Goal: Task Accomplishment & Management: Manage account settings

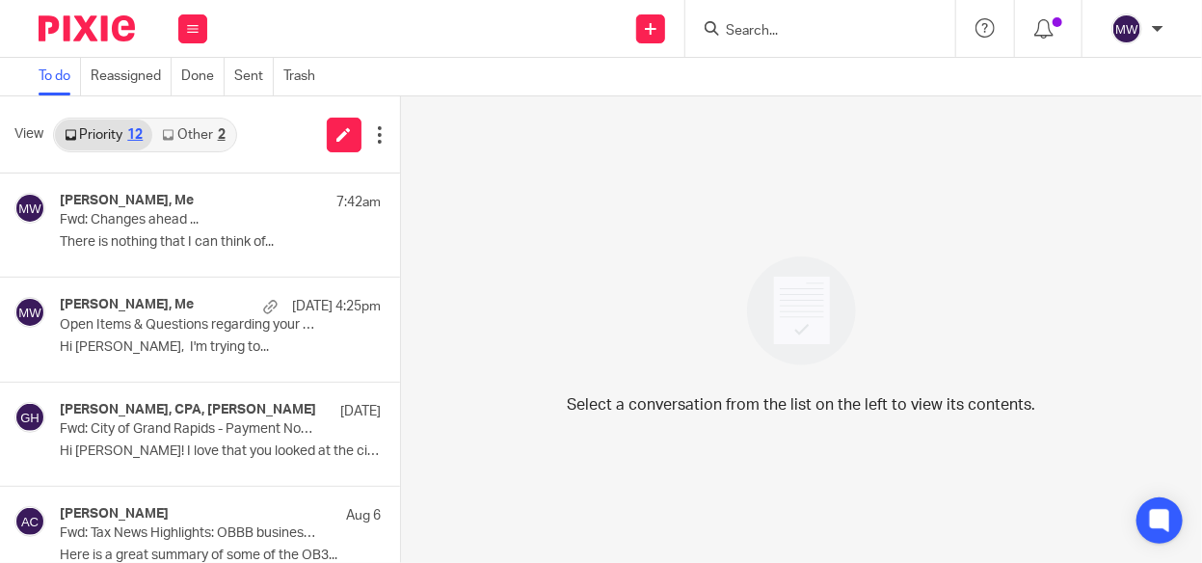
click at [185, 127] on link "Other 2" at bounding box center [193, 135] width 82 height 31
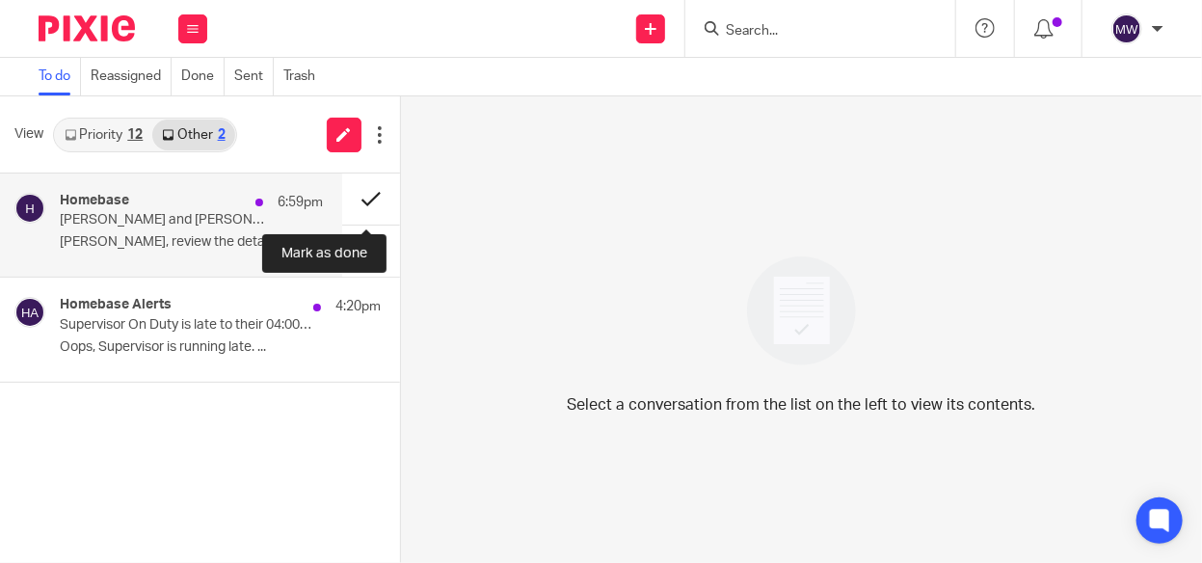
click at [371, 196] on button at bounding box center [371, 199] width 58 height 51
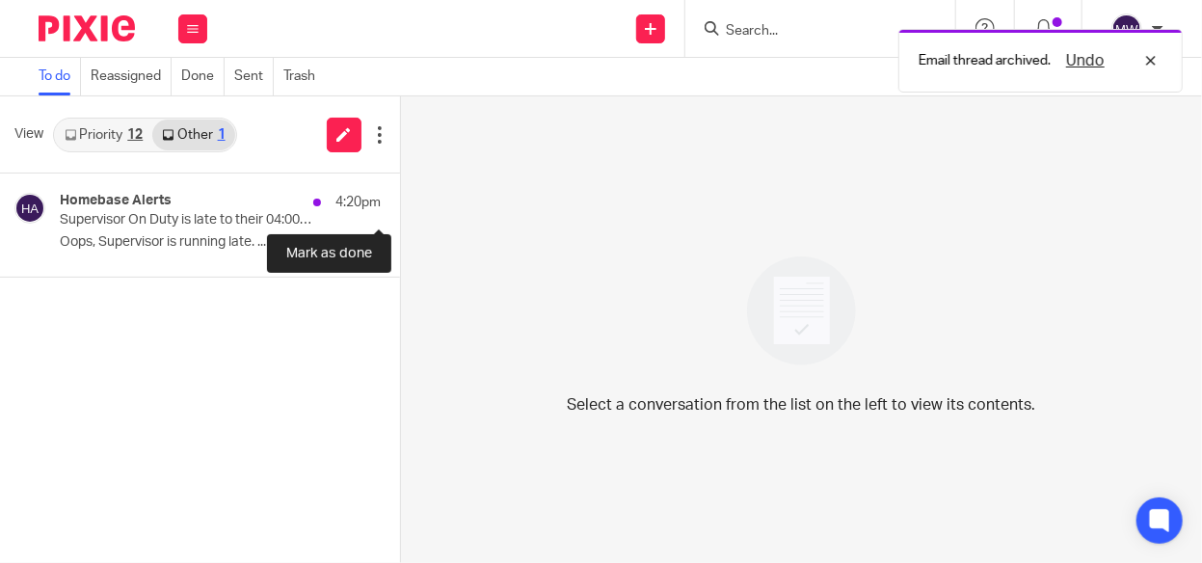
click at [400, 196] on button at bounding box center [407, 199] width 15 height 51
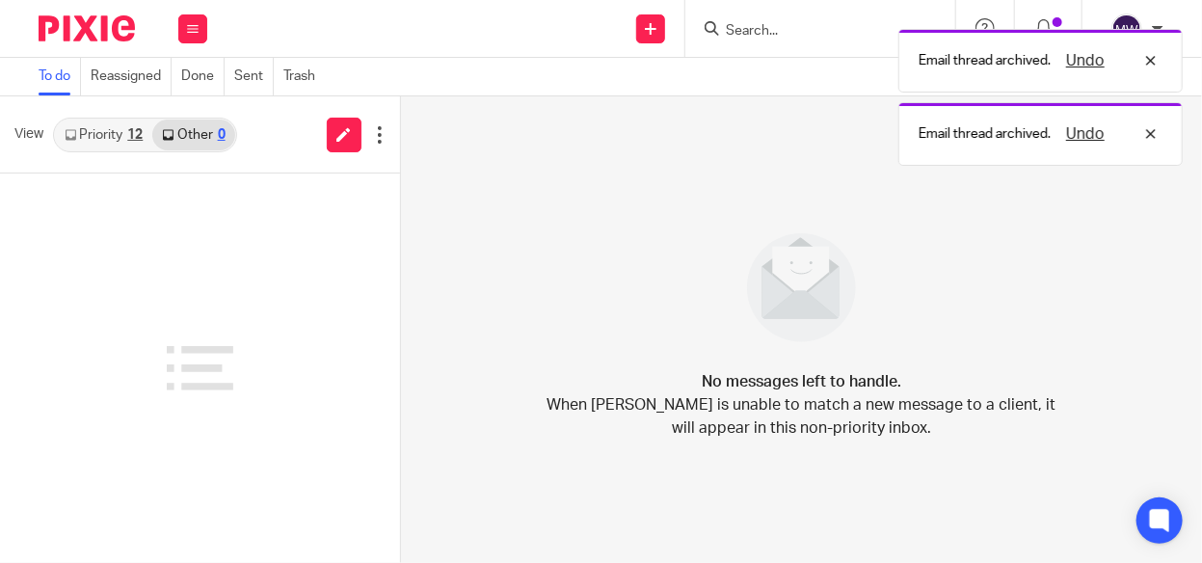
click at [121, 139] on link "Priority 12" at bounding box center [103, 135] width 97 height 31
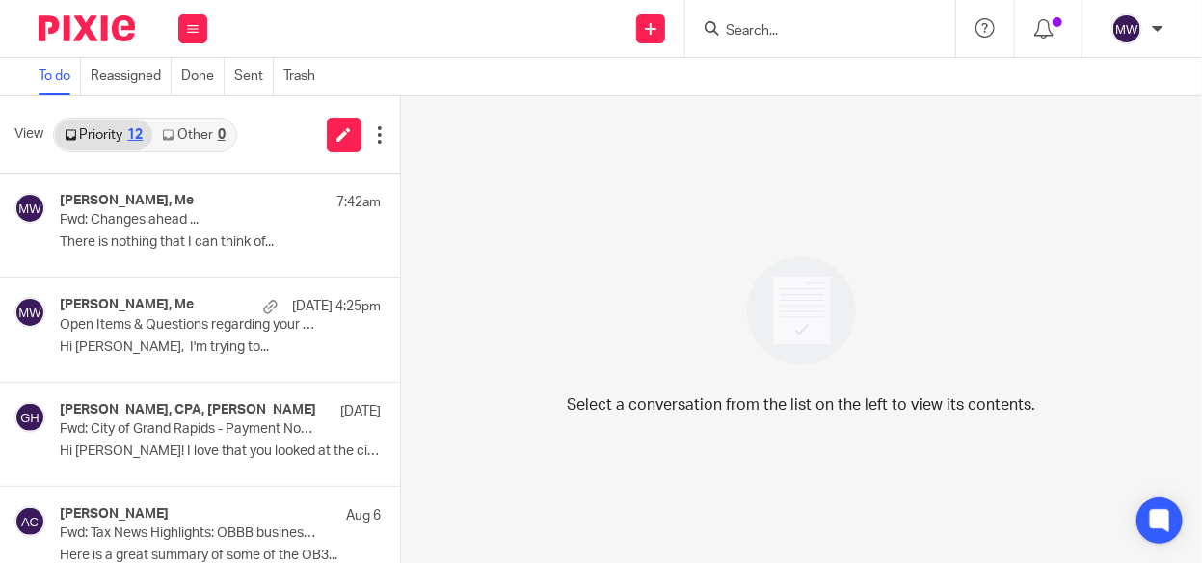
click at [770, 33] on input "Search" at bounding box center [811, 31] width 174 height 17
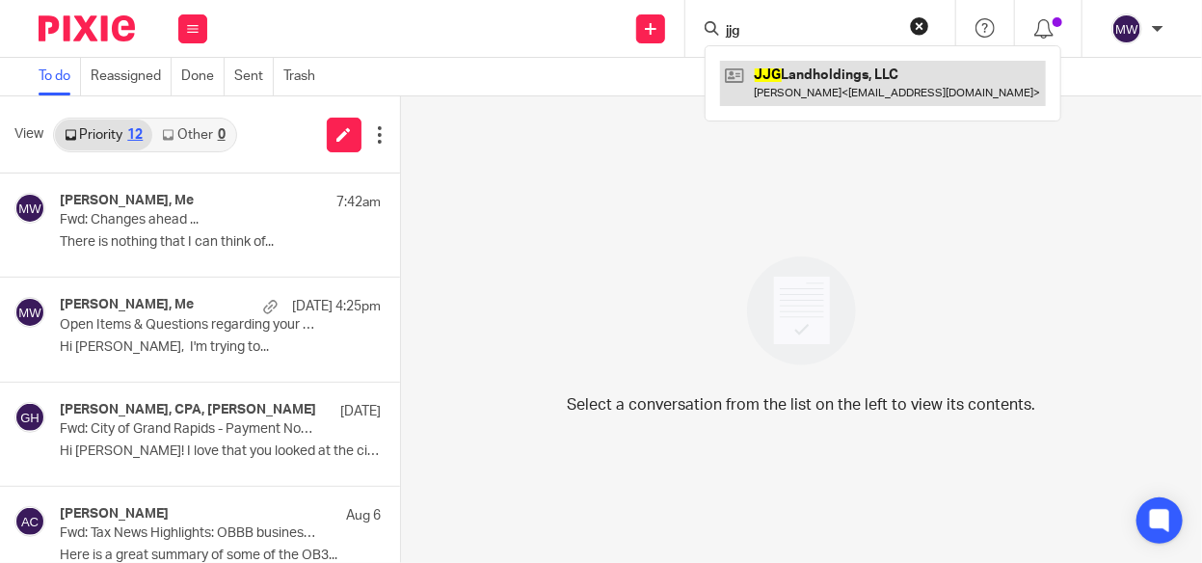
type input "jjg"
click at [772, 94] on link at bounding box center [883, 83] width 326 height 44
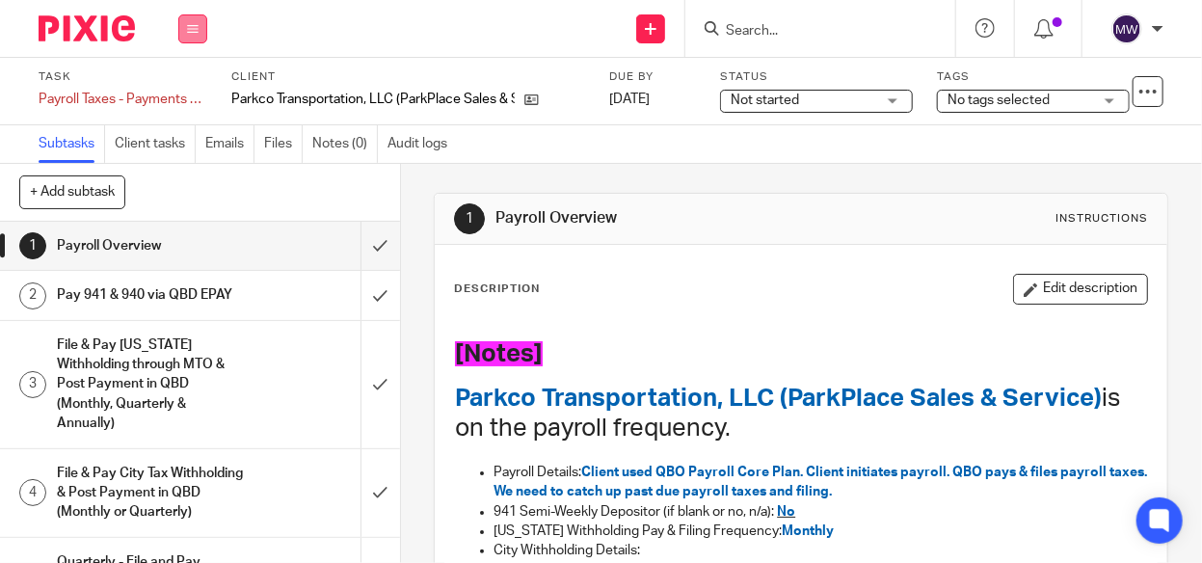
click at [190, 32] on icon at bounding box center [193, 29] width 12 height 12
click at [177, 84] on link "Work" at bounding box center [184, 89] width 34 height 13
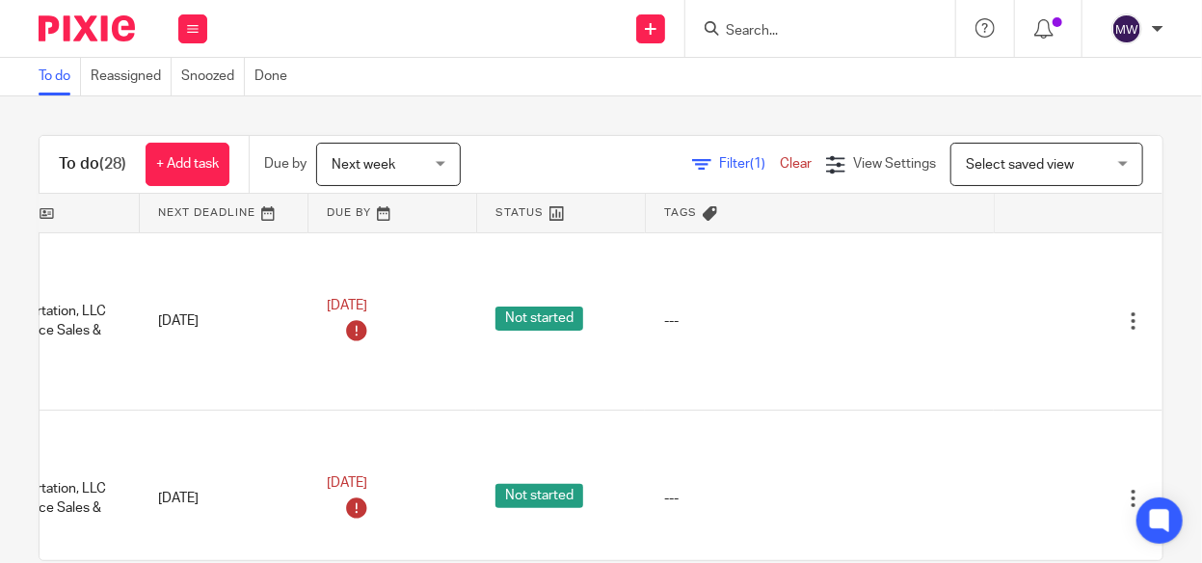
scroll to position [0, 334]
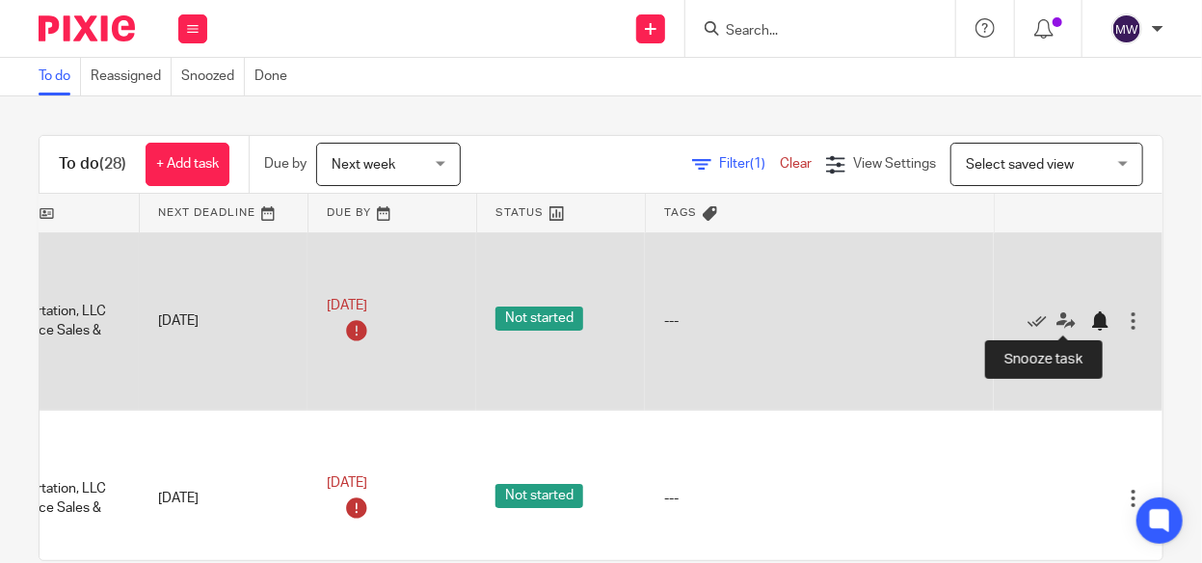
click at [1091, 318] on div at bounding box center [1100, 320] width 19 height 19
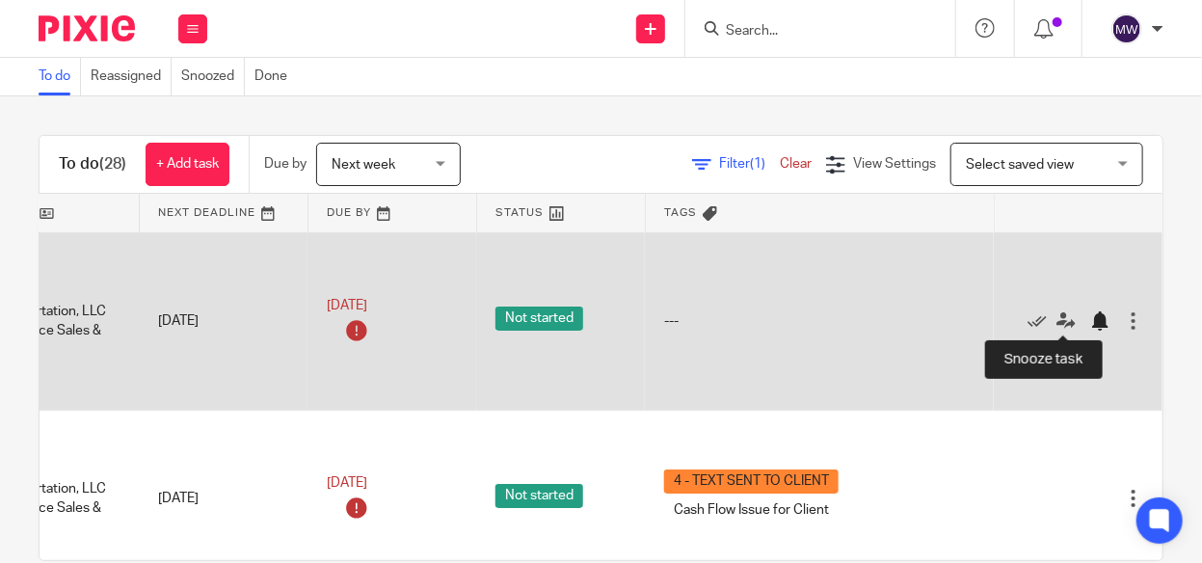
click at [1091, 313] on div at bounding box center [1100, 320] width 19 height 19
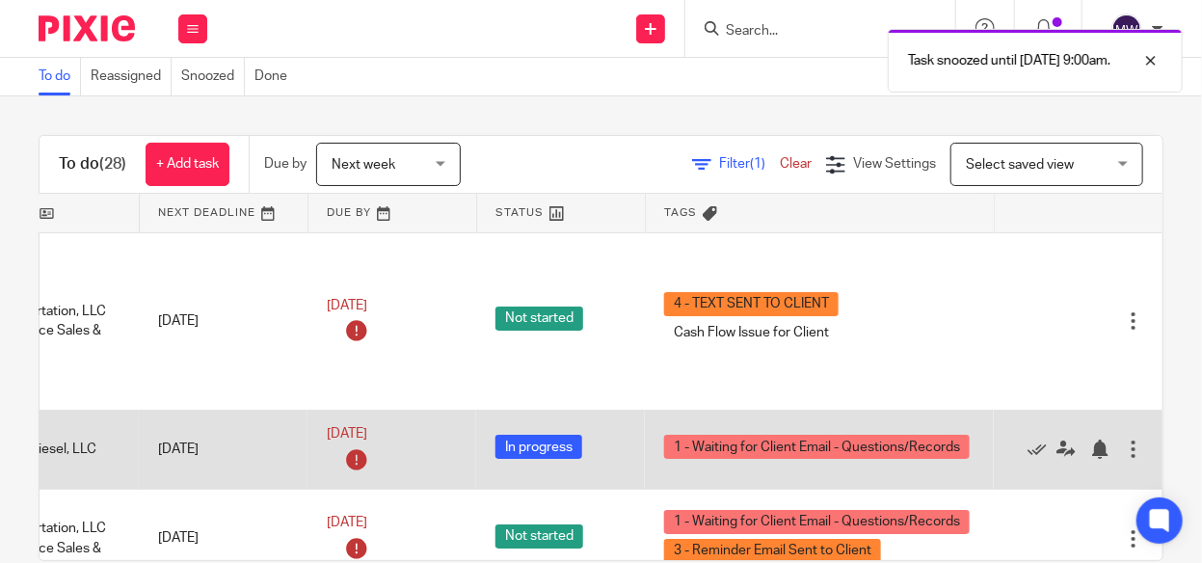
scroll to position [0, 315]
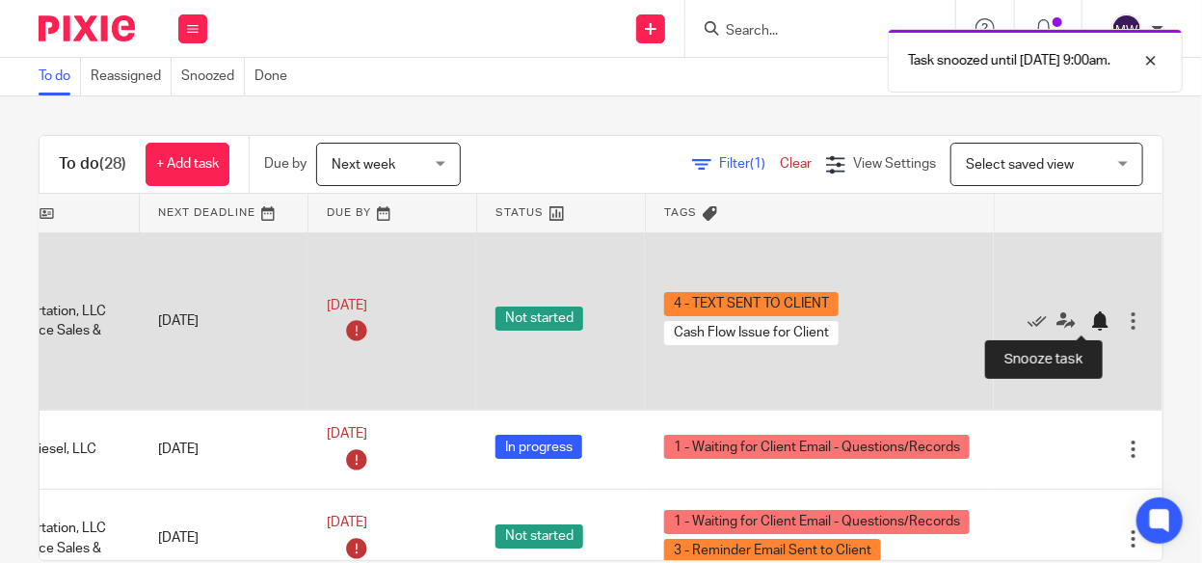
click at [1091, 313] on div at bounding box center [1100, 320] width 19 height 19
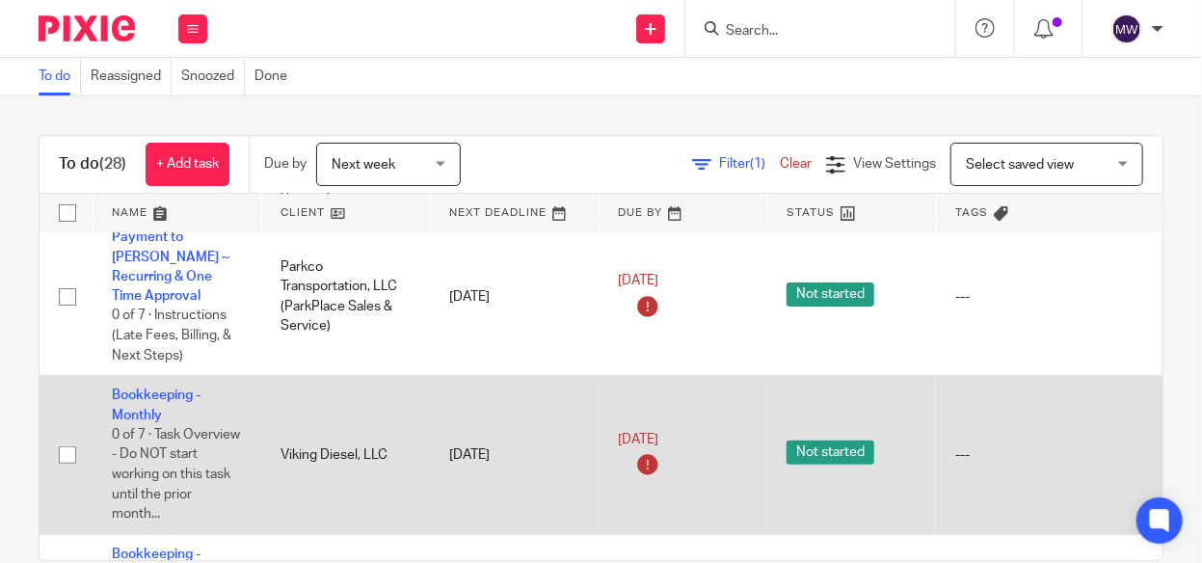
scroll to position [0, 0]
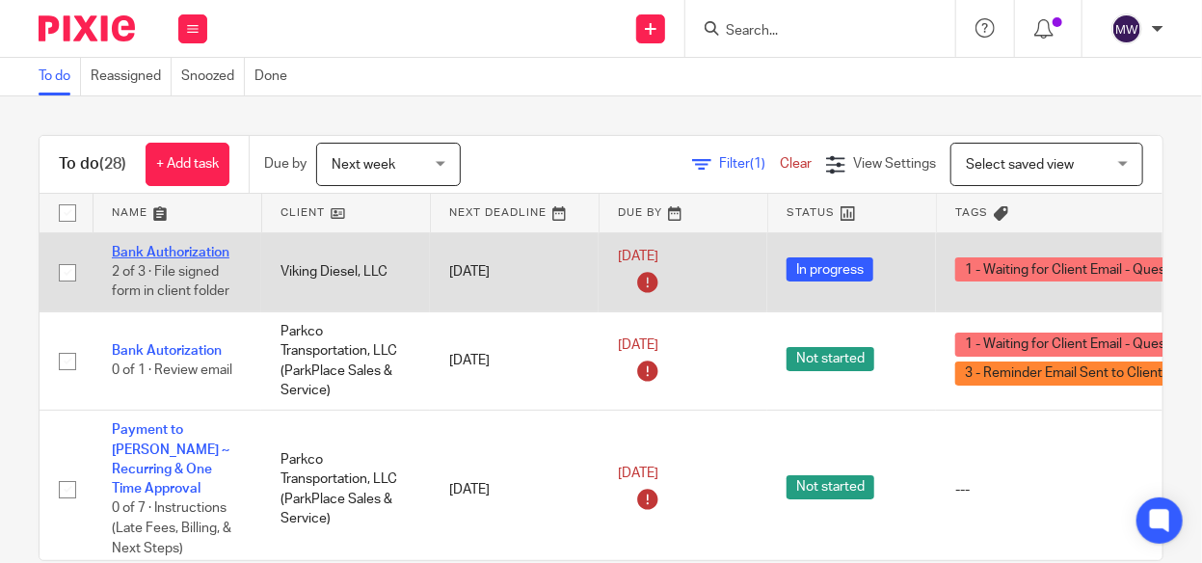
click at [216, 247] on link "Bank Authorization" at bounding box center [171, 252] width 118 height 13
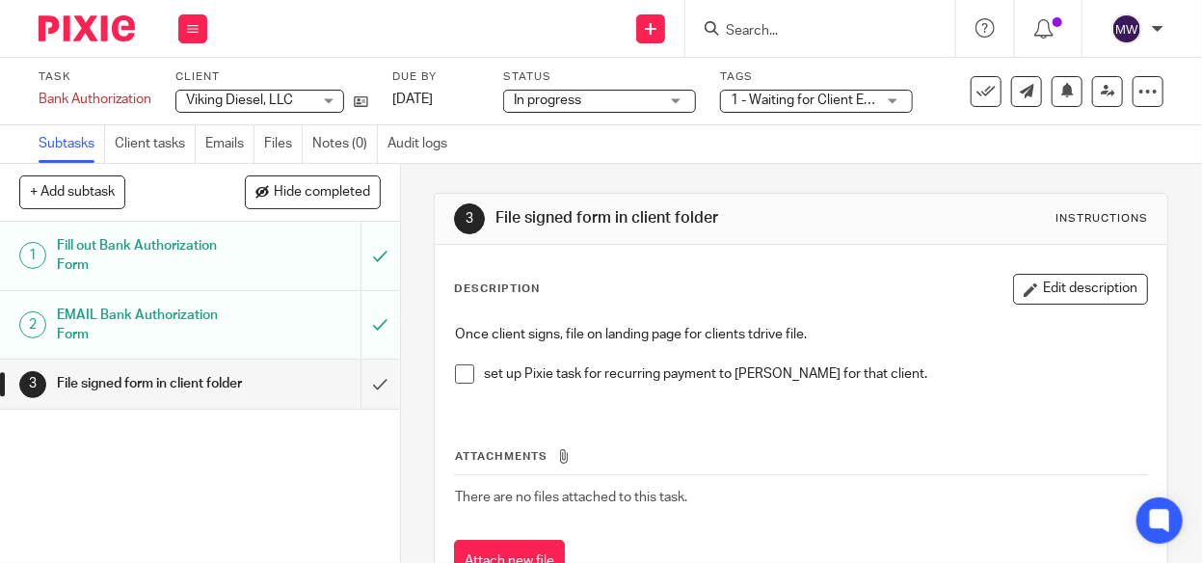
click at [837, 101] on span "1 - Waiting for Client Email - Questions/Records" at bounding box center [874, 100] width 286 height 13
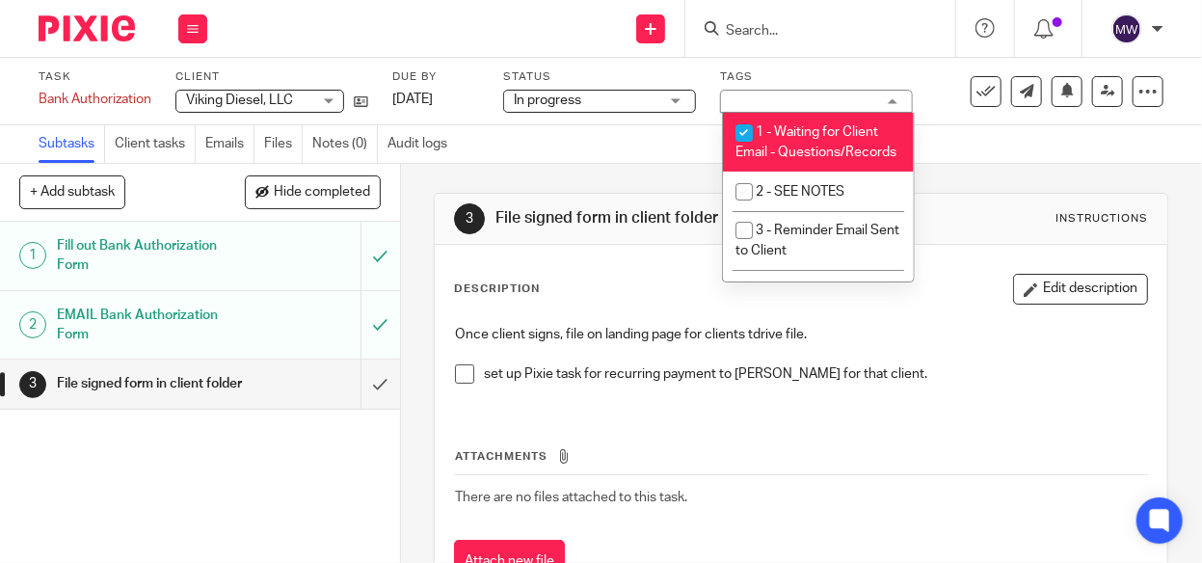
click at [837, 101] on div "1 - Waiting for Client Email - Questions/Records" at bounding box center [816, 101] width 193 height 23
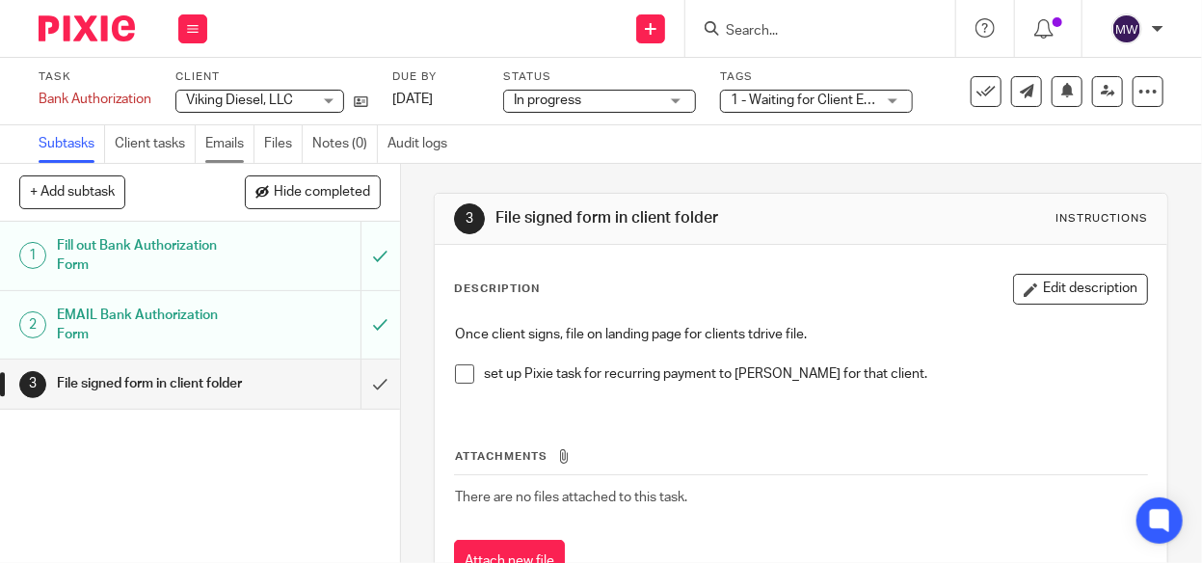
click at [233, 141] on link "Emails" at bounding box center [229, 144] width 49 height 38
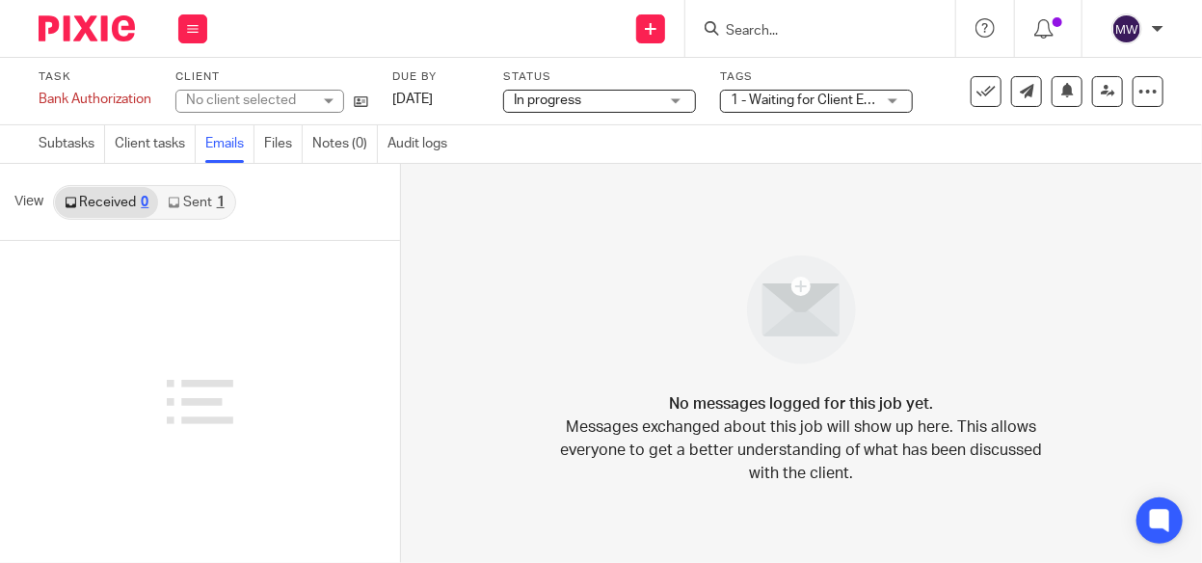
click at [203, 202] on link "Sent 1" at bounding box center [195, 202] width 75 height 31
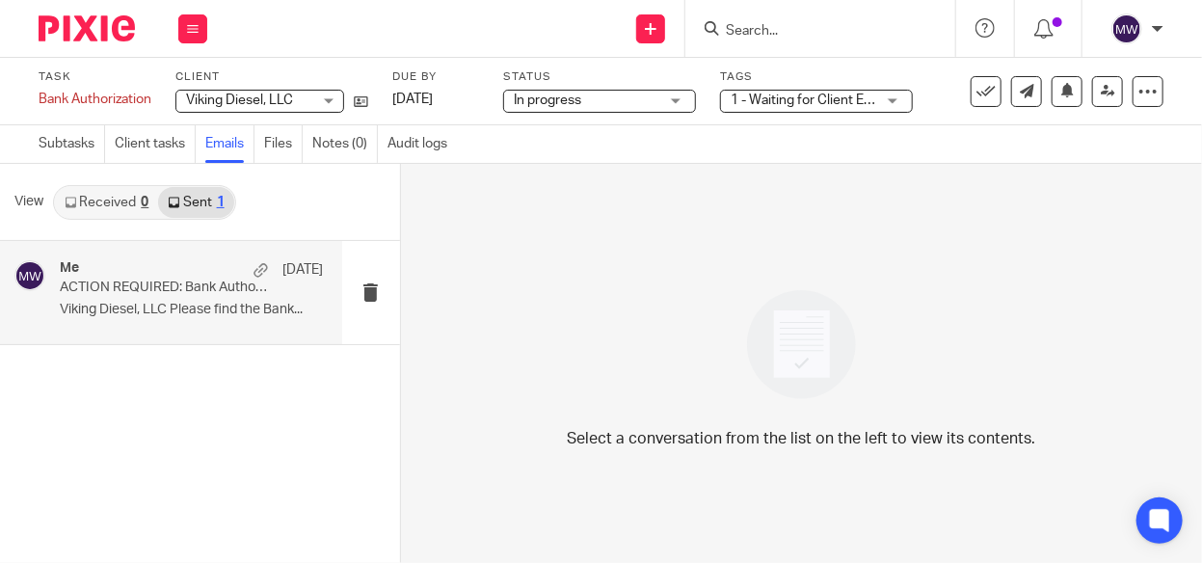
click at [239, 291] on p "ACTION REQUIRED: Bank Authorization Form" at bounding box center [165, 288] width 210 height 16
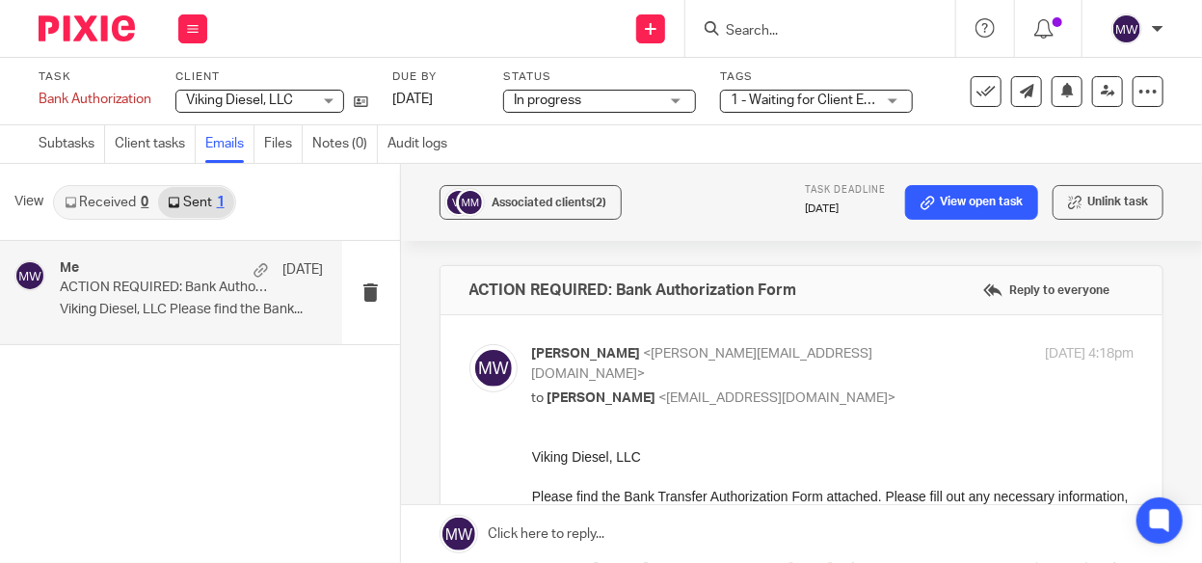
click at [203, 194] on link "Sent 1" at bounding box center [195, 202] width 75 height 31
click at [70, 135] on link "Subtasks" at bounding box center [72, 144] width 67 height 38
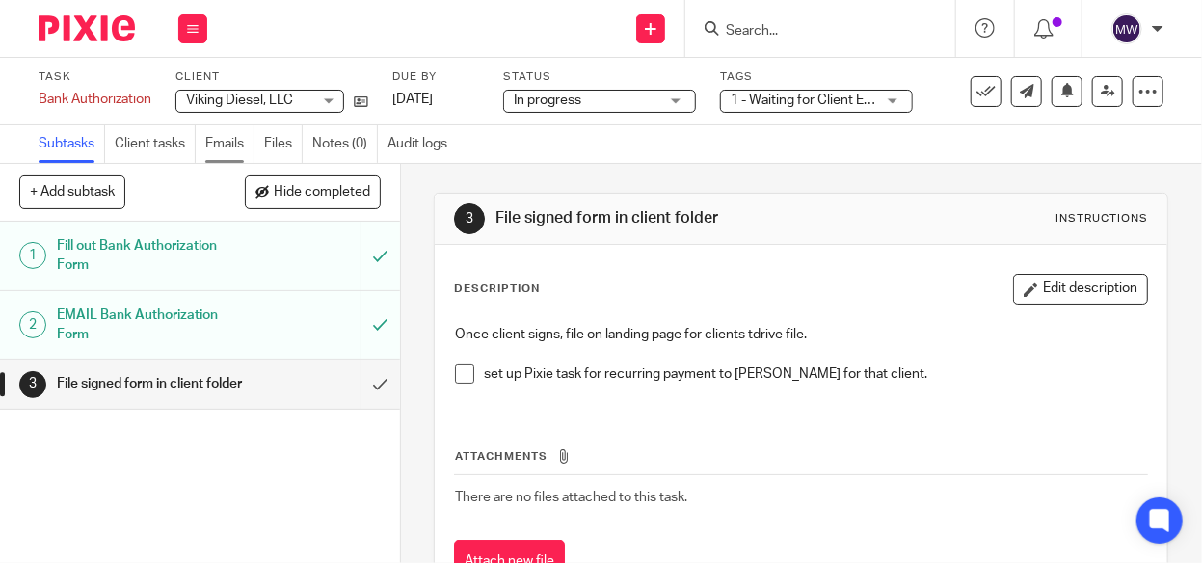
click at [234, 146] on link "Emails" at bounding box center [229, 144] width 49 height 38
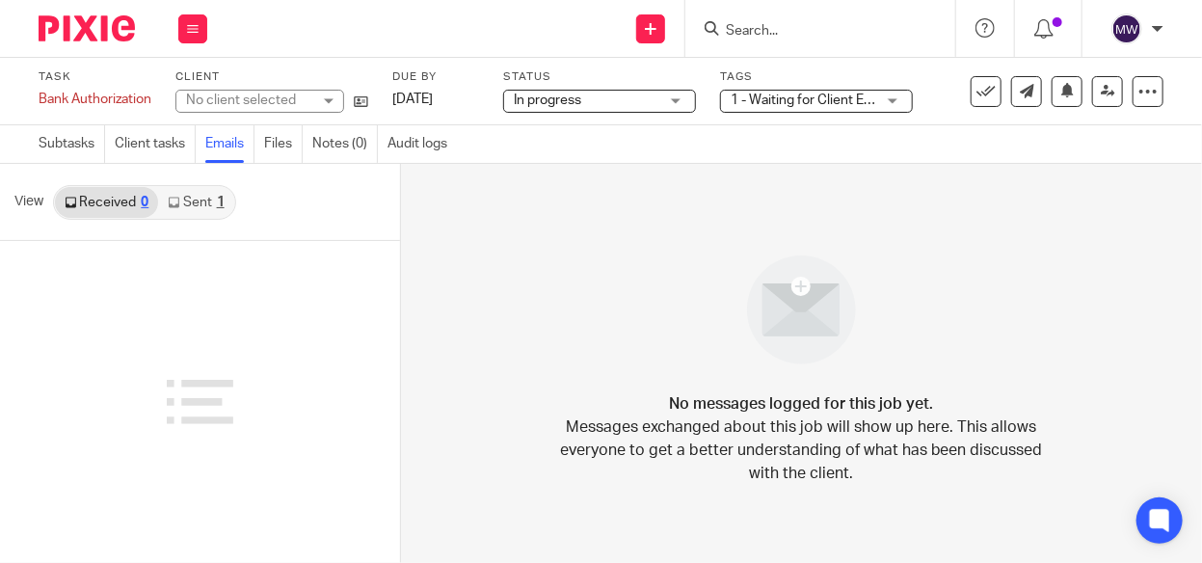
click at [212, 201] on link "Sent 1" at bounding box center [195, 202] width 75 height 31
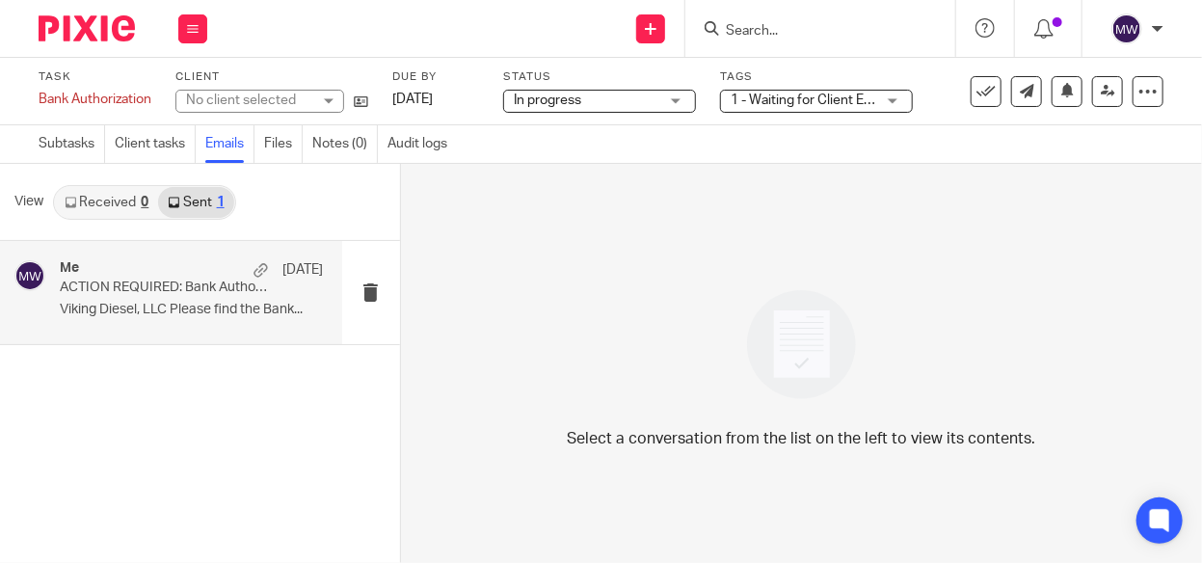
click at [200, 285] on p "ACTION REQUIRED: Bank Authorization Form" at bounding box center [165, 288] width 210 height 16
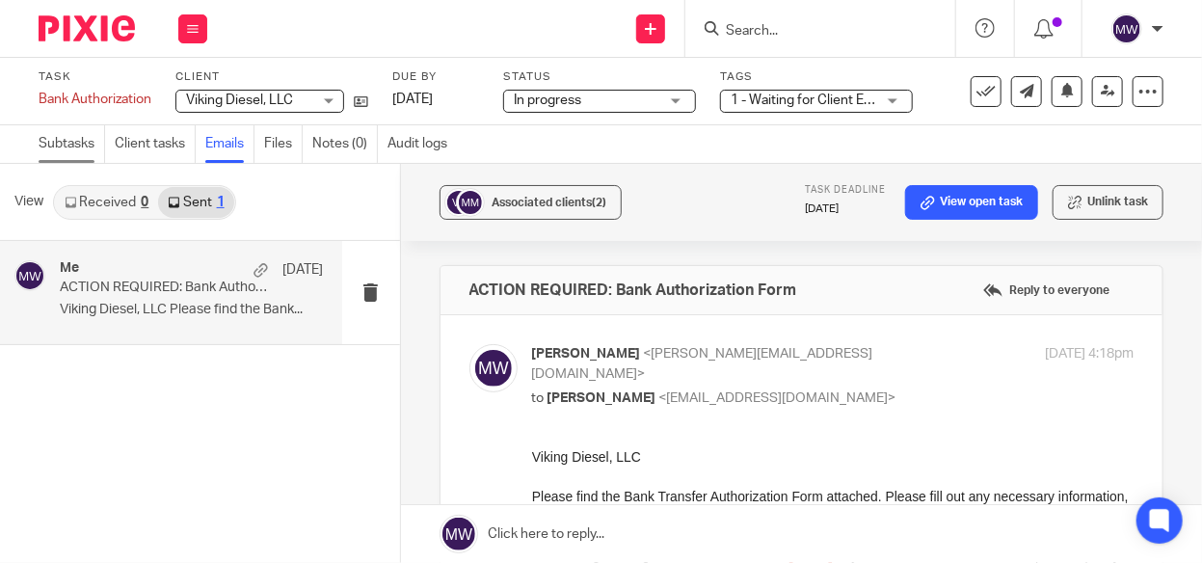
click at [74, 134] on link "Subtasks" at bounding box center [72, 144] width 67 height 38
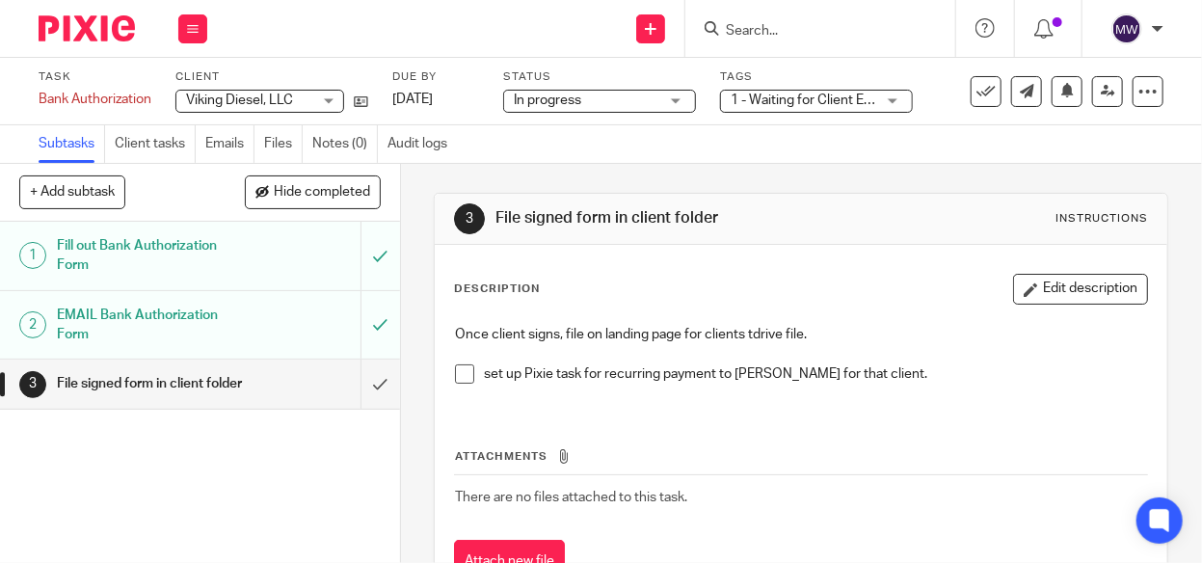
click at [260, 321] on div "EMAIL Bank Authorization Form" at bounding box center [199, 325] width 284 height 49
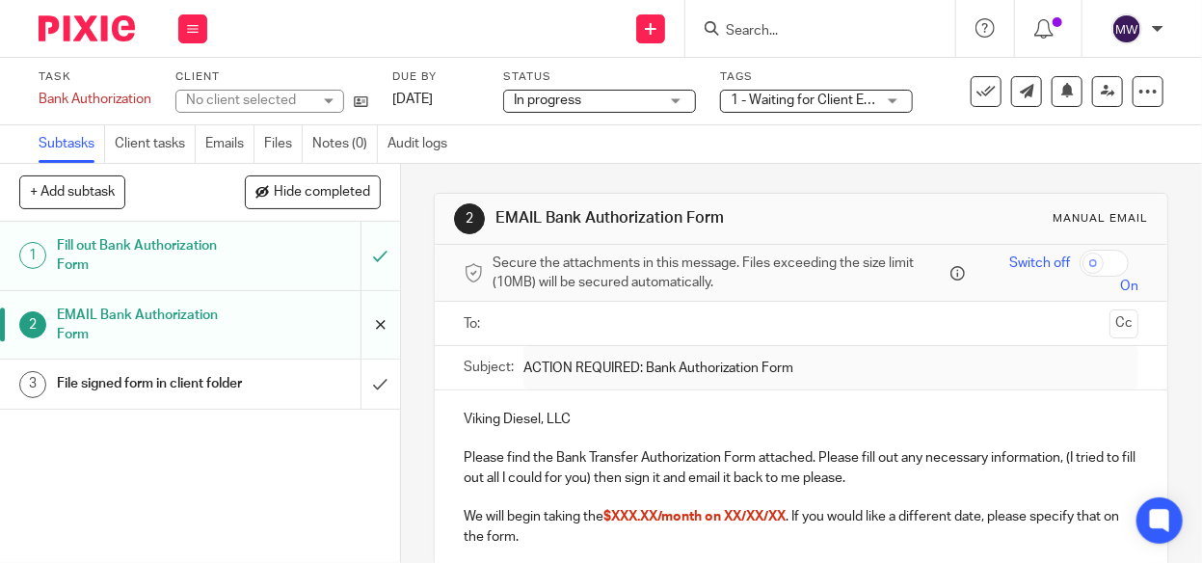
click at [361, 326] on input "submit" at bounding box center [200, 325] width 400 height 68
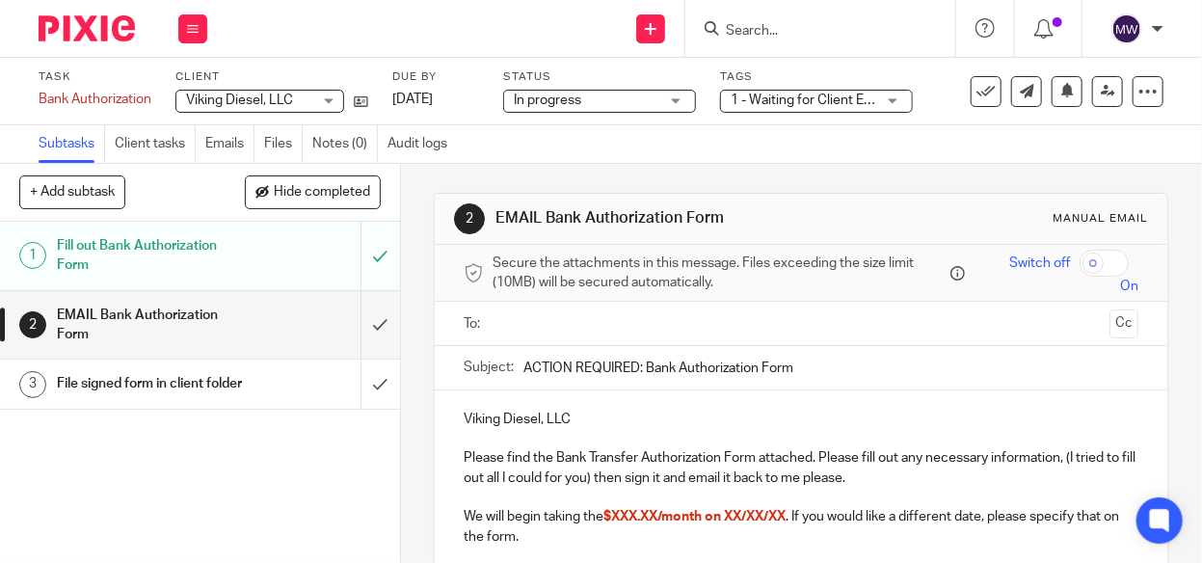
click at [522, 331] on input "text" at bounding box center [800, 323] width 603 height 22
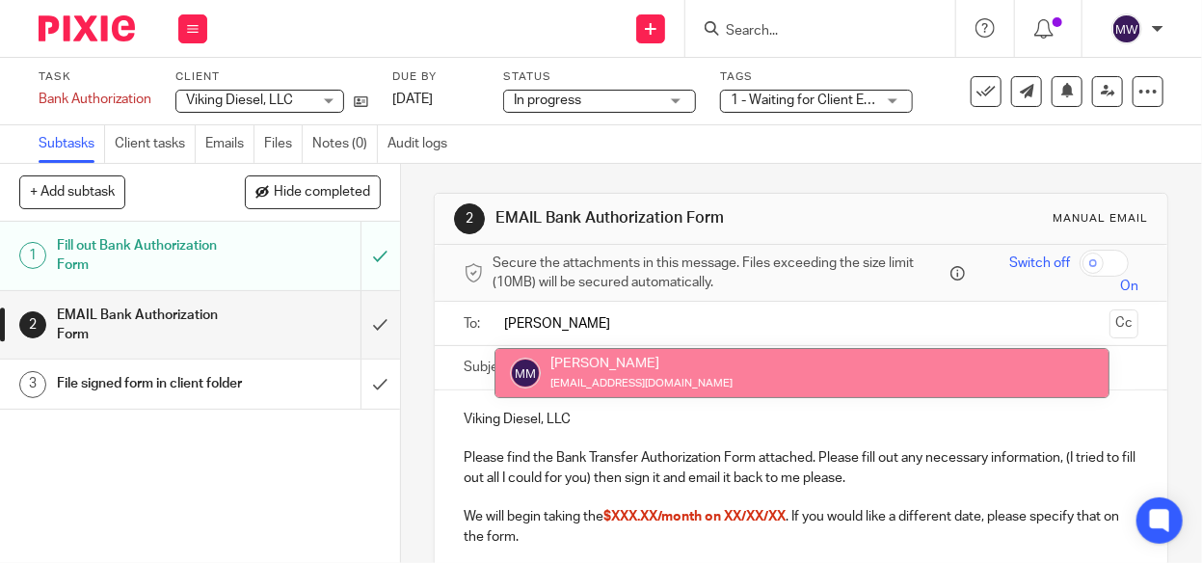
type input "[PERSON_NAME]"
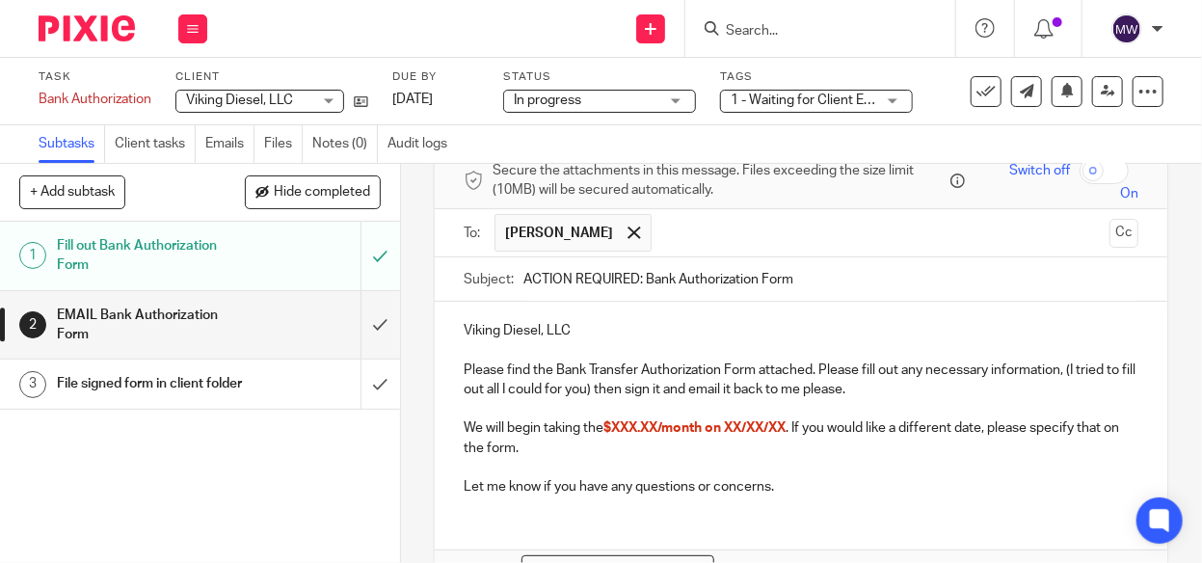
scroll to position [193, 0]
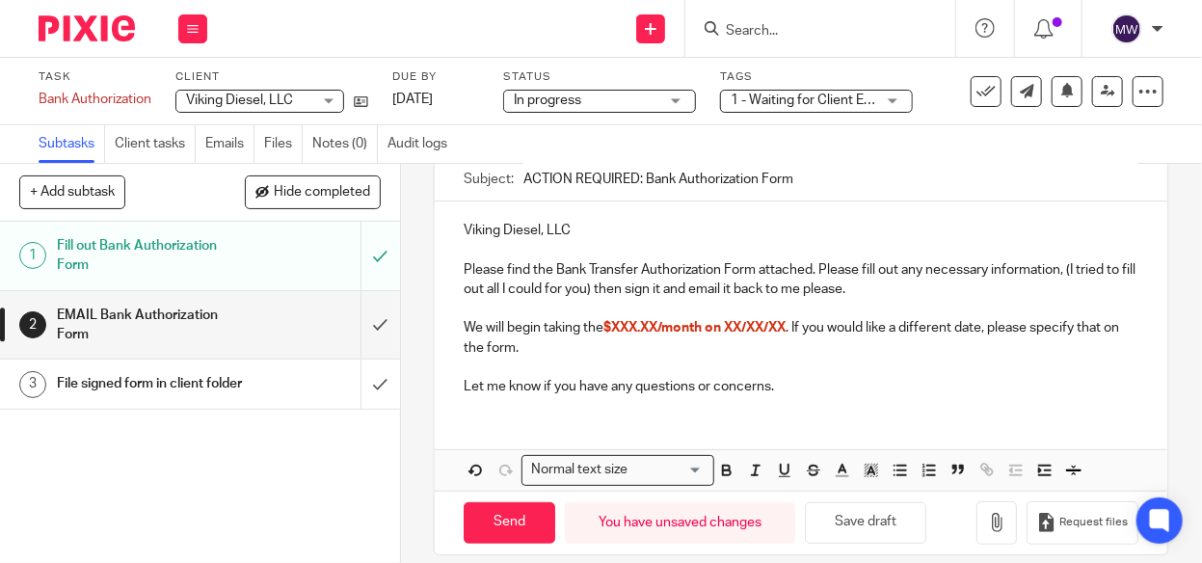
click at [617, 321] on span "$XXX.XX/month on XX/XX/XX" at bounding box center [695, 327] width 182 height 13
click at [645, 326] on span "$XXX.XX/month on XX/XX/XX" at bounding box center [695, 327] width 182 height 13
drag, startPoint x: 660, startPoint y: 325, endPoint x: 614, endPoint y: 327, distance: 45.4
click at [614, 327] on span "$XXX.XX/month on XX/XX/XX" at bounding box center [695, 327] width 182 height 13
drag, startPoint x: 724, startPoint y: 325, endPoint x: 787, endPoint y: 323, distance: 62.7
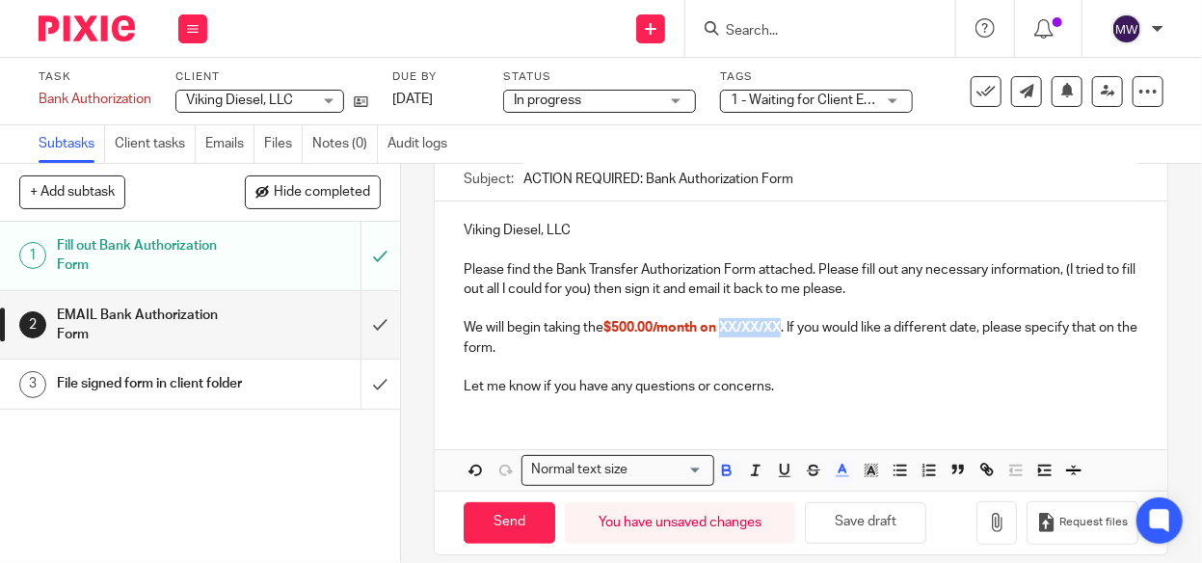
click at [781, 323] on span "$500.00/month on XX/XX/XX" at bounding box center [692, 327] width 177 height 13
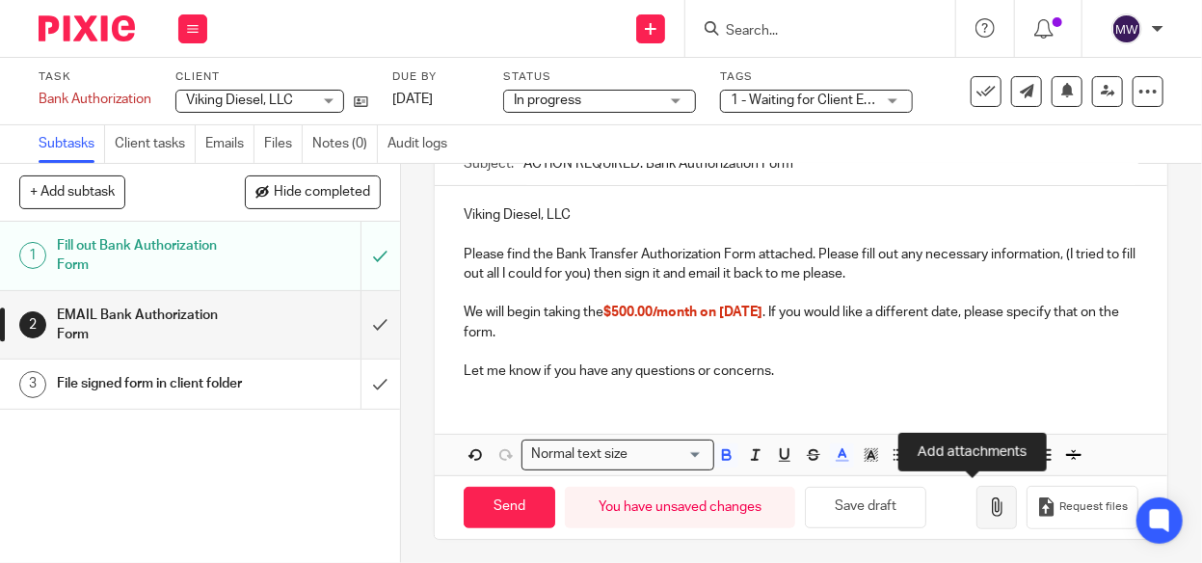
click at [987, 499] on icon "button" at bounding box center [996, 507] width 19 height 19
click at [987, 498] on icon "button" at bounding box center [996, 507] width 19 height 19
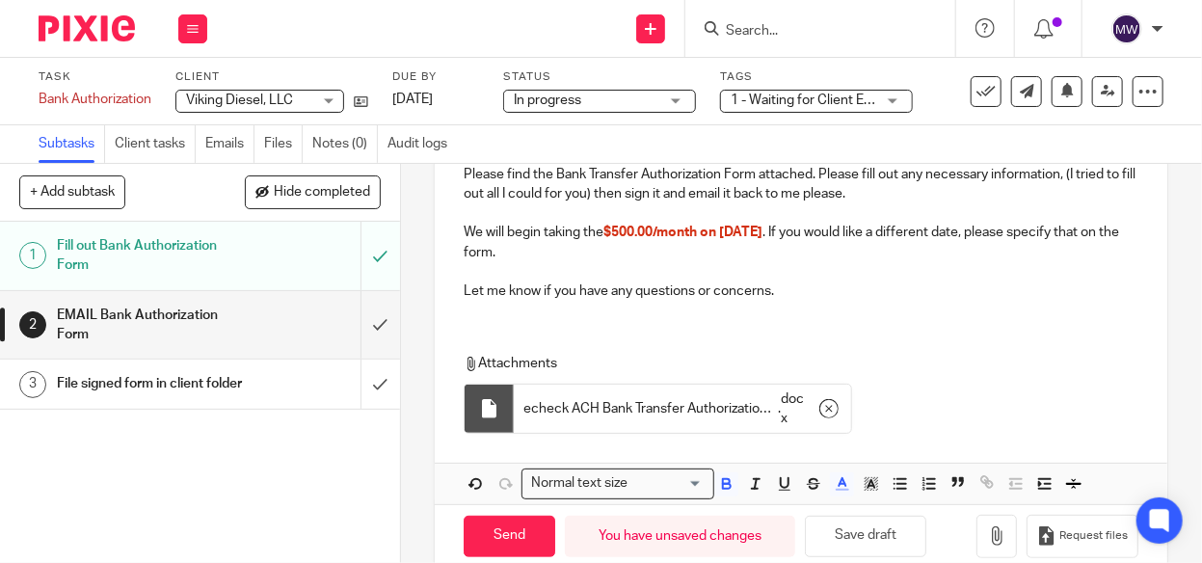
scroll to position [317, 0]
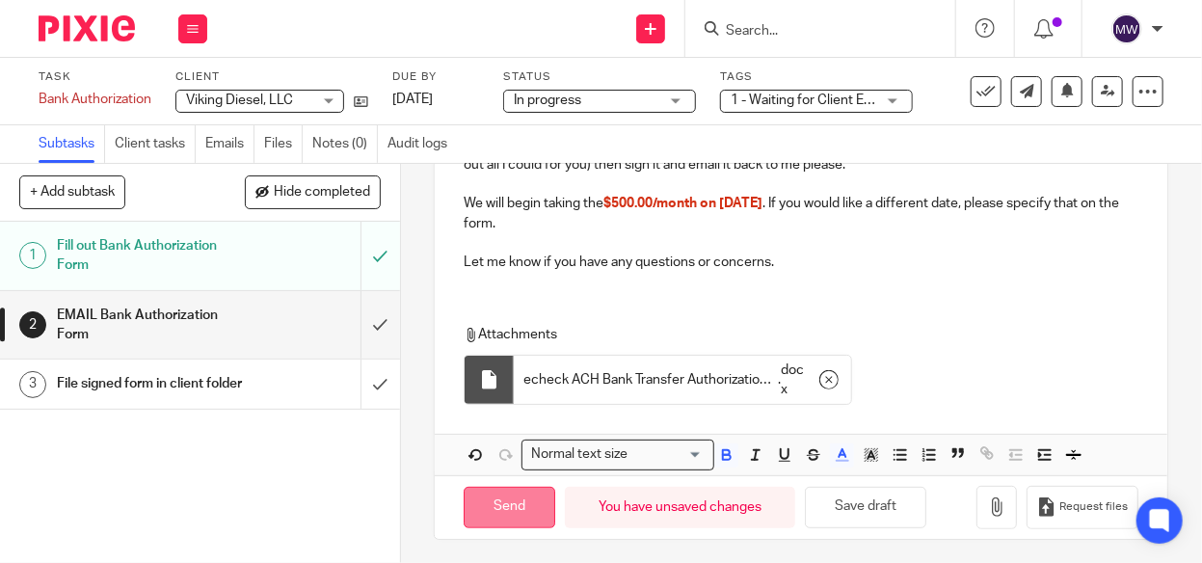
click at [505, 498] on input "Send" at bounding box center [510, 507] width 92 height 41
type input "Sent"
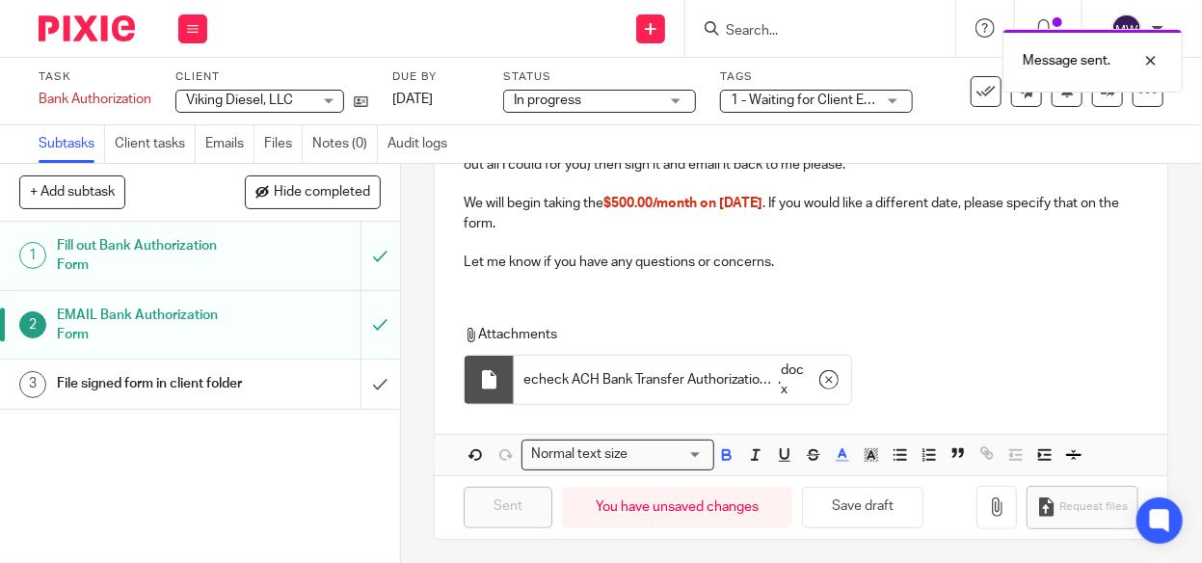
click at [895, 100] on div "1 - Waiting for Client Email - Questions/Records" at bounding box center [816, 101] width 193 height 23
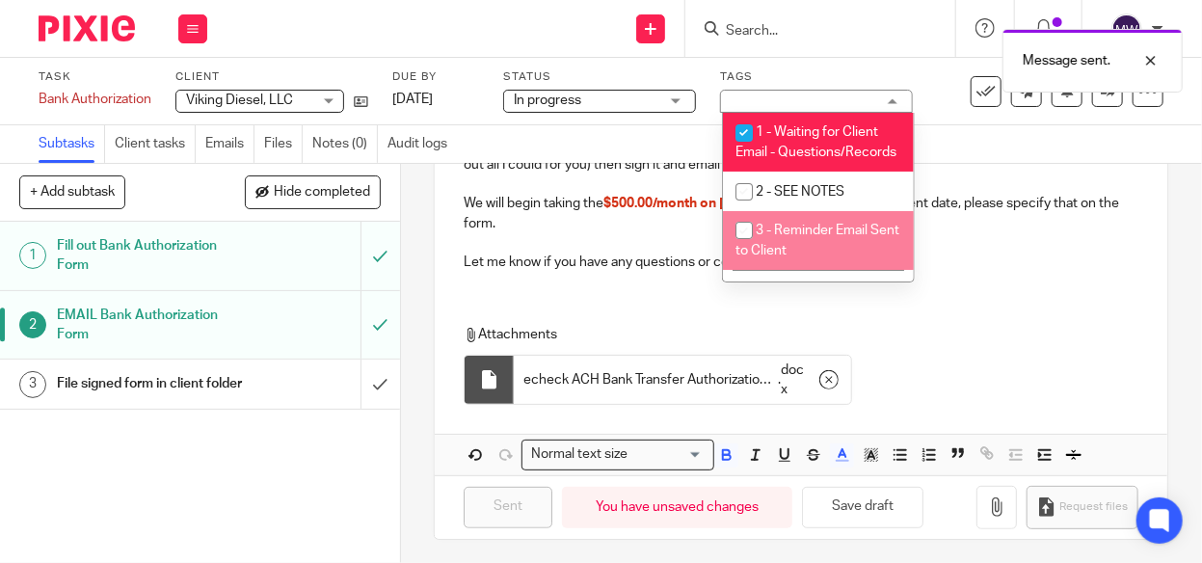
click at [744, 248] on input "checkbox" at bounding box center [744, 230] width 37 height 37
checkbox input "true"
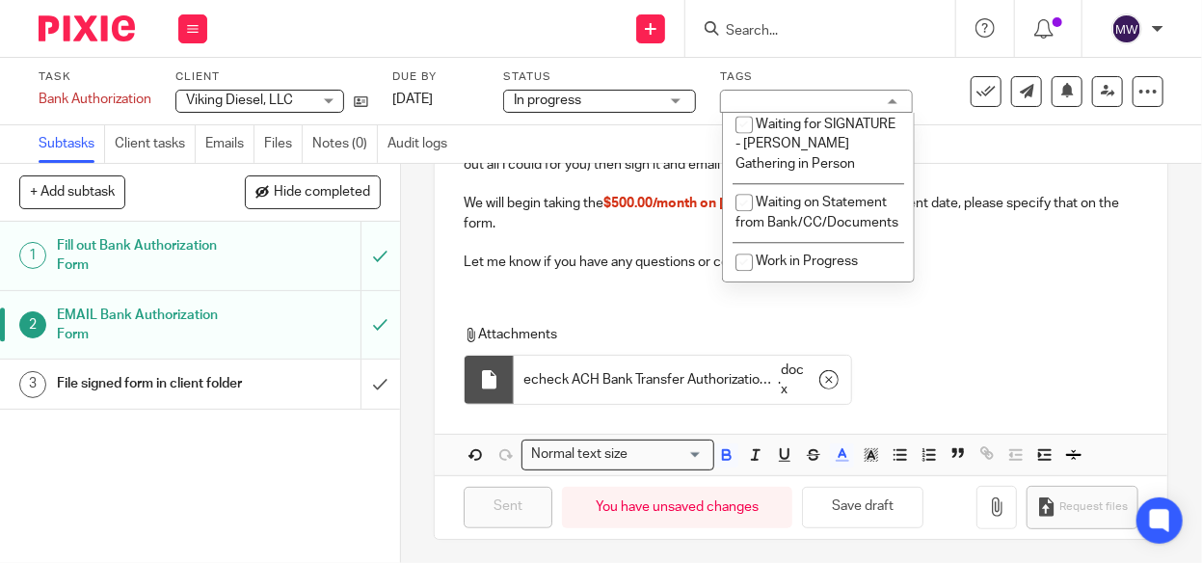
scroll to position [1992, 0]
click at [1001, 256] on p "Let me know if you have any questions or concerns." at bounding box center [801, 262] width 675 height 19
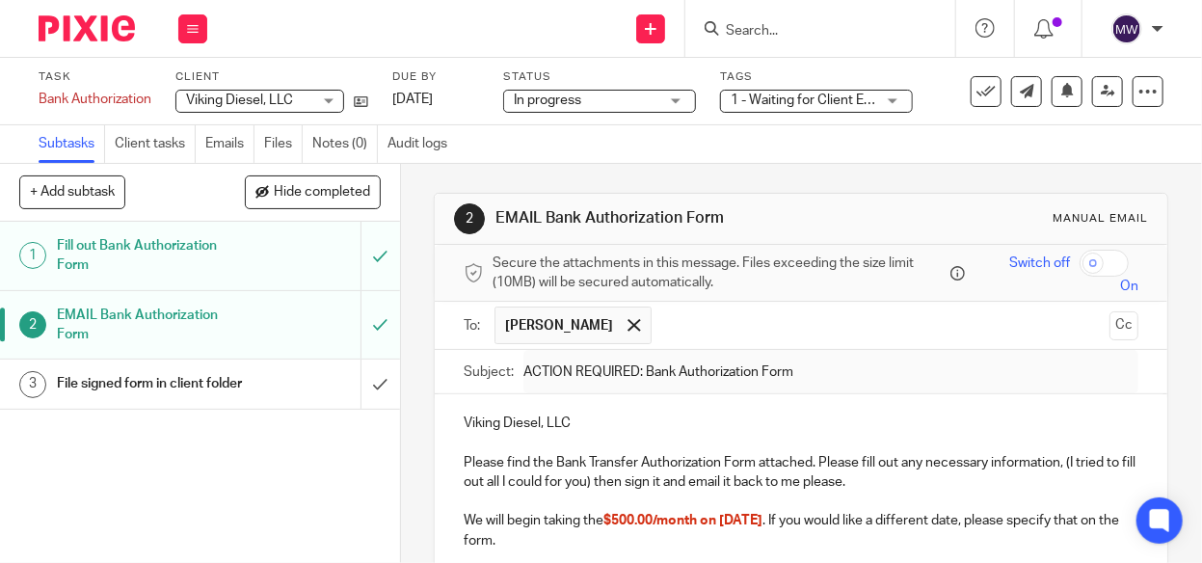
scroll to position [0, 0]
click at [188, 23] on icon at bounding box center [193, 29] width 12 height 12
click at [181, 84] on link "Work" at bounding box center [184, 89] width 34 height 13
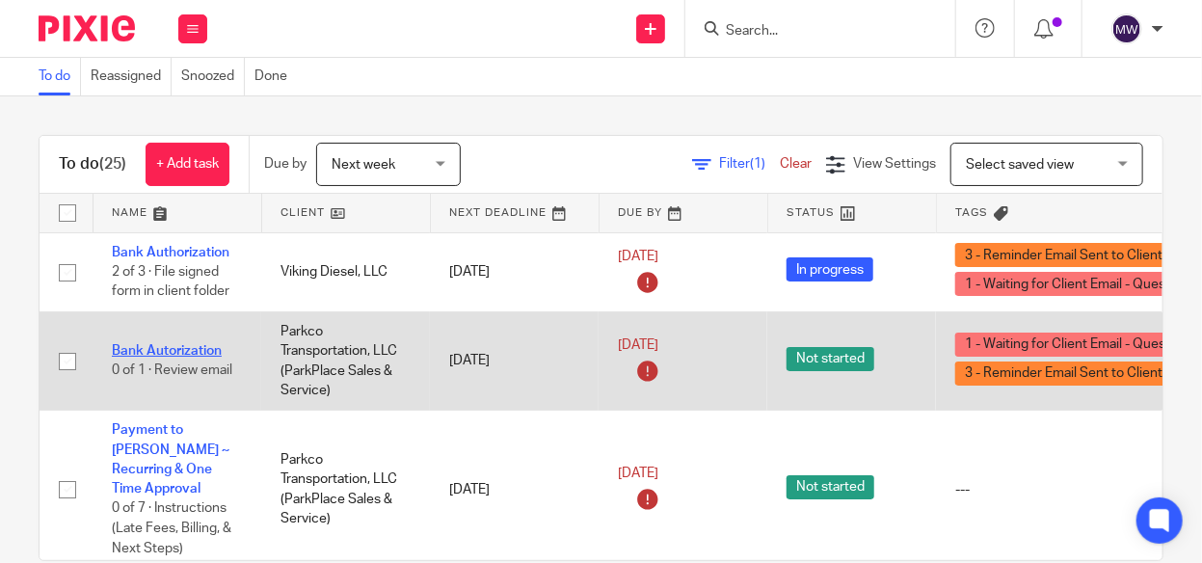
click at [194, 352] on link "Bank Autorization" at bounding box center [167, 350] width 110 height 13
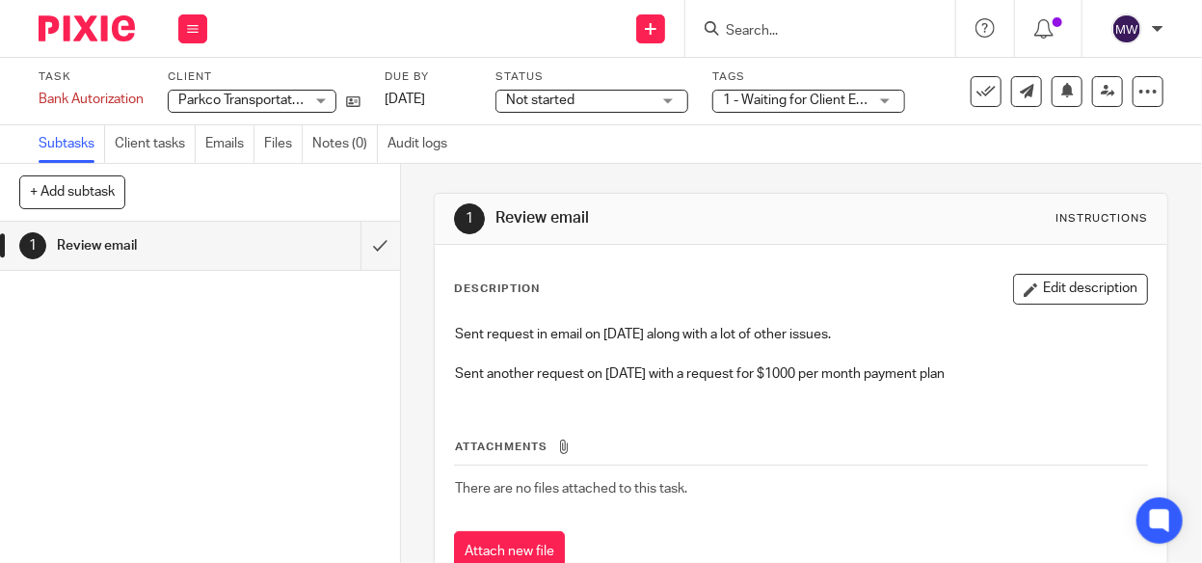
click at [649, 95] on span "Not started" at bounding box center [578, 101] width 145 height 20
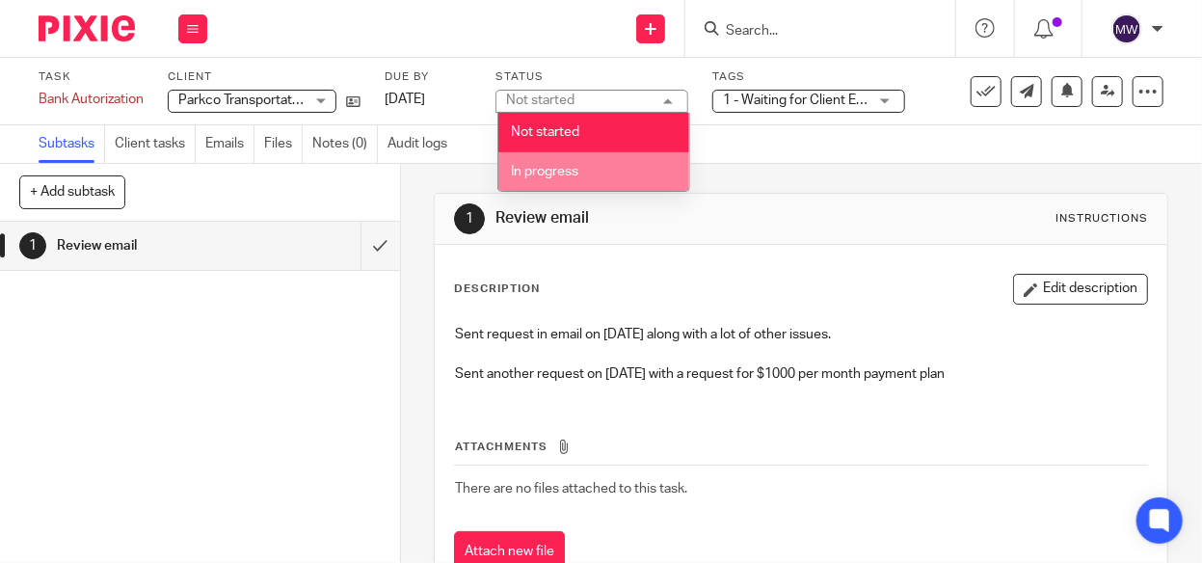
click at [562, 161] on li "In progress" at bounding box center [593, 172] width 191 height 40
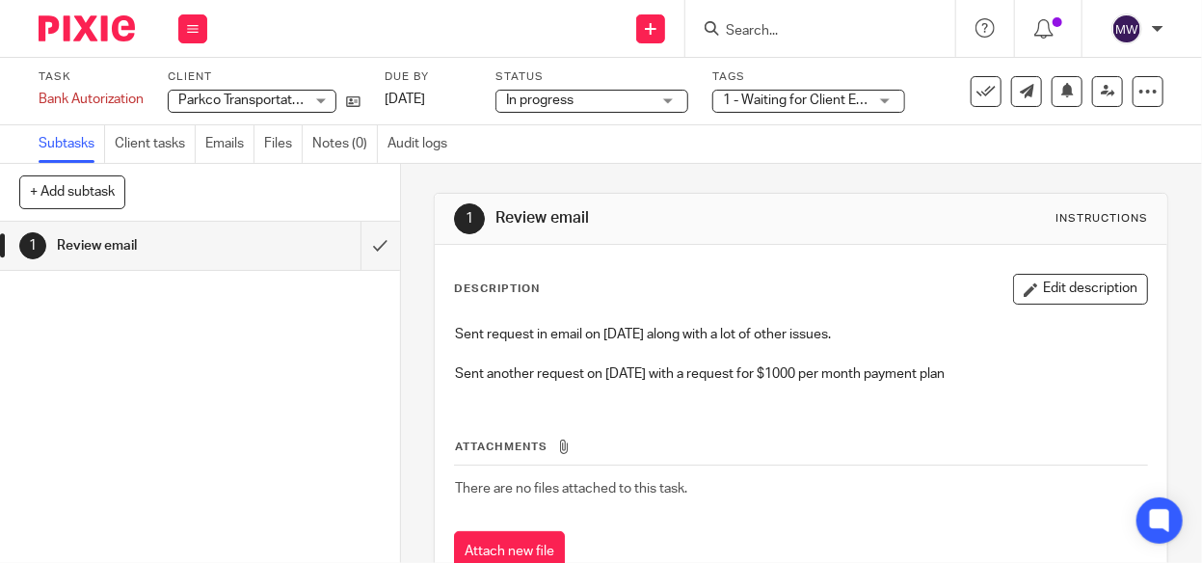
click at [822, 102] on span "1 - Waiting for Client Email - Questions/Records + 1" at bounding box center [877, 100] width 308 height 13
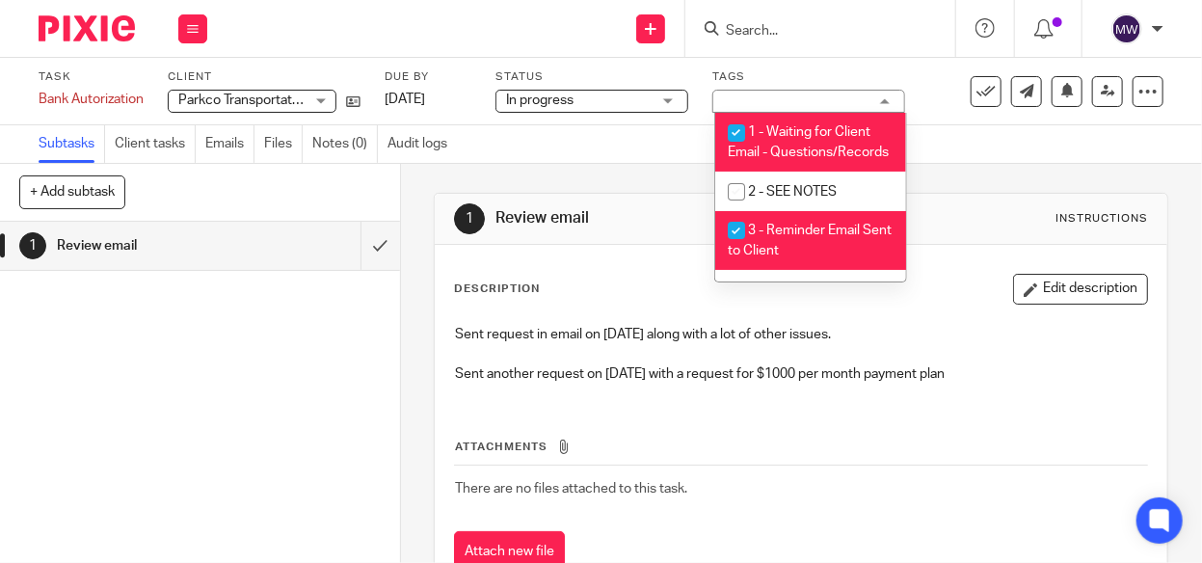
click at [965, 143] on div "Subtasks Client tasks Emails Files Notes (0) Audit logs" at bounding box center [601, 144] width 1202 height 39
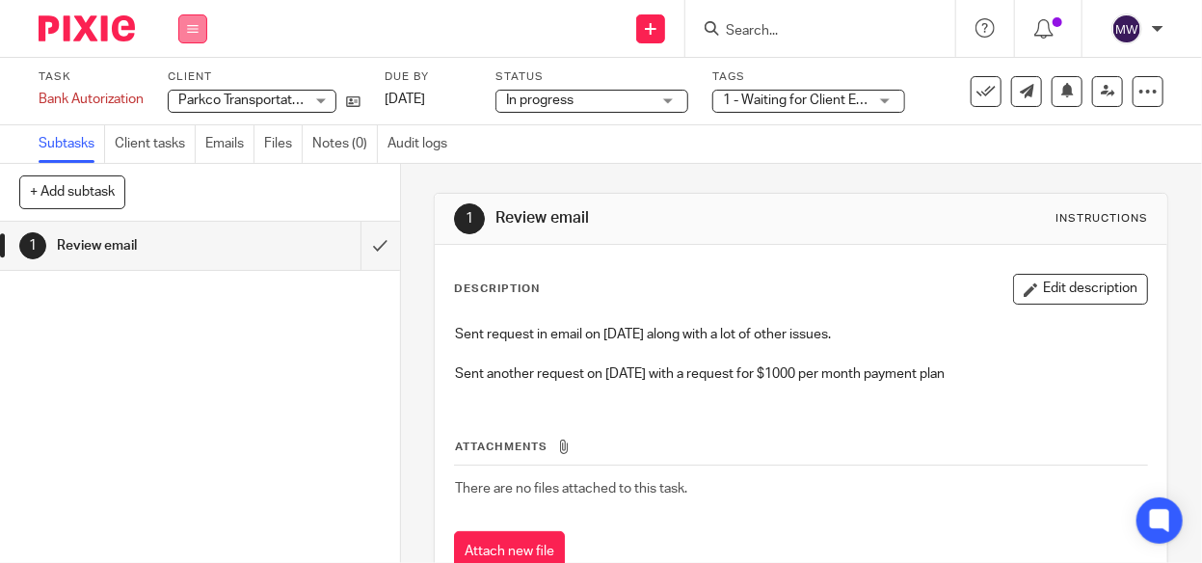
click at [195, 36] on button at bounding box center [192, 28] width 29 height 29
click at [187, 89] on link "Work" at bounding box center [184, 89] width 34 height 13
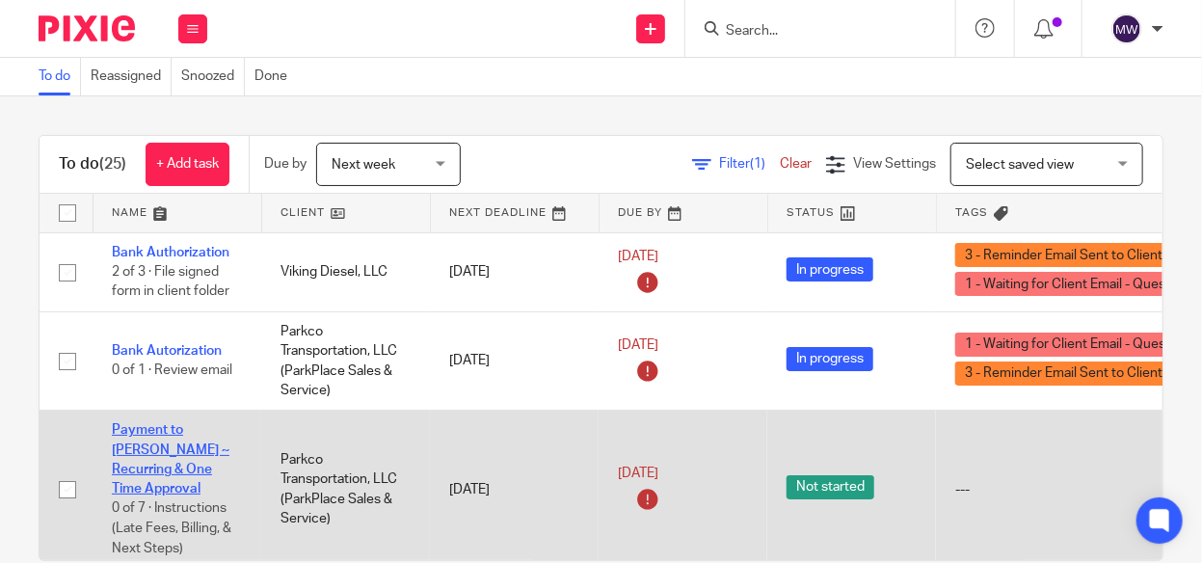
click at [151, 444] on link "Payment to Amy ~ Recurring & One Time Approval" at bounding box center [171, 459] width 118 height 72
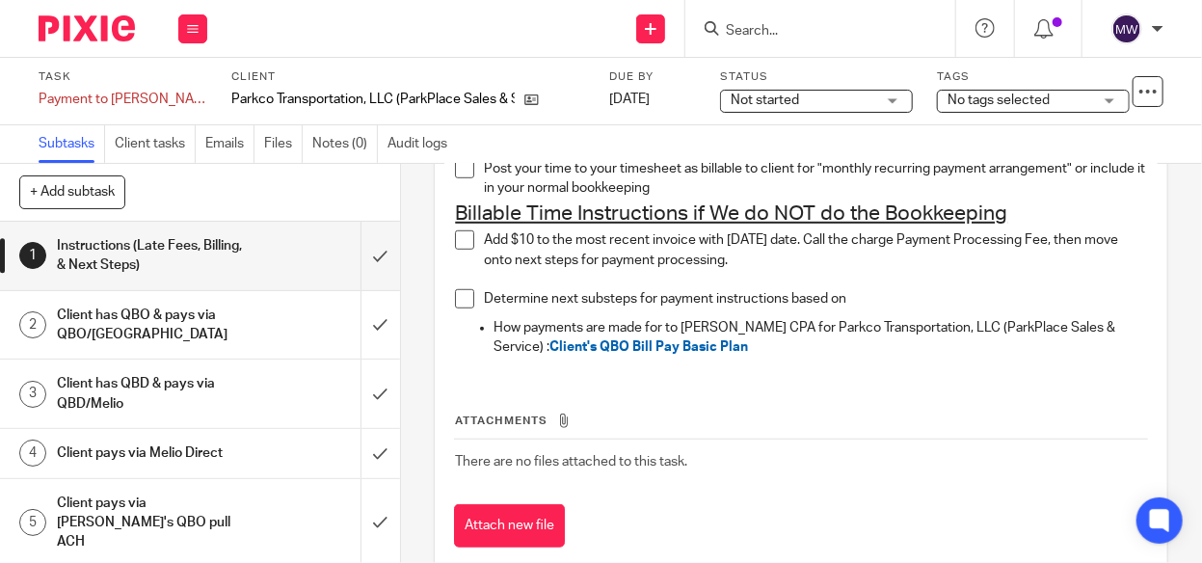
scroll to position [579, 0]
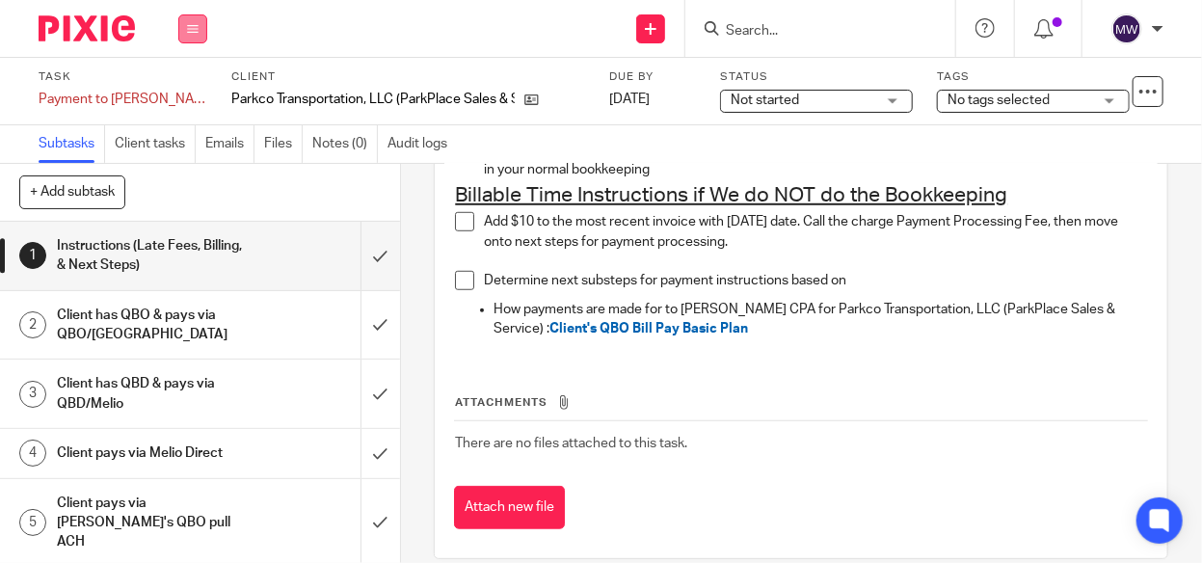
click at [193, 41] on button at bounding box center [192, 28] width 29 height 29
click at [173, 93] on link "Work" at bounding box center [184, 89] width 34 height 13
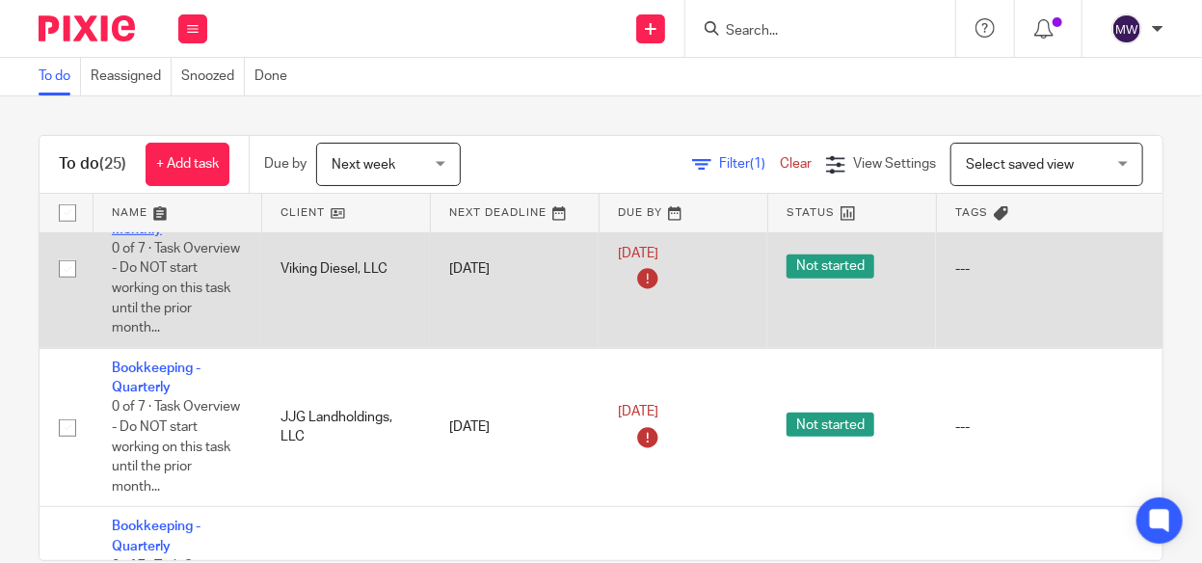
scroll to position [386, 0]
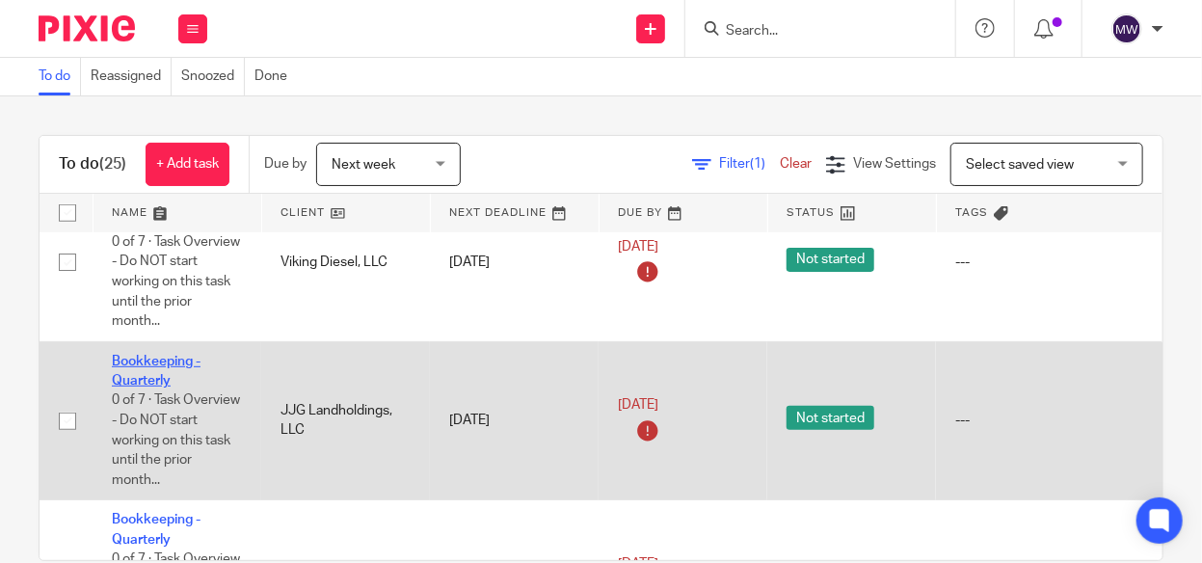
click at [148, 355] on link "Bookkeeping - Quarterly" at bounding box center [156, 371] width 89 height 33
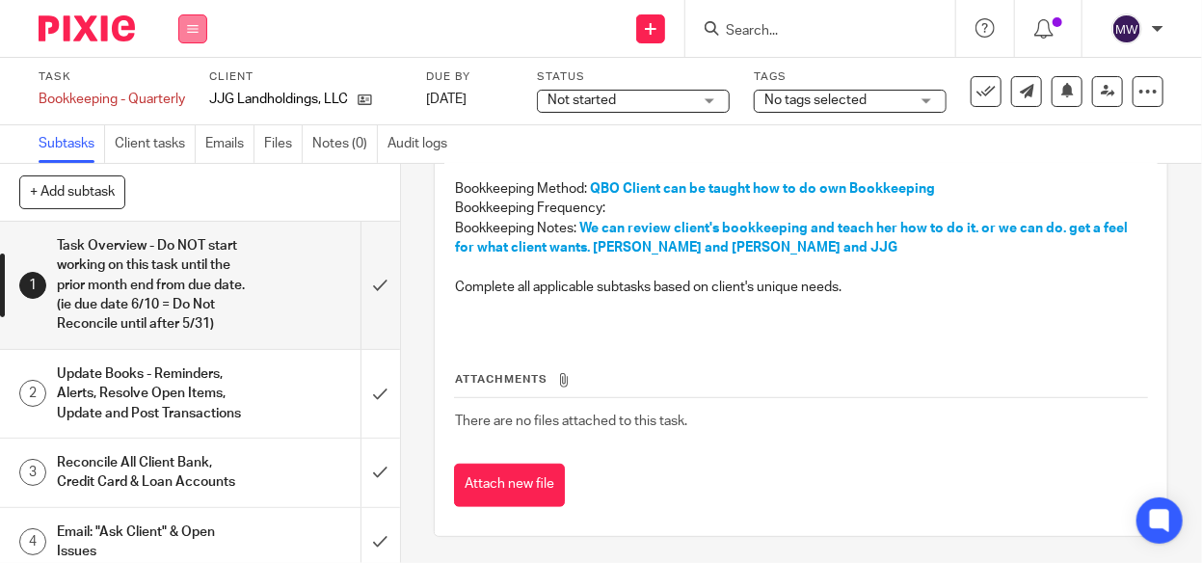
click at [185, 22] on button at bounding box center [192, 28] width 29 height 29
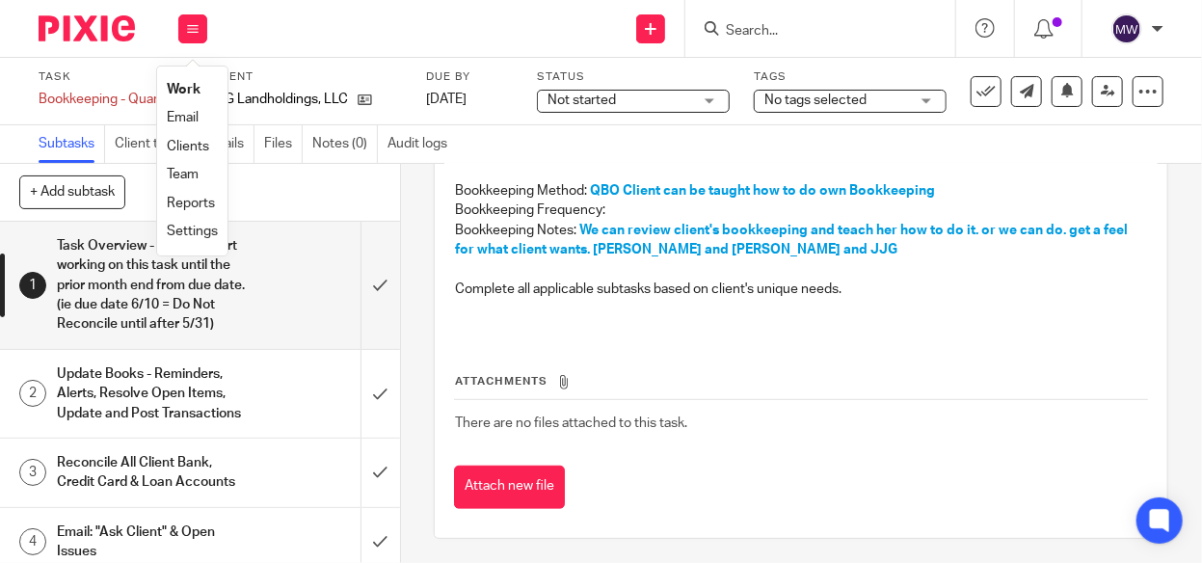
scroll to position [403, 0]
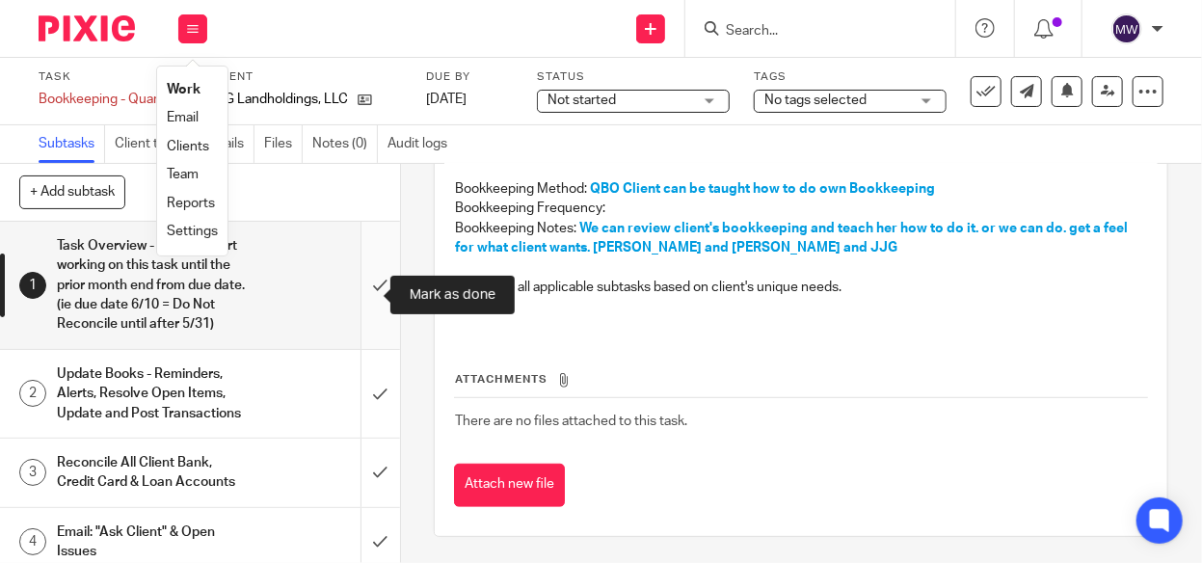
click at [361, 293] on input "submit" at bounding box center [200, 285] width 400 height 127
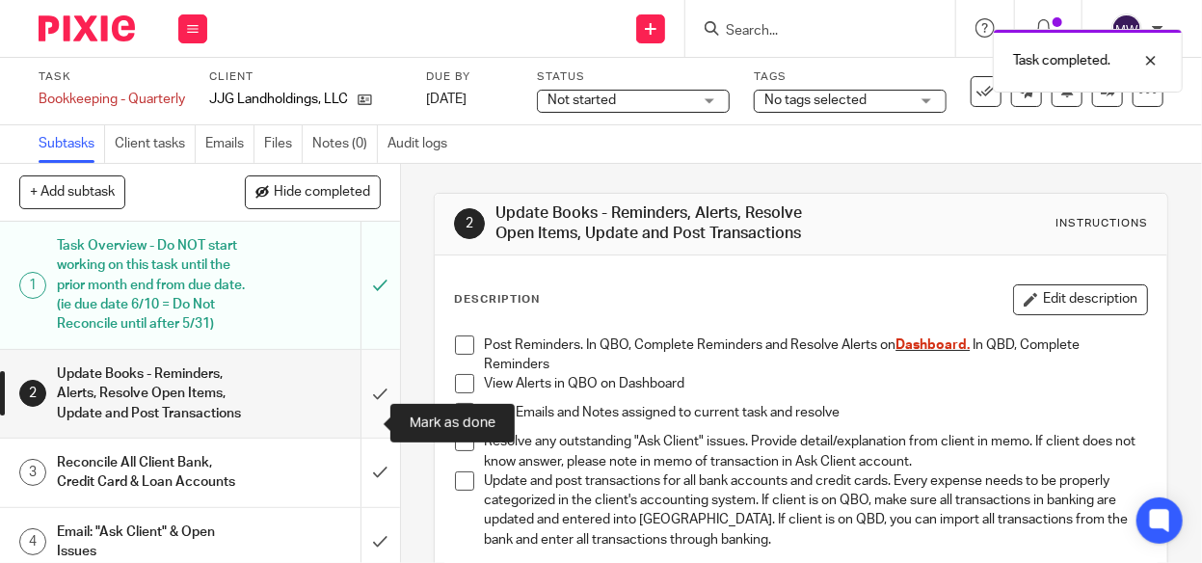
click at [359, 418] on input "submit" at bounding box center [200, 394] width 400 height 88
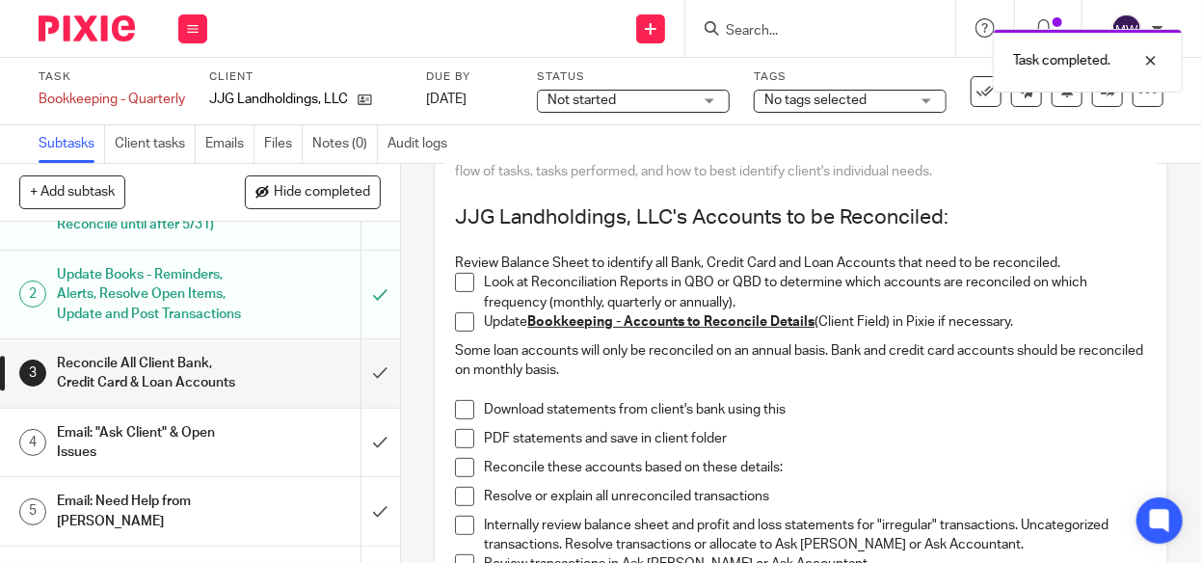
scroll to position [193, 0]
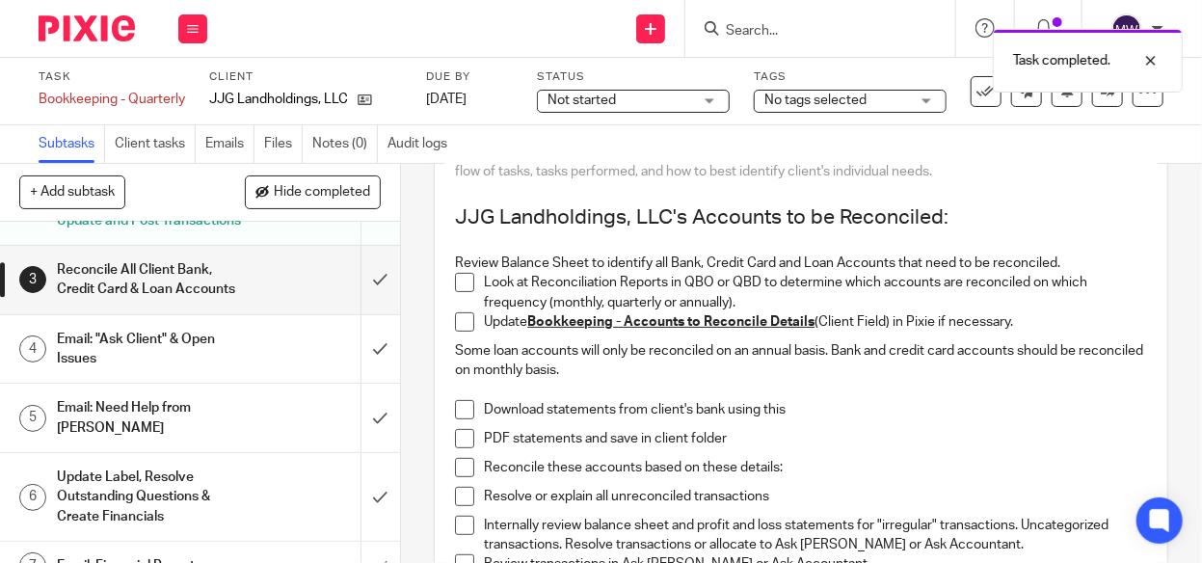
click at [237, 305] on div "Reconcile All Client Bank, Credit Card & Loan Accounts" at bounding box center [199, 280] width 284 height 49
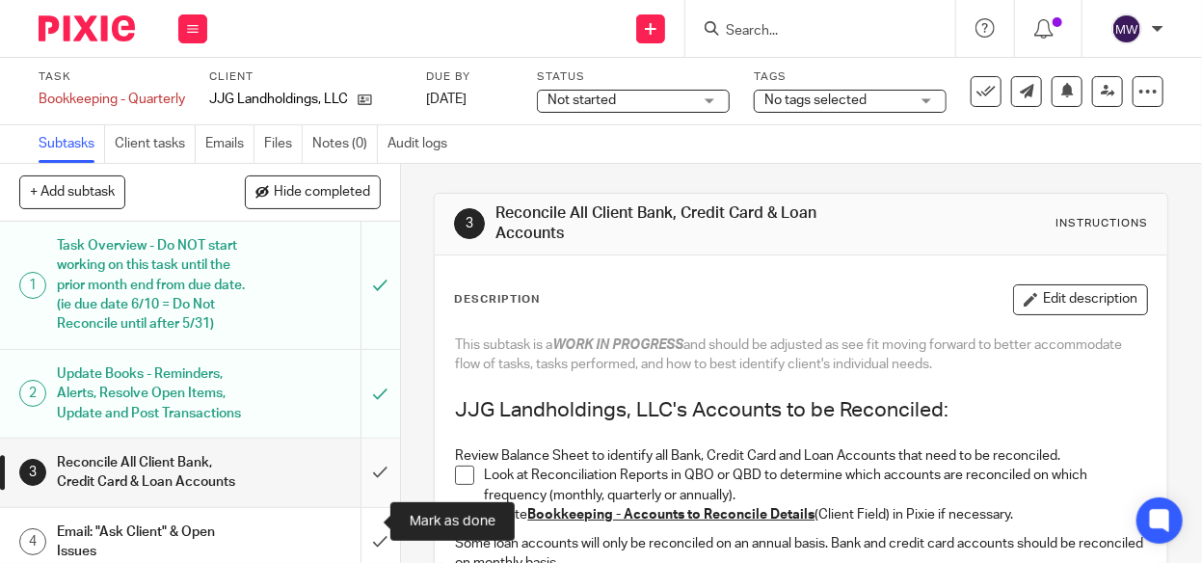
click at [364, 507] on input "submit" at bounding box center [200, 473] width 400 height 68
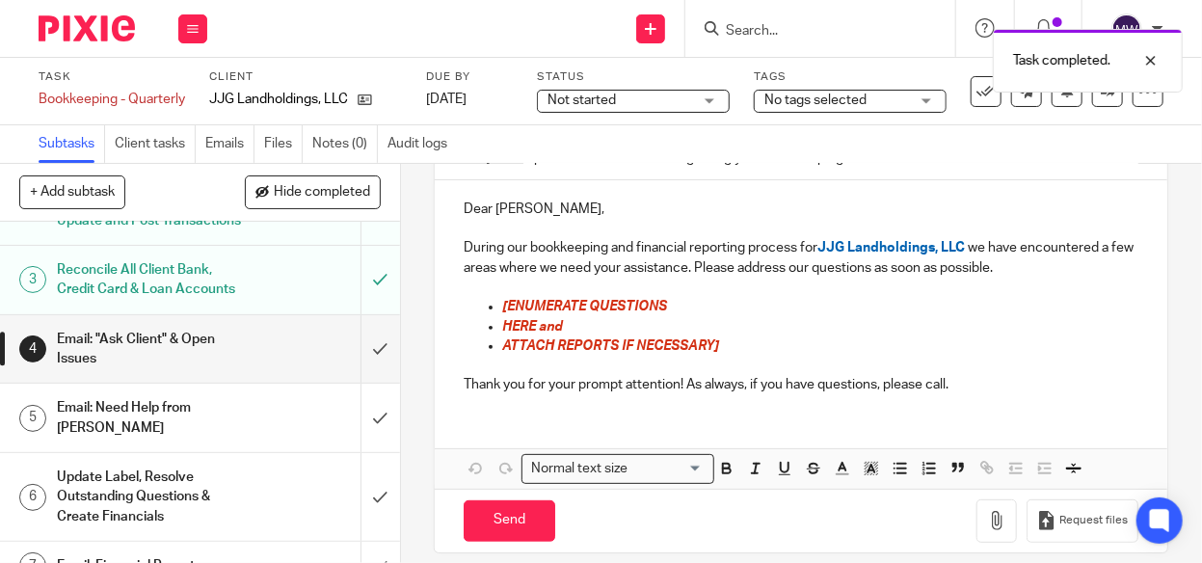
scroll to position [225, 0]
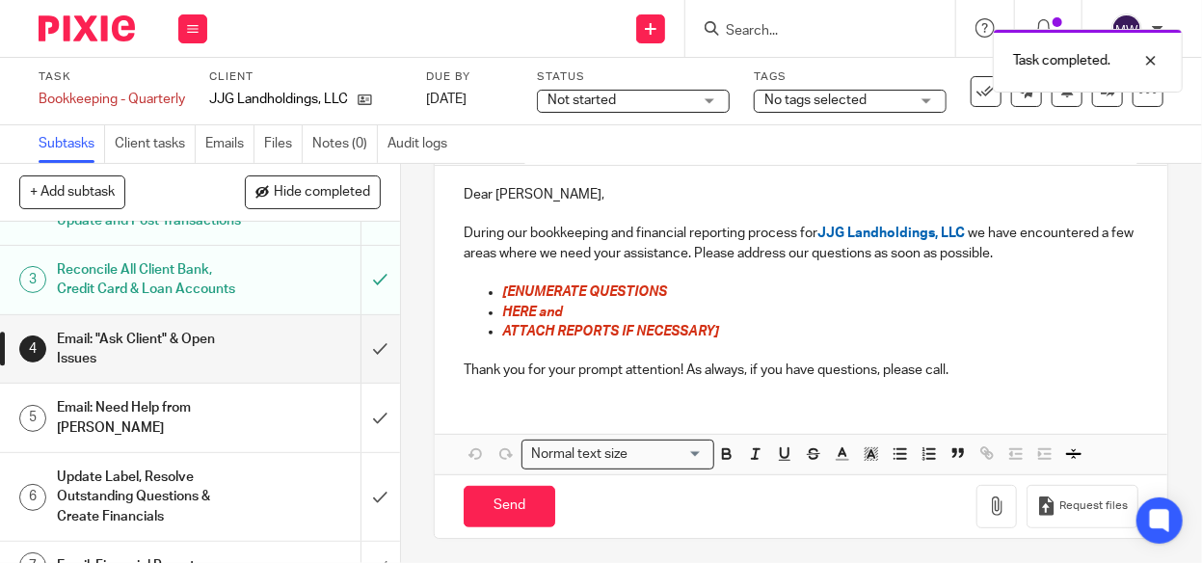
click at [266, 374] on div "Email: "Ask Client" & Open Issues" at bounding box center [199, 349] width 284 height 49
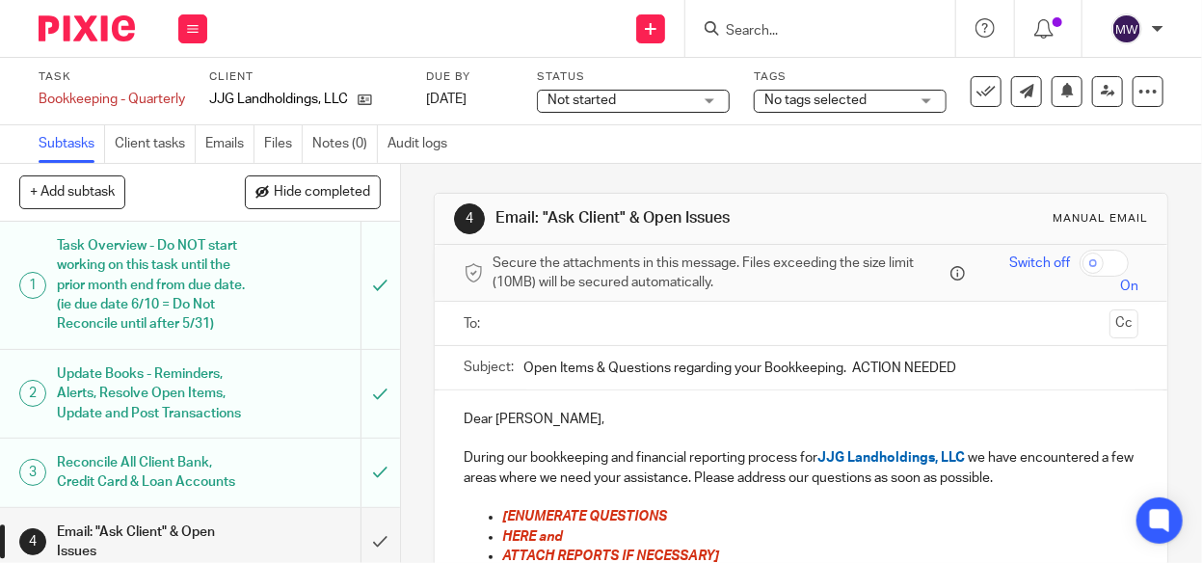
click at [553, 317] on input "text" at bounding box center [800, 323] width 603 height 22
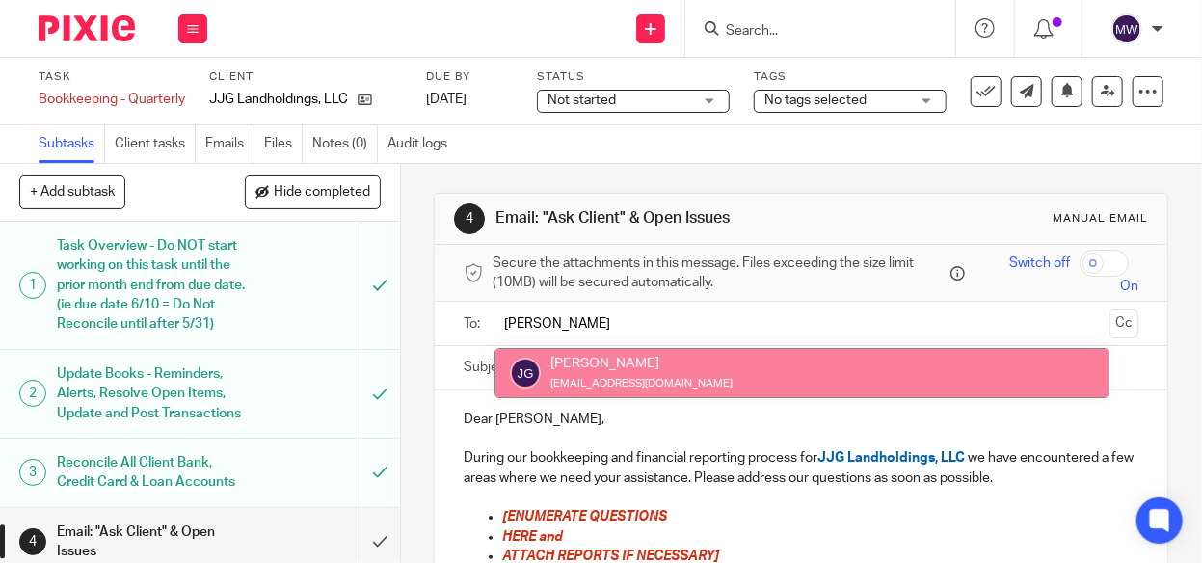
type input "[PERSON_NAME]"
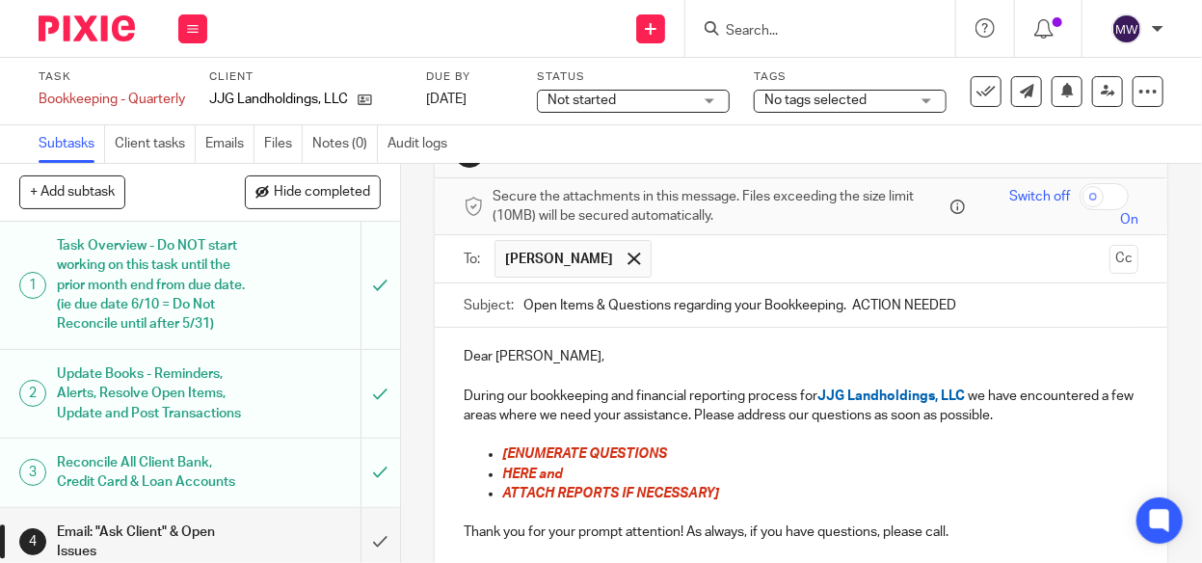
scroll to position [96, 0]
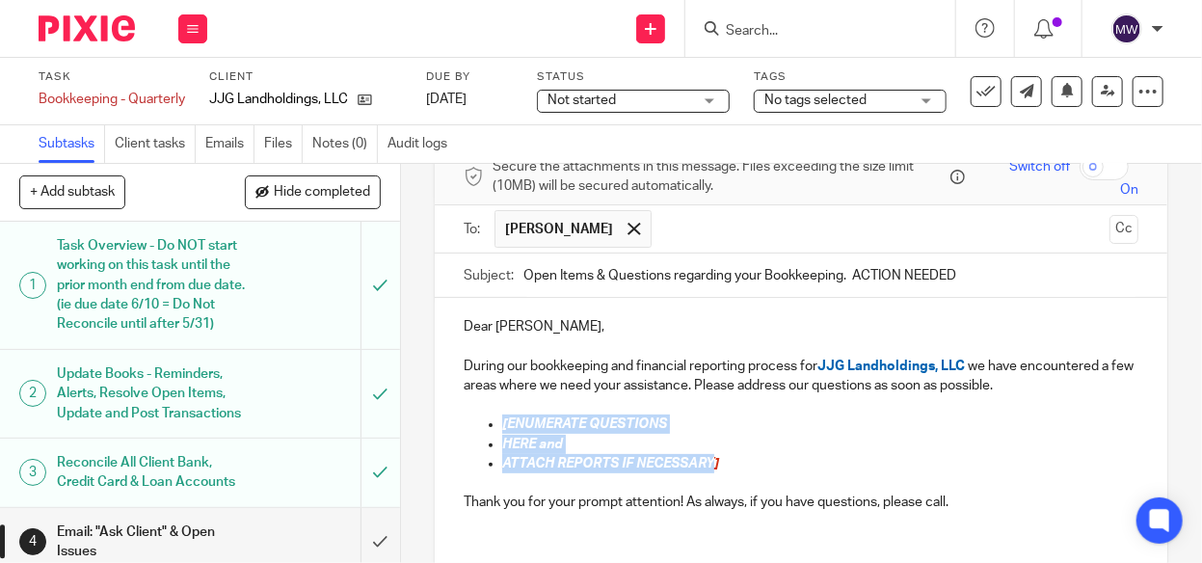
drag, startPoint x: 493, startPoint y: 424, endPoint x: 711, endPoint y: 464, distance: 221.5
click at [711, 464] on ul "[ENUMERATE QUESTIONS HERE and ATTACH REPORTS IF NECESSARY]" at bounding box center [801, 444] width 675 height 59
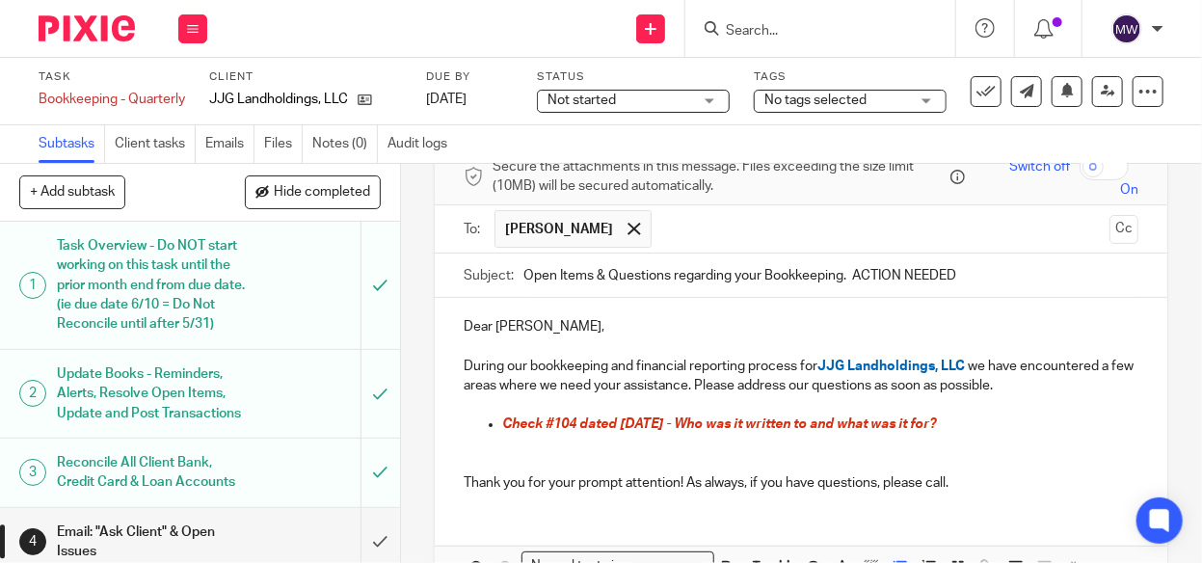
click at [655, 422] on span "Check #104 dated 6.4.25 - Who was it written to and what was it for?" at bounding box center [719, 424] width 434 height 13
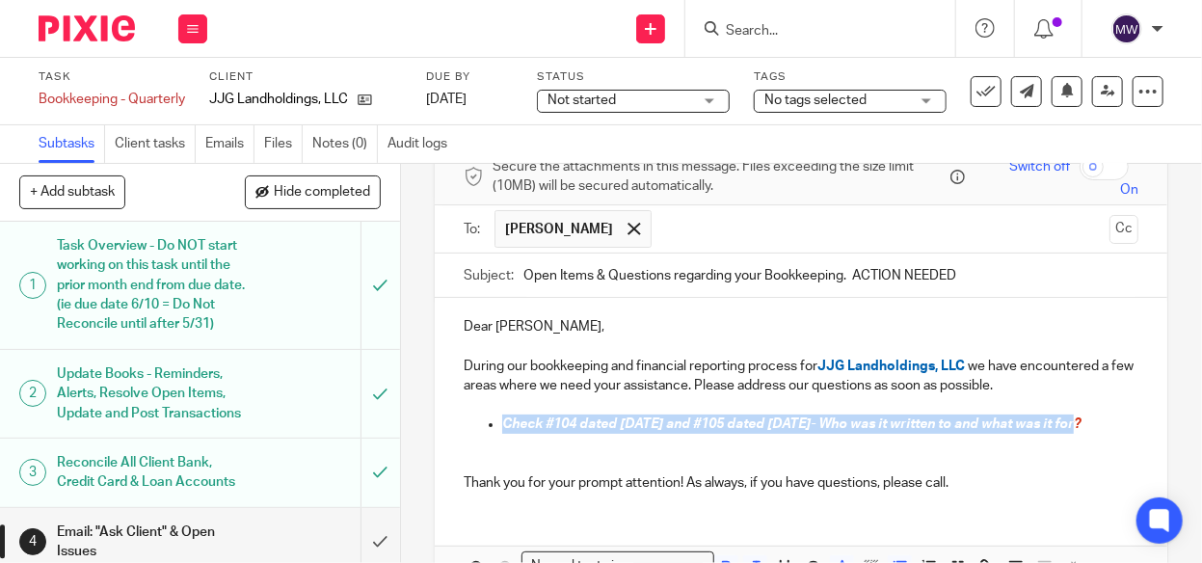
drag, startPoint x: 498, startPoint y: 423, endPoint x: 1057, endPoint y: 432, distance: 559.3
click at [1057, 432] on li "Check #104 dated 6.4.25 and #105 dated 7.7.25- Who was it written to and what w…" at bounding box center [820, 435] width 636 height 40
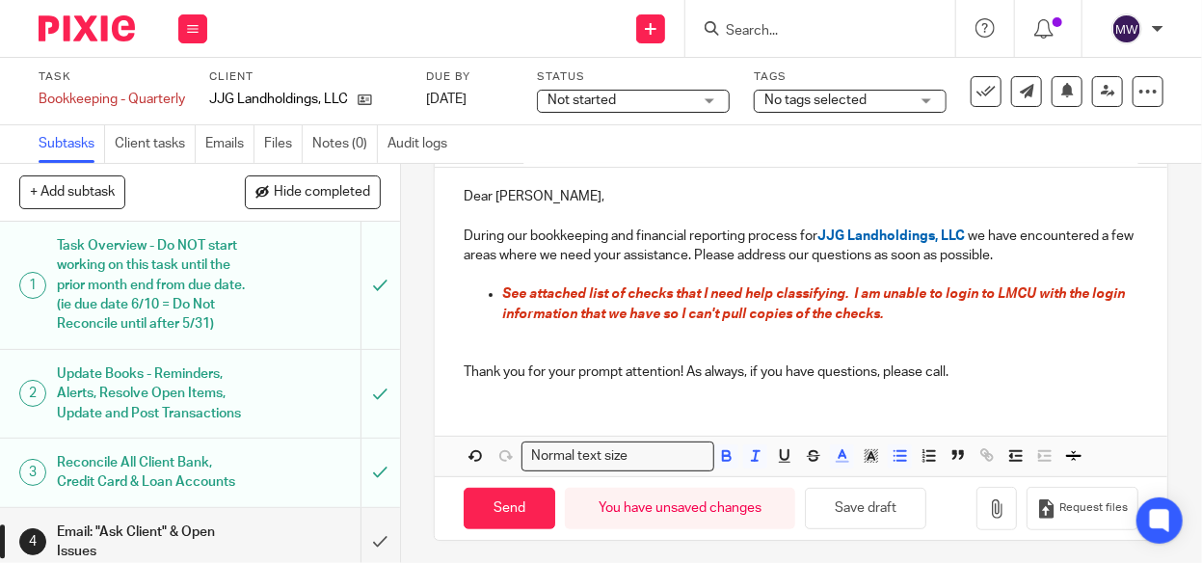
scroll to position [229, 0]
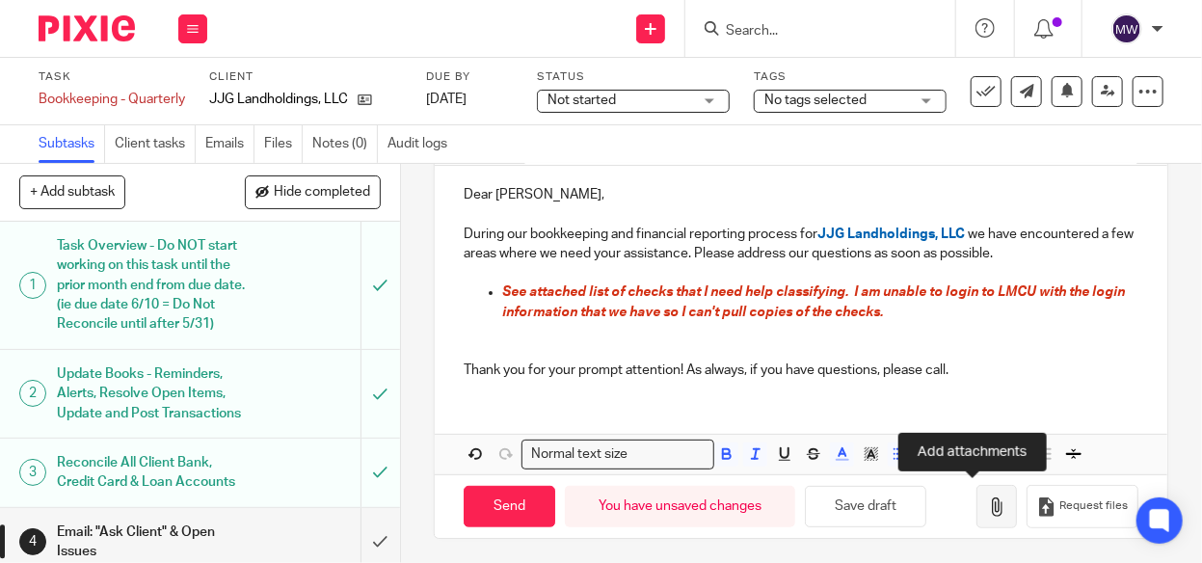
click at [977, 496] on button "button" at bounding box center [997, 506] width 40 height 43
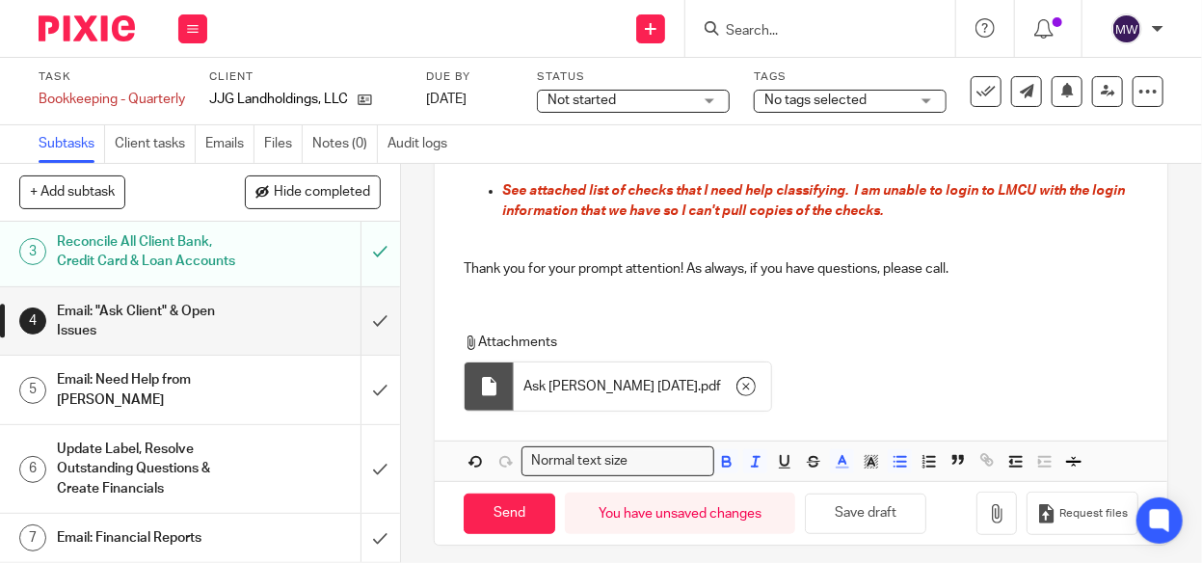
scroll to position [336, 0]
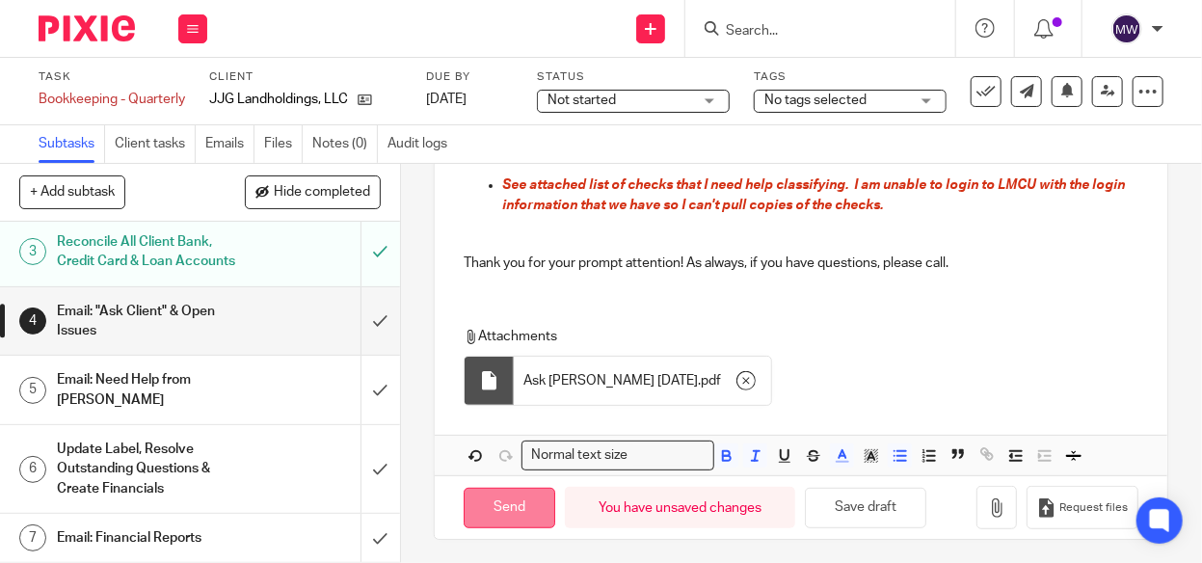
click at [522, 503] on input "Send" at bounding box center [510, 508] width 92 height 41
type input "Sent"
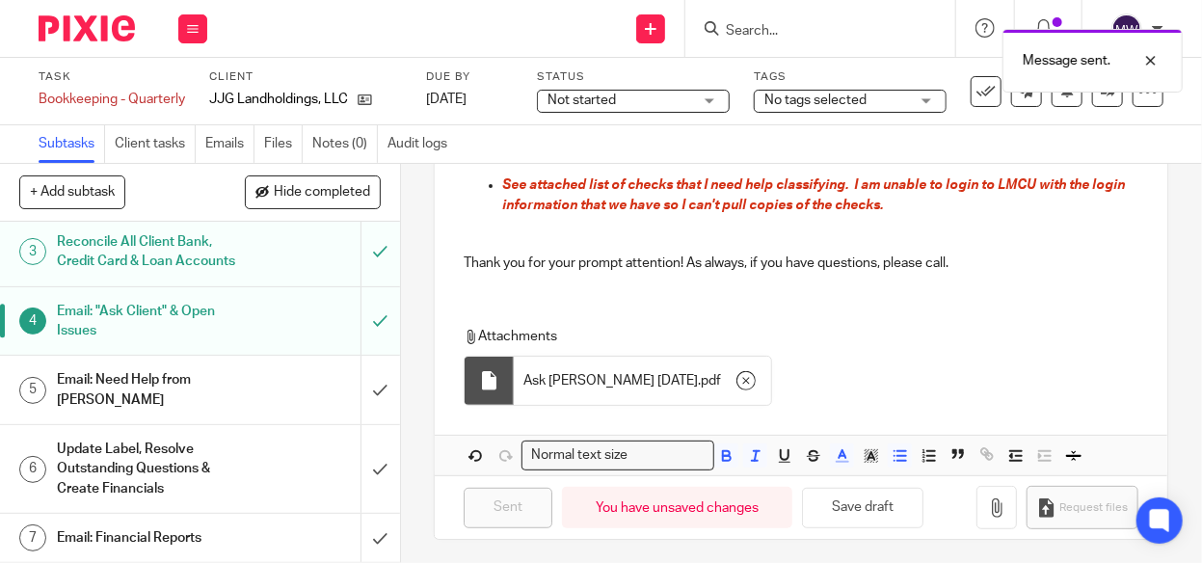
click at [630, 95] on span "Not started" at bounding box center [620, 101] width 145 height 20
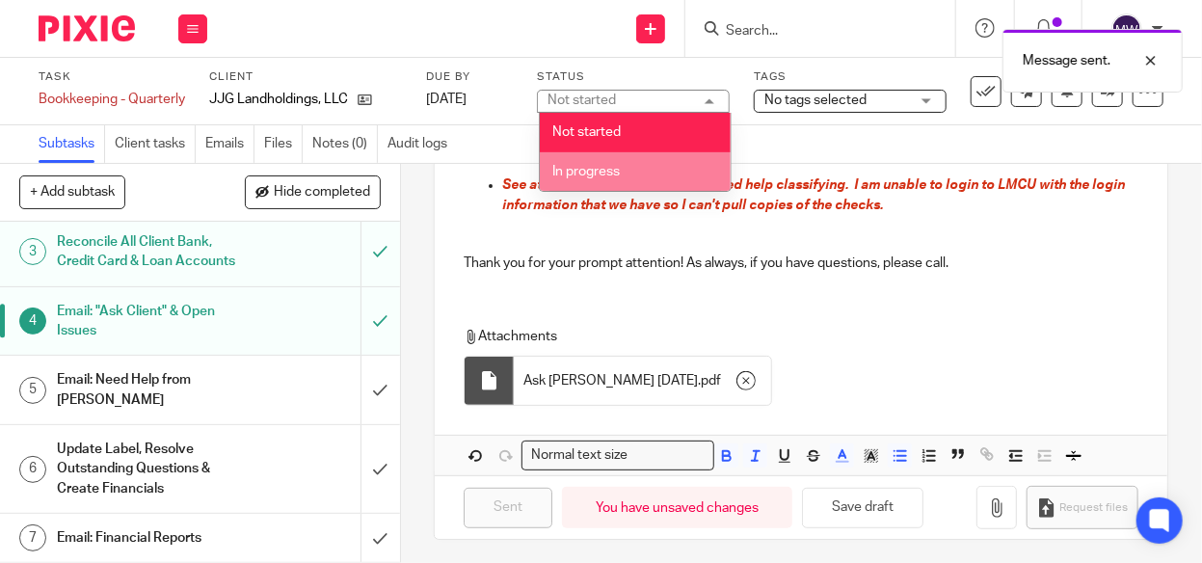
click at [587, 164] on li "In progress" at bounding box center [635, 172] width 191 height 40
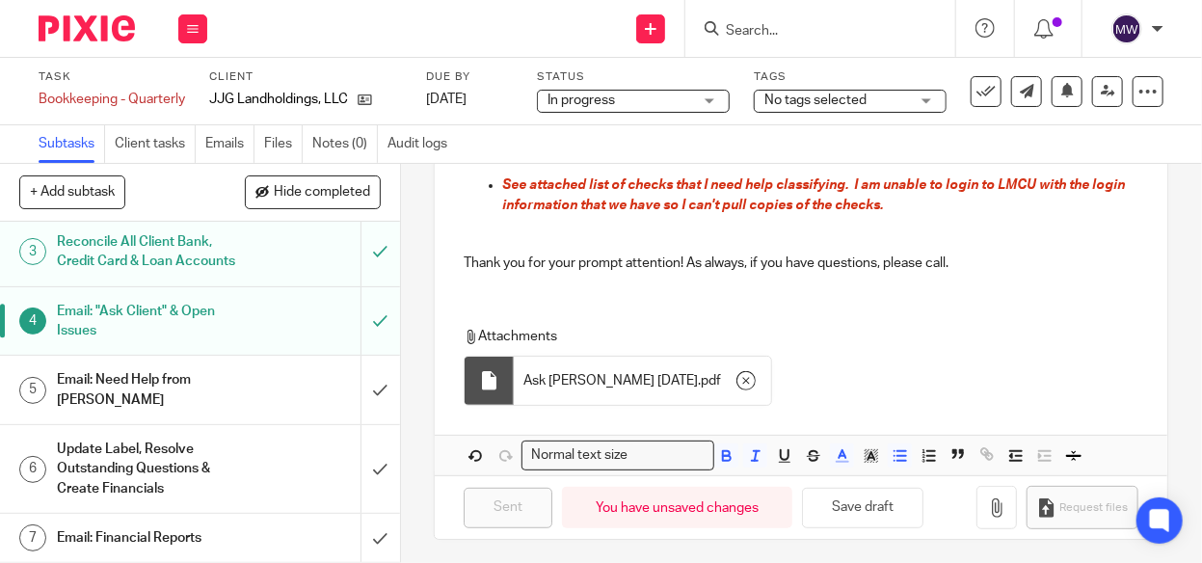
click at [824, 94] on span "No tags selected" at bounding box center [816, 100] width 102 height 13
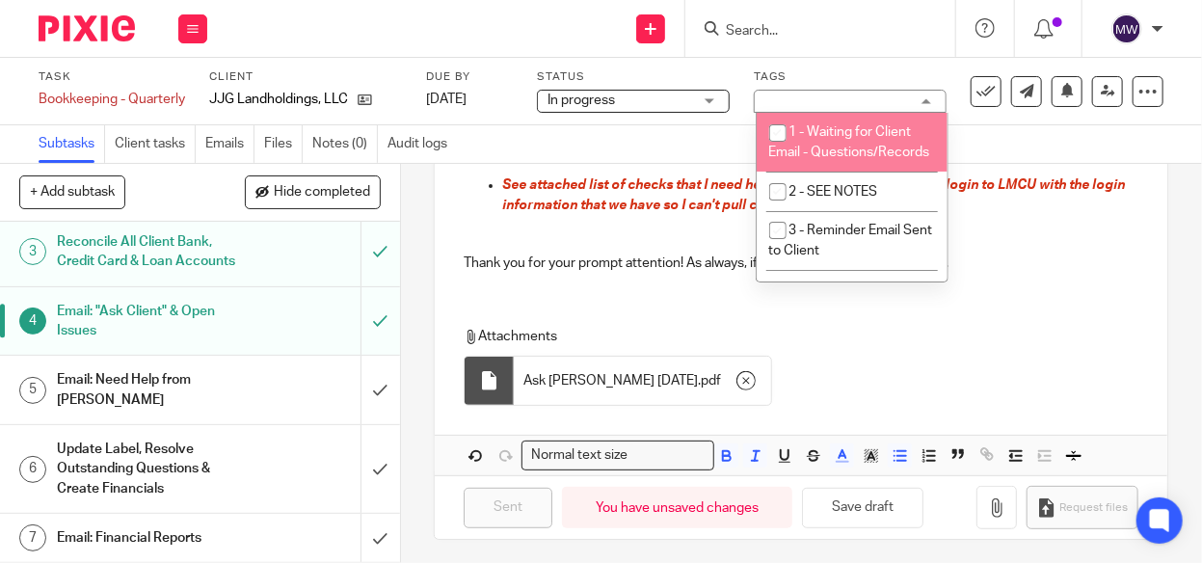
click at [817, 134] on span "1 - Waiting for Client Email - Questions/Records" at bounding box center [849, 142] width 161 height 34
checkbox input "true"
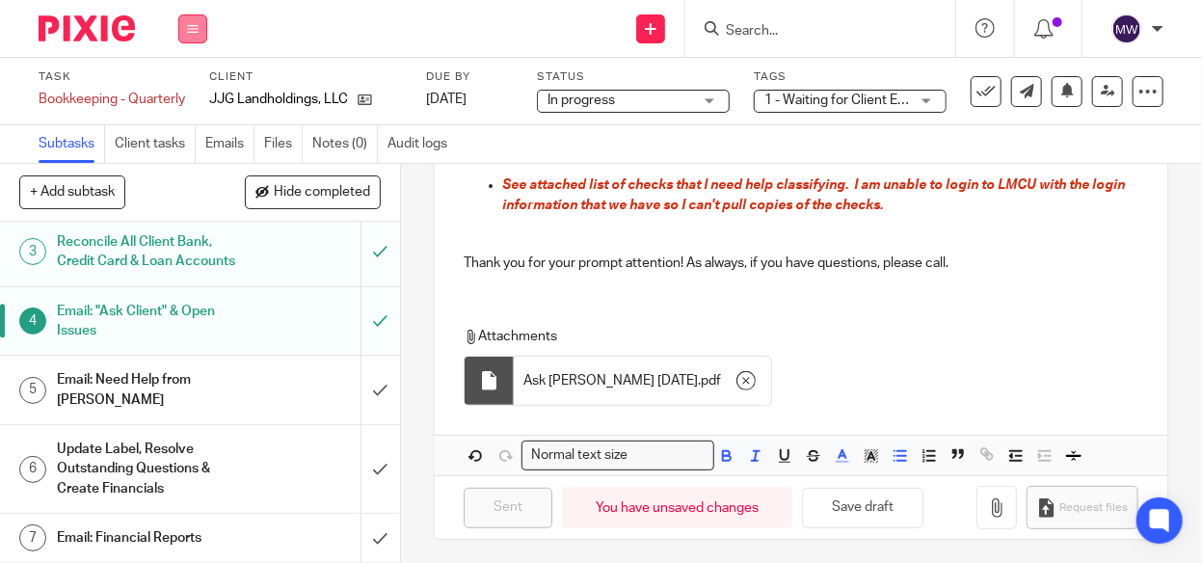
click at [199, 24] on button at bounding box center [192, 28] width 29 height 29
click at [183, 83] on link "Work" at bounding box center [184, 89] width 34 height 13
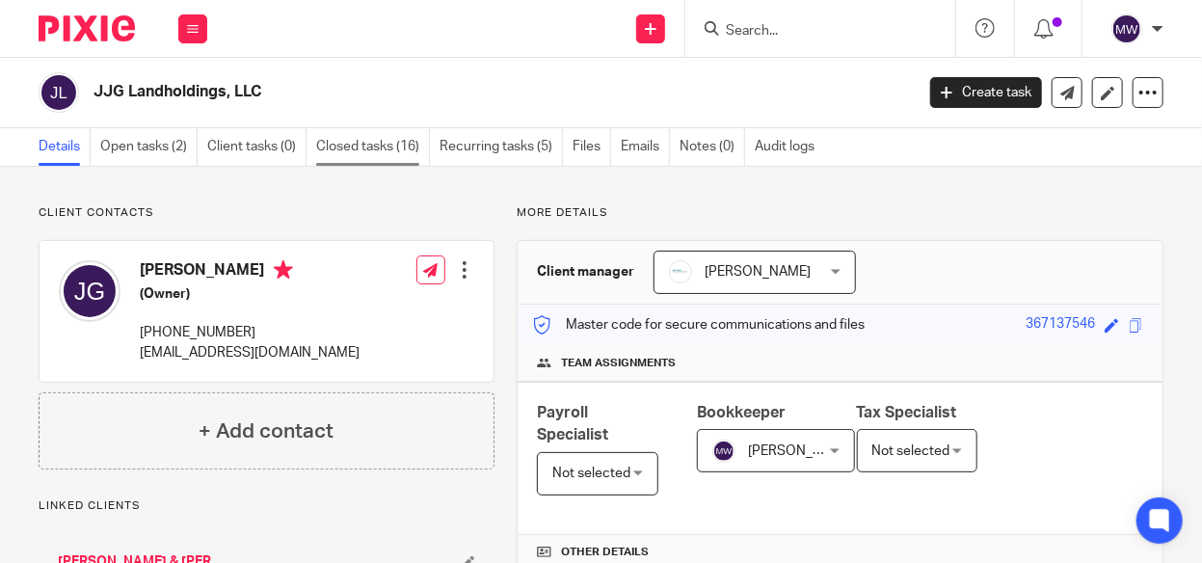
click at [374, 142] on link "Closed tasks (16)" at bounding box center [373, 147] width 114 height 38
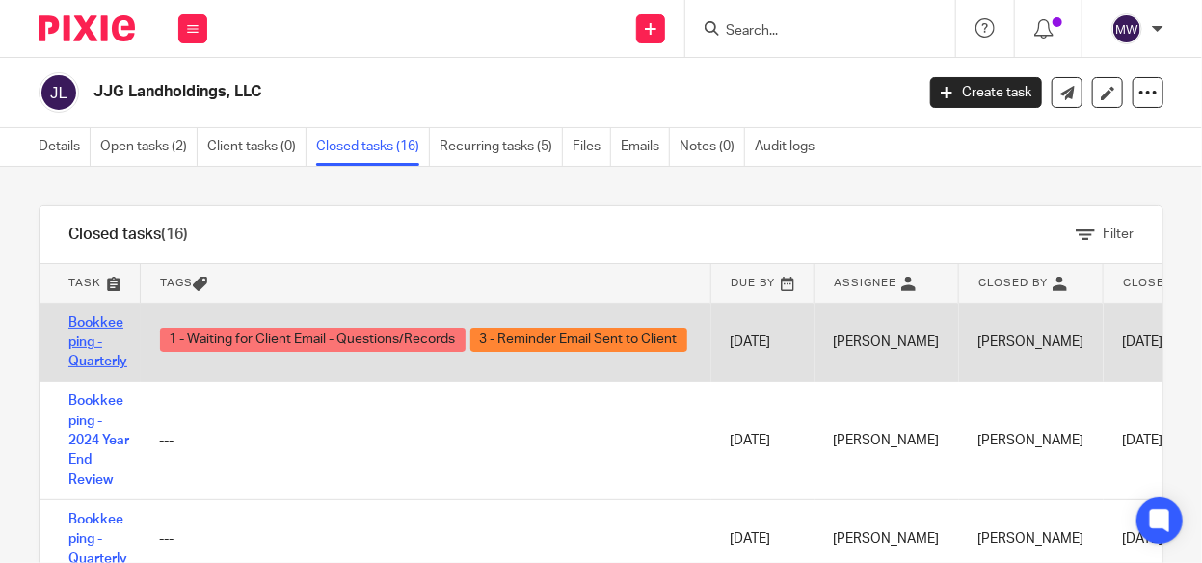
click at [90, 337] on link "Bookkeeping - Quarterly" at bounding box center [97, 342] width 59 height 53
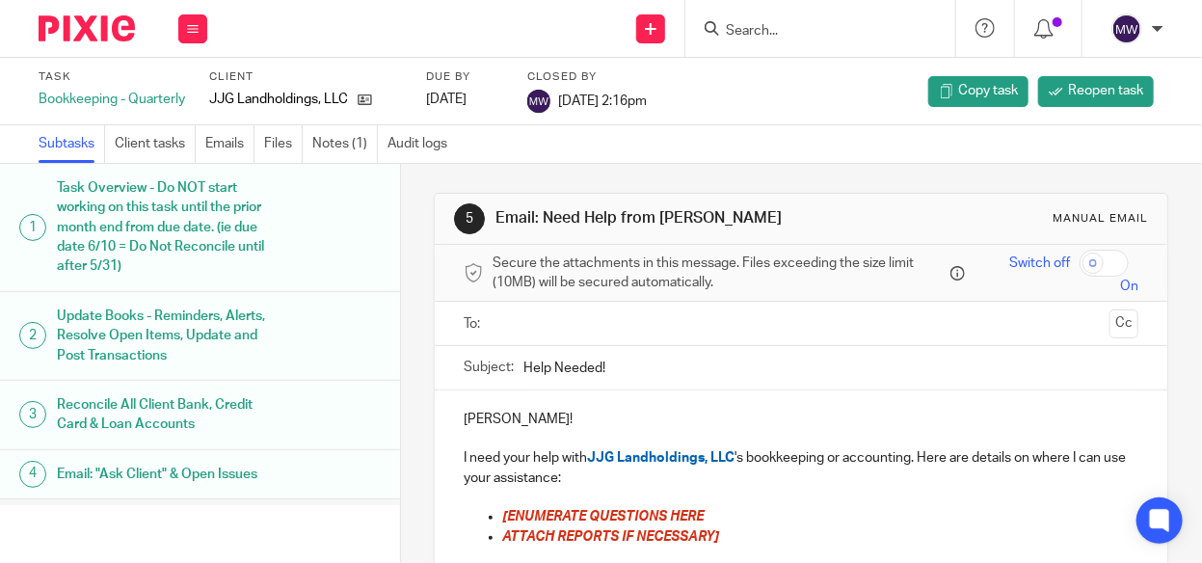
click at [312, 143] on ul "Subtasks Client tasks Emails Files Notes (1) Audit logs" at bounding box center [253, 144] width 428 height 38
click at [326, 143] on link "Notes (1)" at bounding box center [345, 144] width 66 height 38
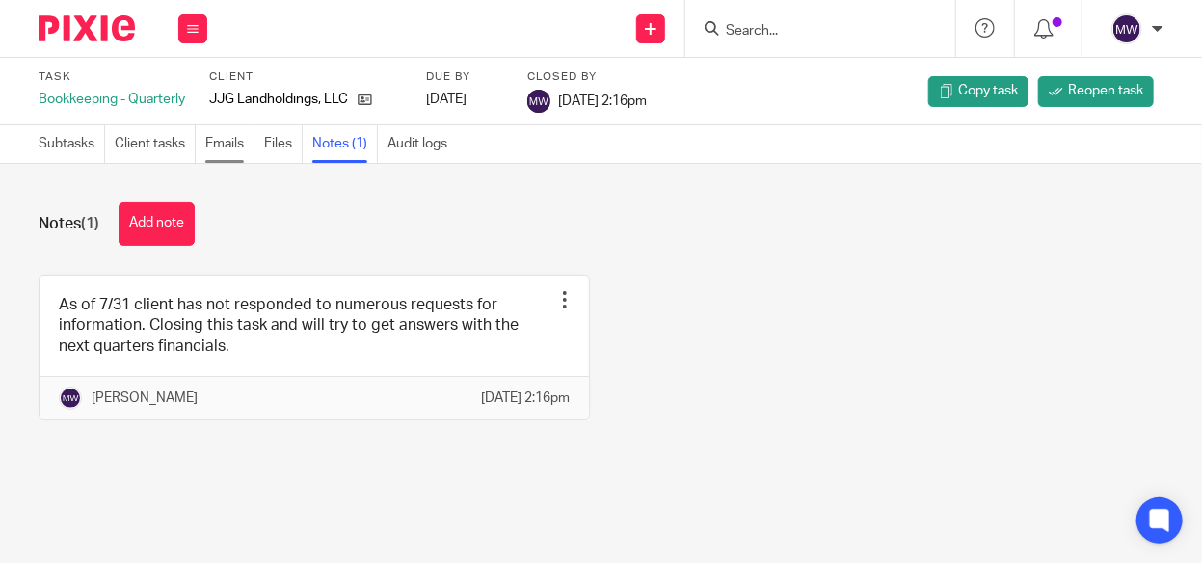
click at [228, 142] on link "Emails" at bounding box center [229, 144] width 49 height 38
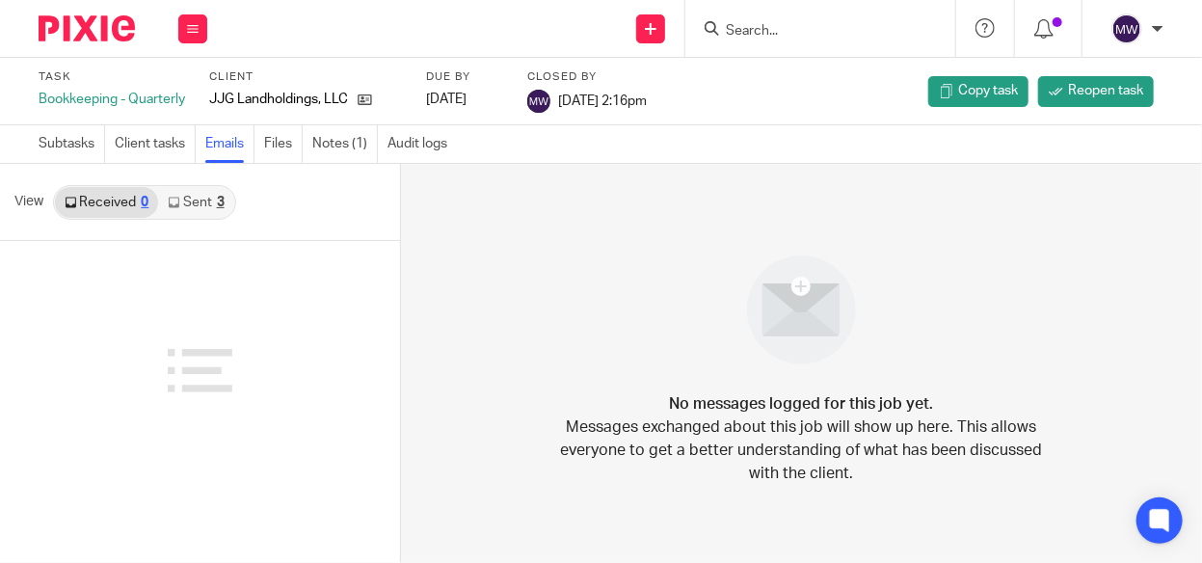
click at [198, 199] on link "Sent 3" at bounding box center [195, 202] width 75 height 31
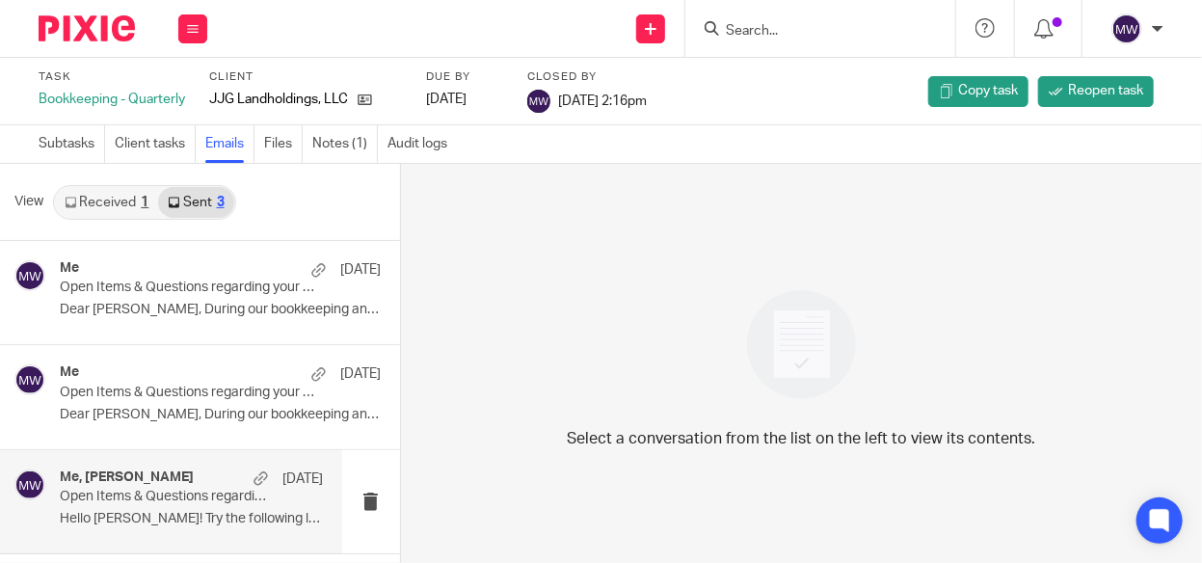
click at [163, 522] on p "Hello Jenna! Try the following link to get on..." at bounding box center [191, 519] width 263 height 16
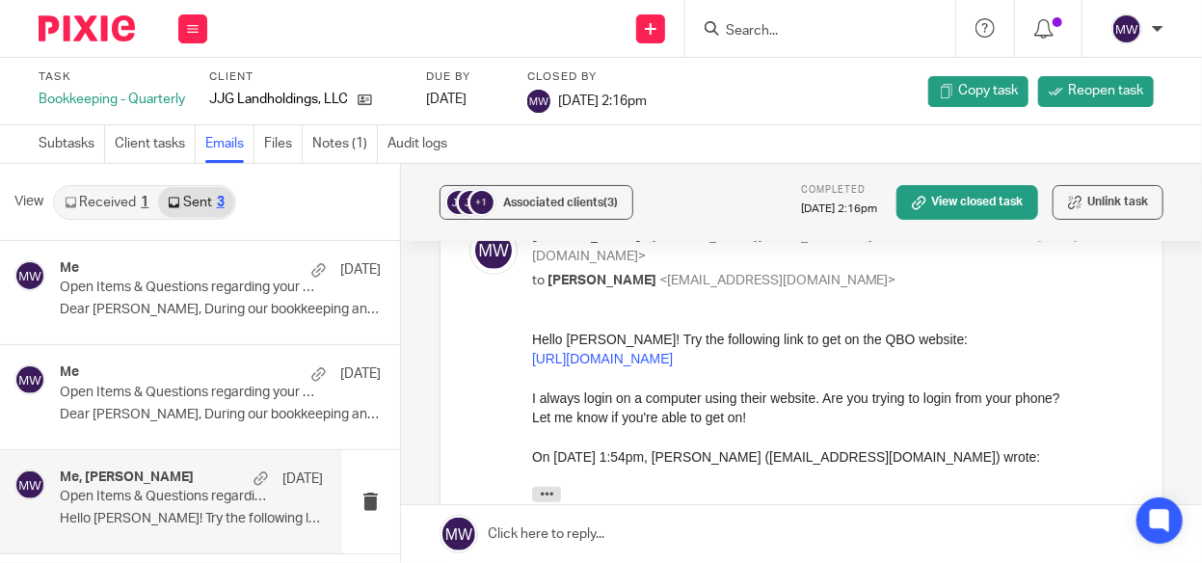
scroll to position [579, 0]
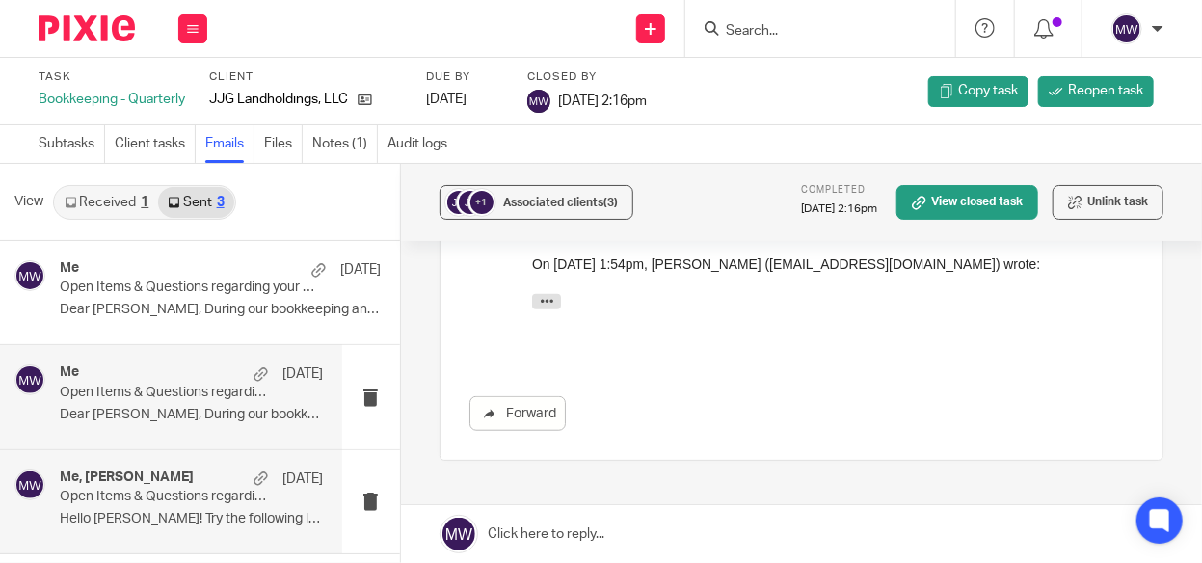
click at [162, 407] on p "Dear Jenna, During our bookkeeping and..." at bounding box center [191, 415] width 263 height 16
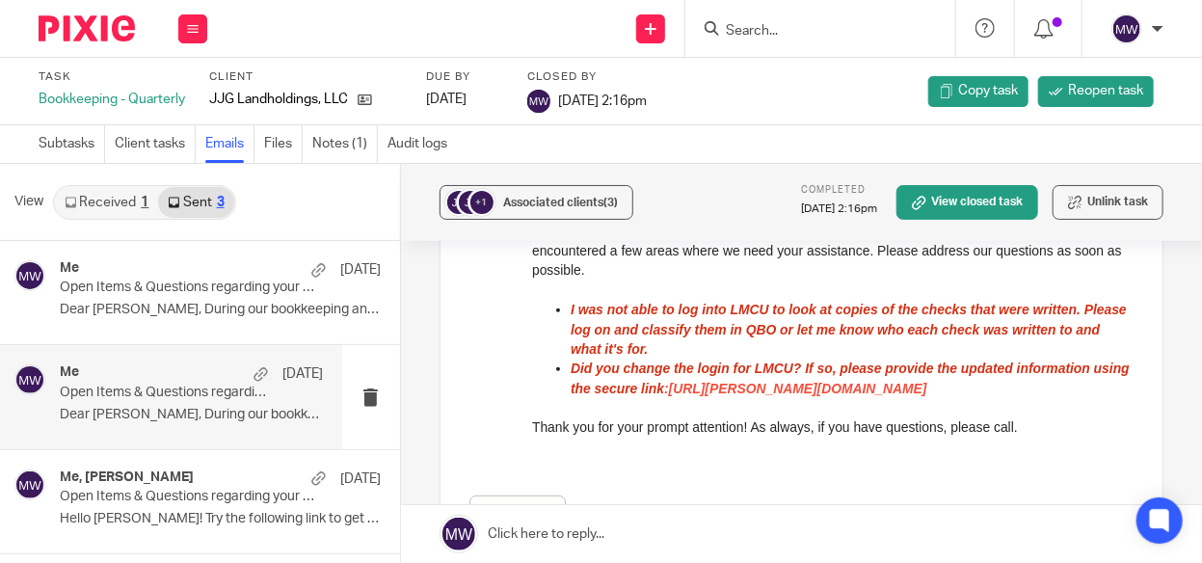
scroll to position [289, 0]
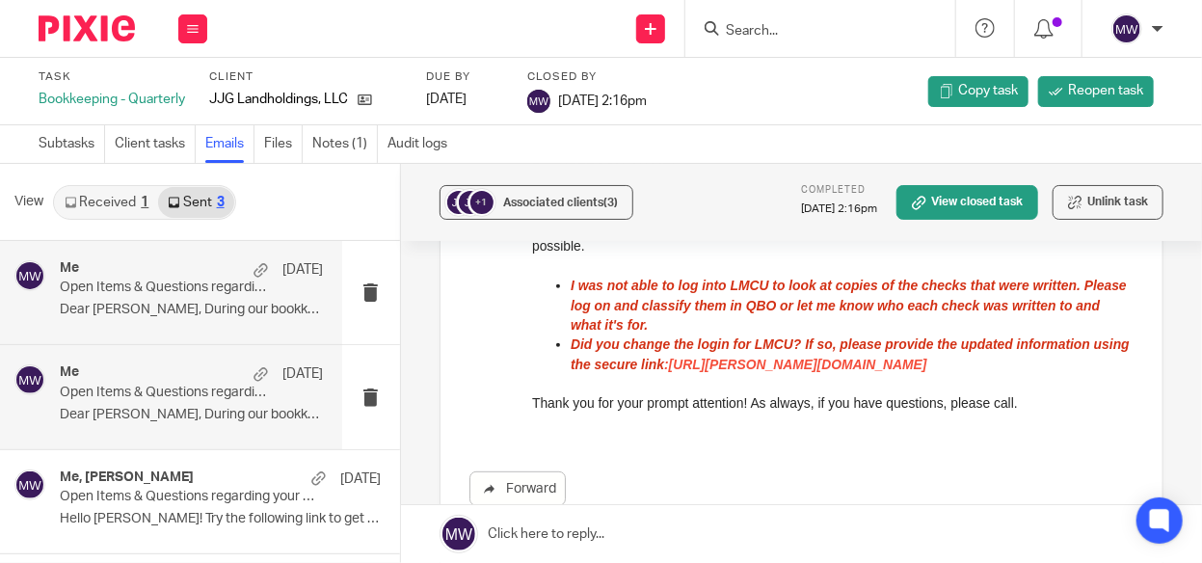
click at [207, 305] on p "Dear Jenna, During our bookkeeping and..." at bounding box center [191, 310] width 263 height 16
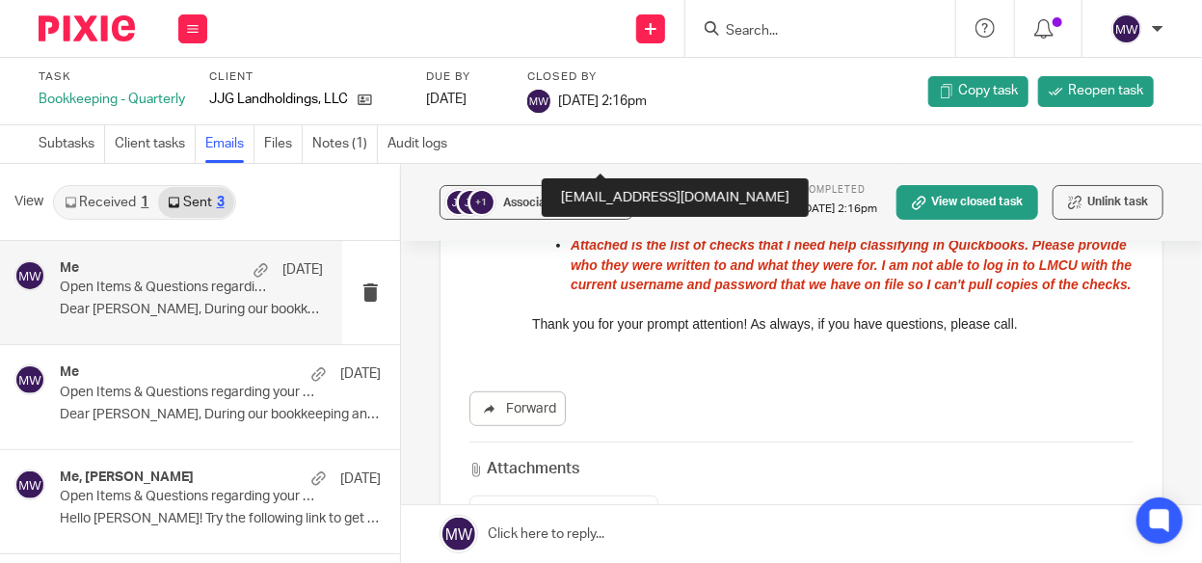
scroll to position [386, 0]
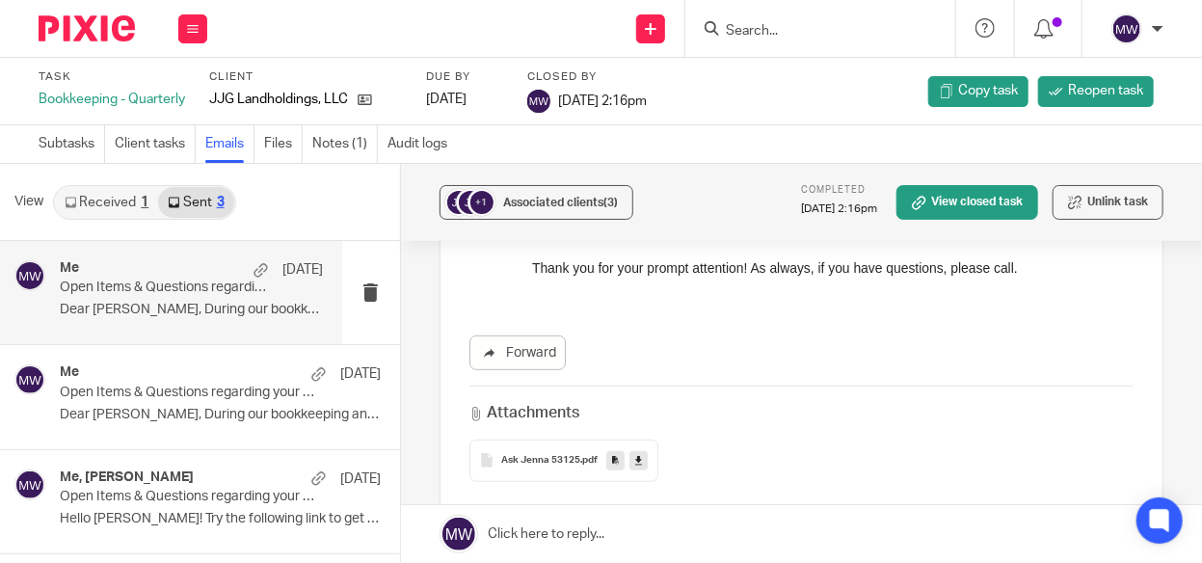
click at [564, 455] on span "Ask Jenna 53125" at bounding box center [540, 461] width 79 height 12
click at [564, 440] on div "View Received 1 Sent 3 Me Jul 3 Open Items & Questions regarding your Bookkeepi…" at bounding box center [601, 363] width 1202 height 399
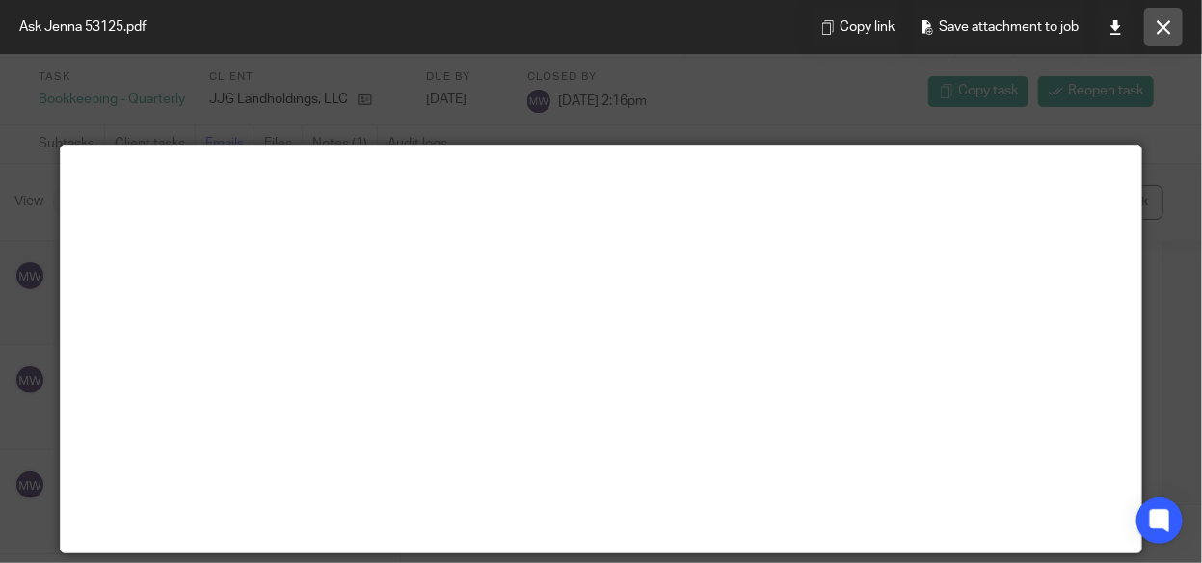
click at [1162, 21] on icon at bounding box center [1164, 27] width 14 height 14
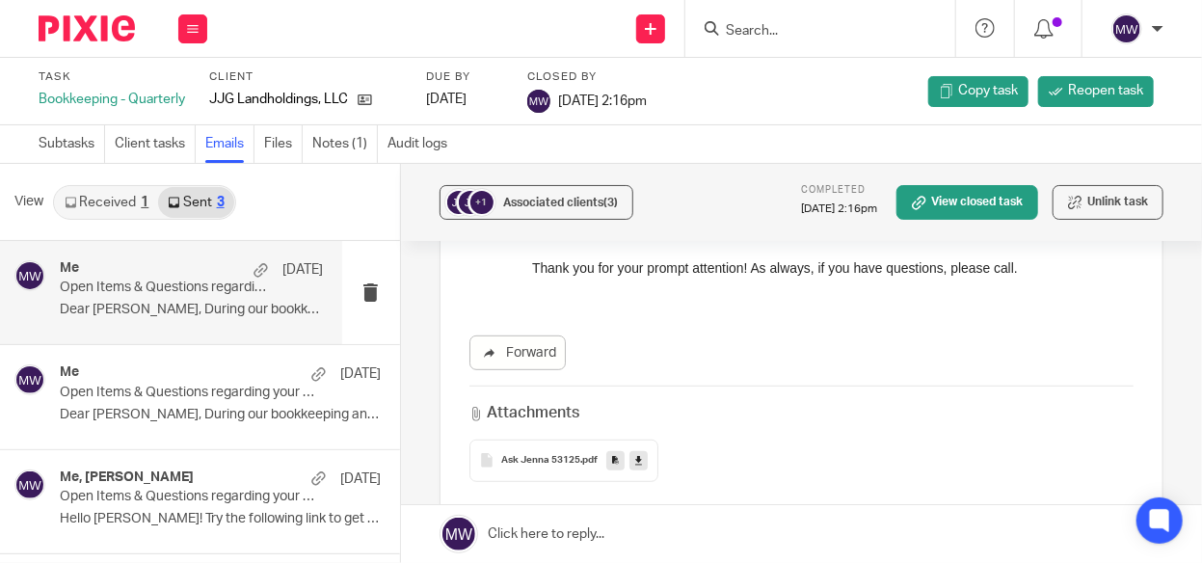
click at [142, 198] on div "1" at bounding box center [145, 202] width 8 height 13
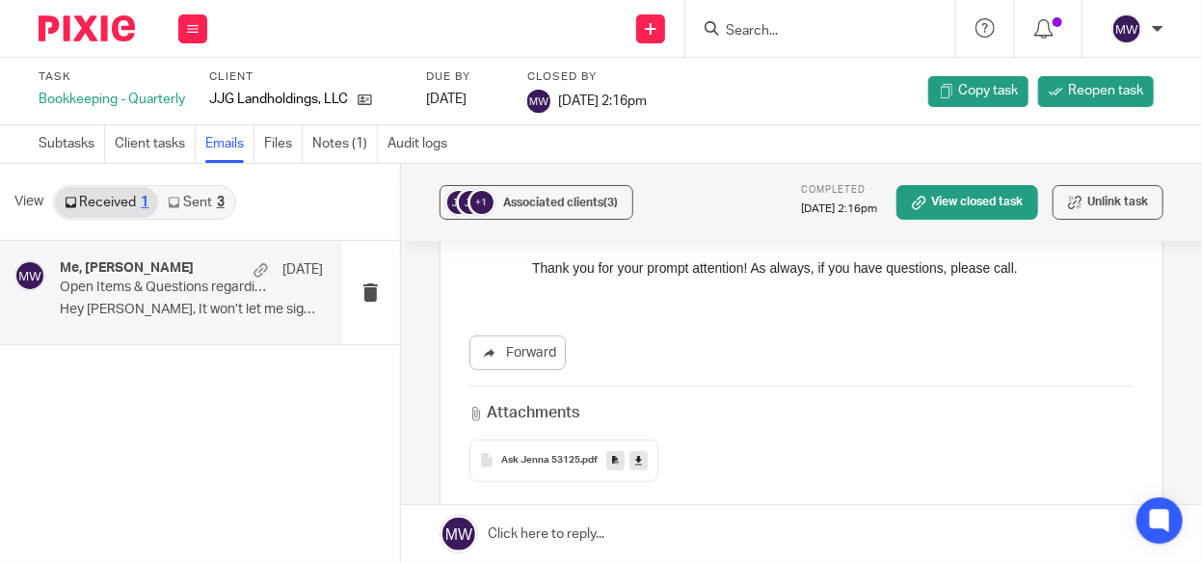
click at [187, 315] on p "Hey Melissa, It won’t let me sign into the..." at bounding box center [191, 310] width 263 height 16
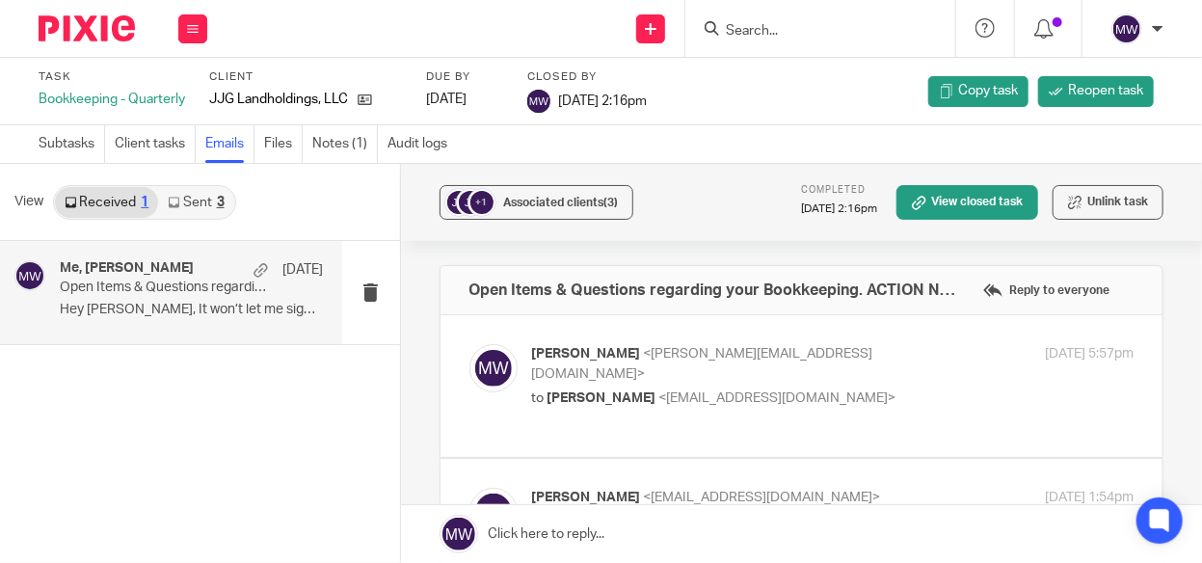
scroll to position [0, 0]
click at [757, 41] on div at bounding box center [821, 28] width 270 height 57
click at [757, 34] on input "Search" at bounding box center [811, 31] width 174 height 17
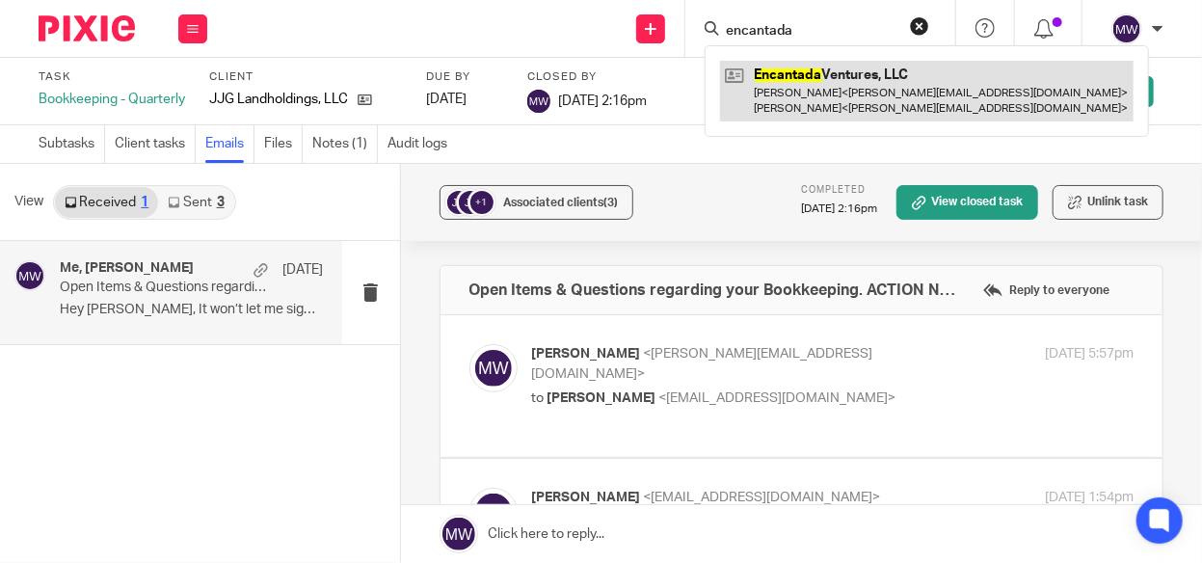
type input "encantada"
click at [786, 74] on link at bounding box center [927, 91] width 414 height 60
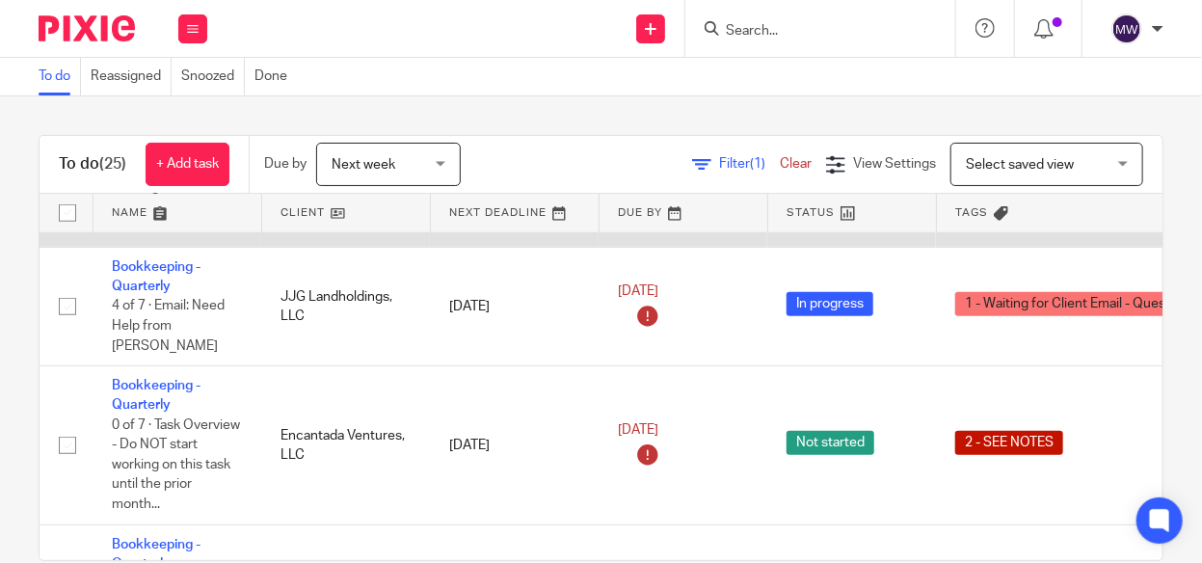
scroll to position [482, 0]
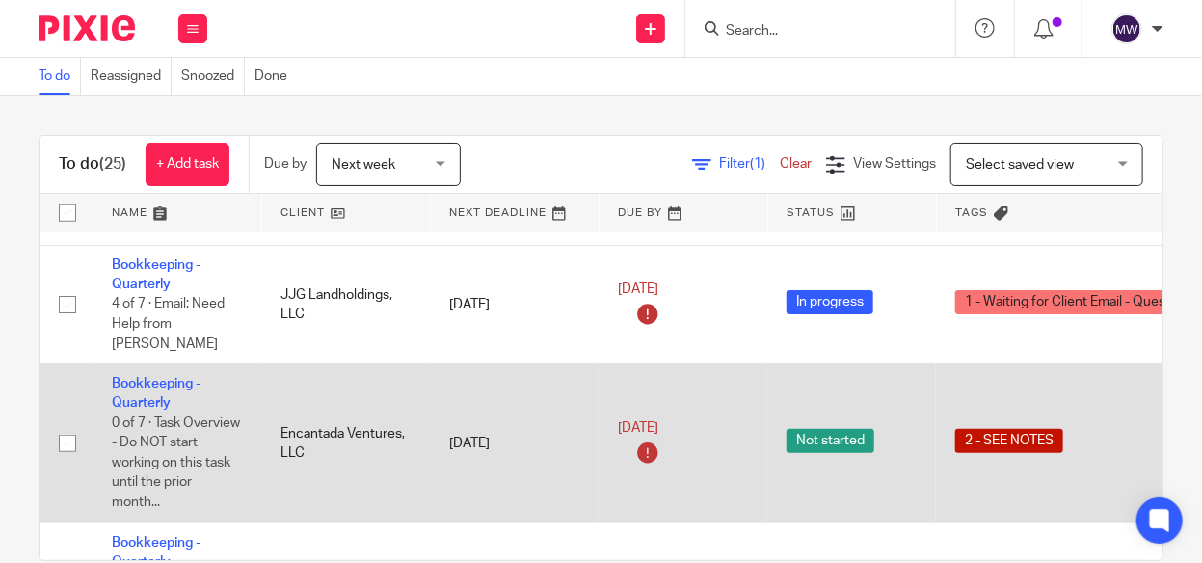
click at [133, 364] on td "Bookkeeping - Quarterly 0 of 7 · Task Overview - Do NOT start working on this t…" at bounding box center [177, 443] width 169 height 159
click at [122, 377] on link "Bookkeeping - Quarterly" at bounding box center [156, 393] width 89 height 33
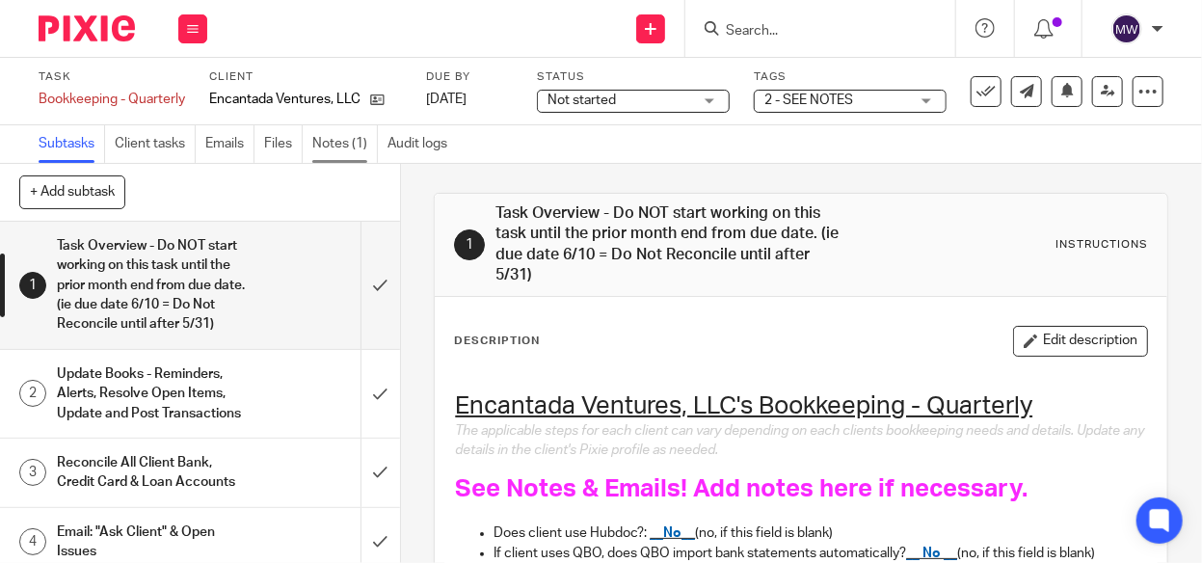
click at [344, 141] on link "Notes (1)" at bounding box center [345, 144] width 66 height 38
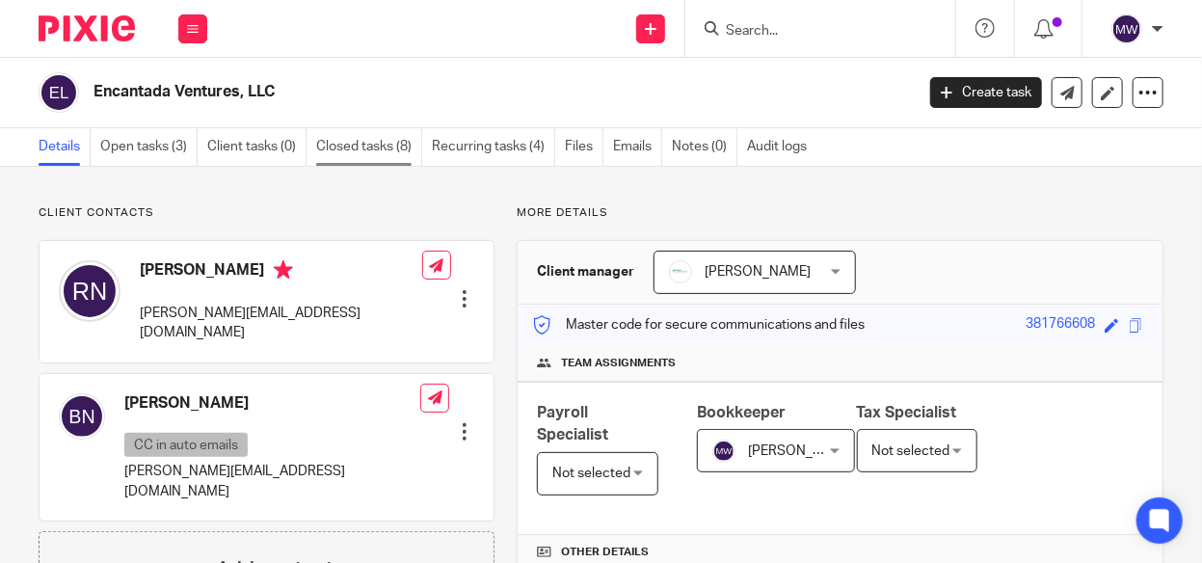
click at [344, 148] on link "Closed tasks (8)" at bounding box center [369, 147] width 106 height 38
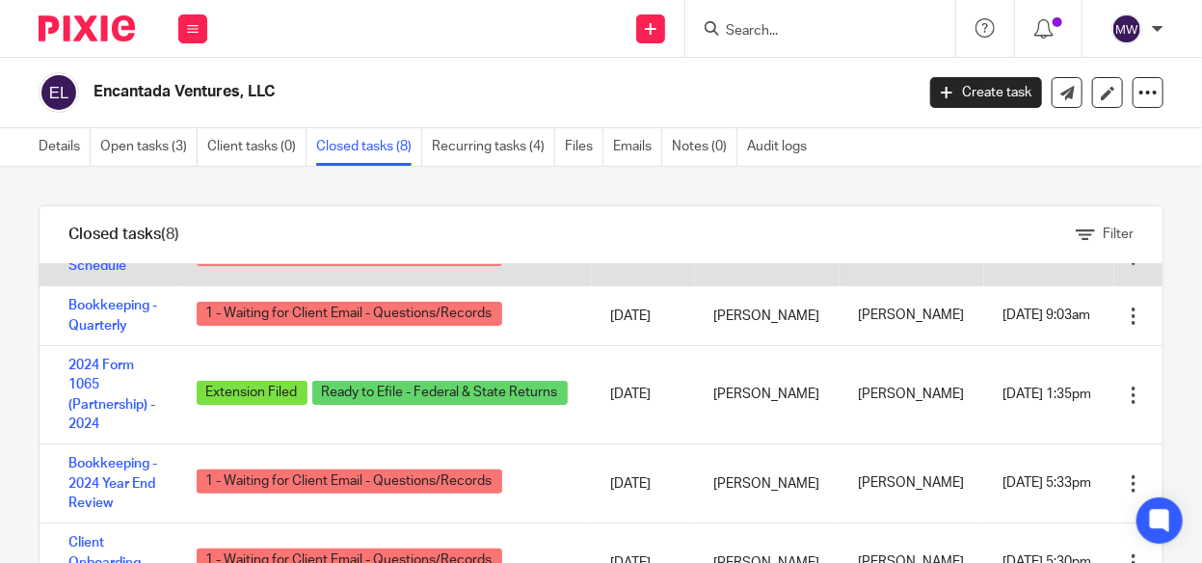
scroll to position [193, 0]
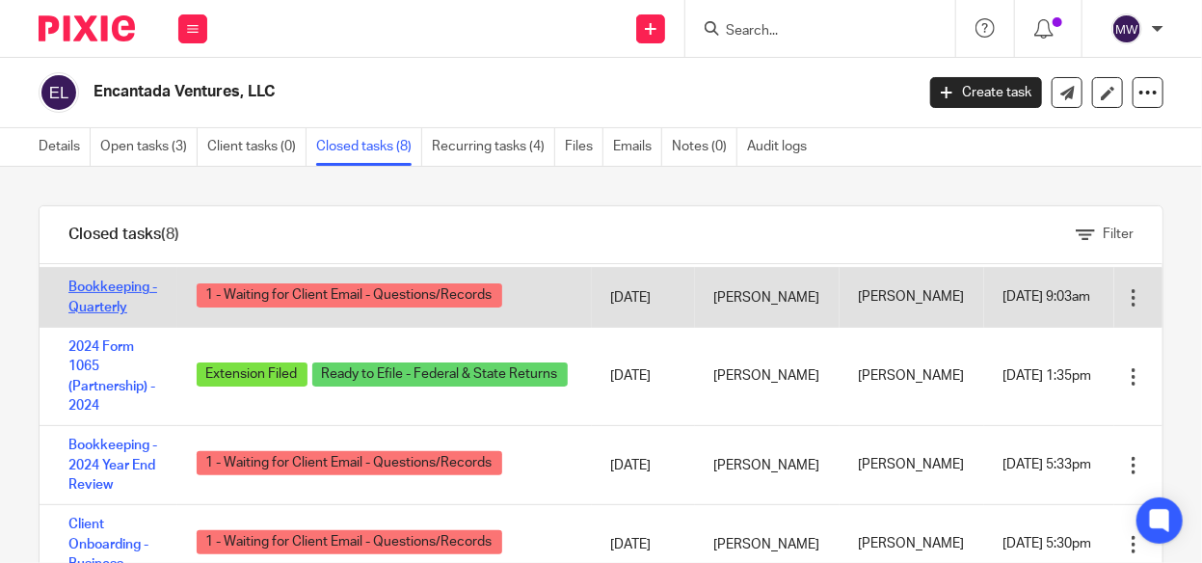
click at [82, 313] on link "Bookkeeping - Quarterly" at bounding box center [112, 297] width 89 height 33
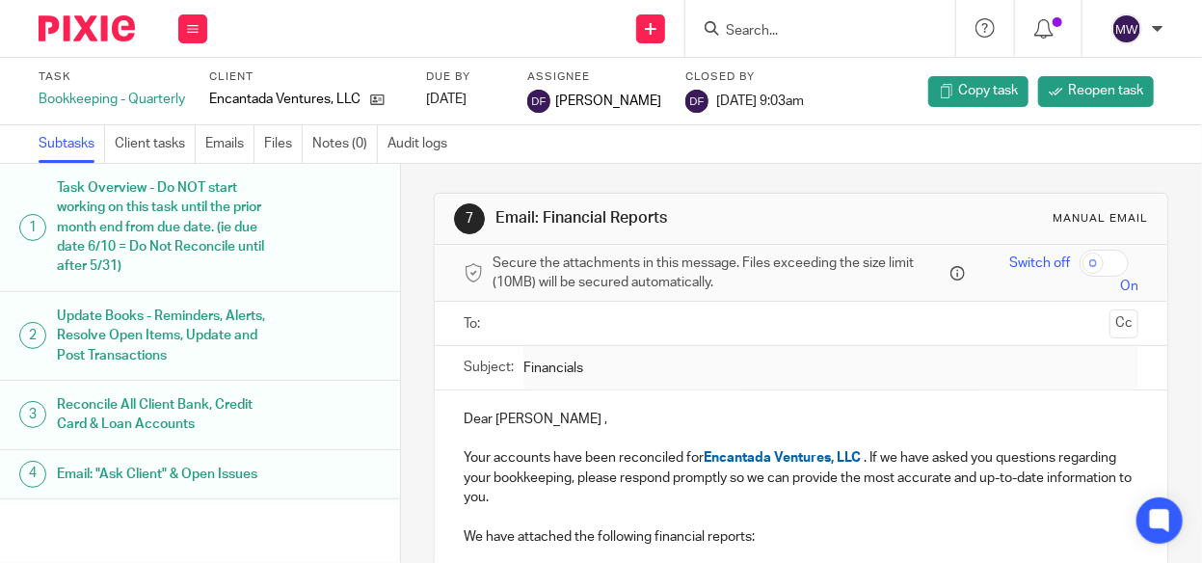
scroll to position [178, 0]
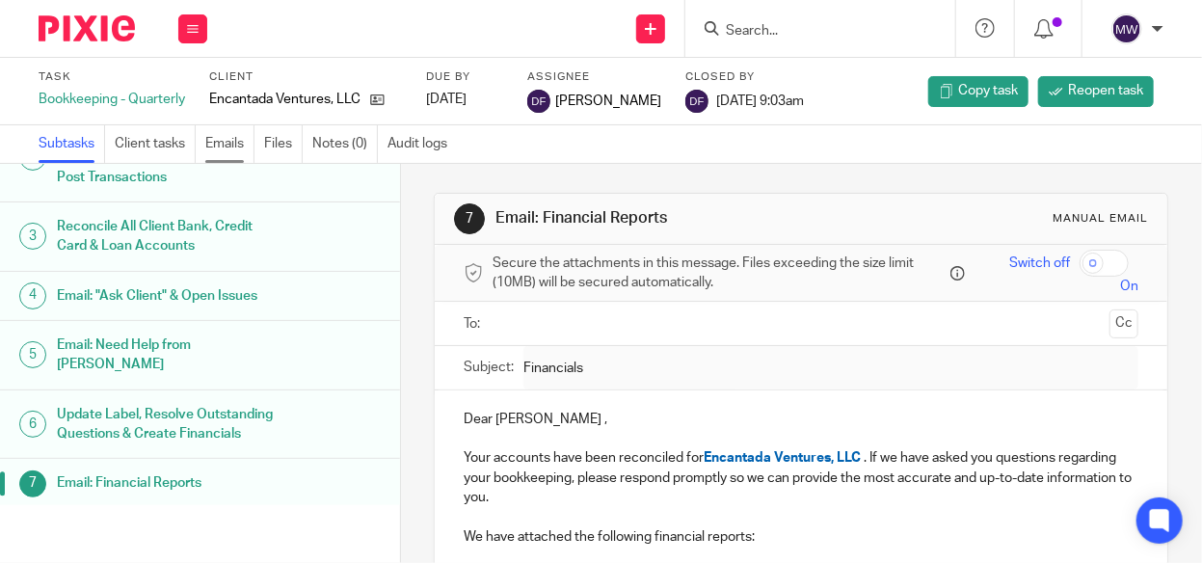
click at [223, 137] on link "Emails" at bounding box center [229, 144] width 49 height 38
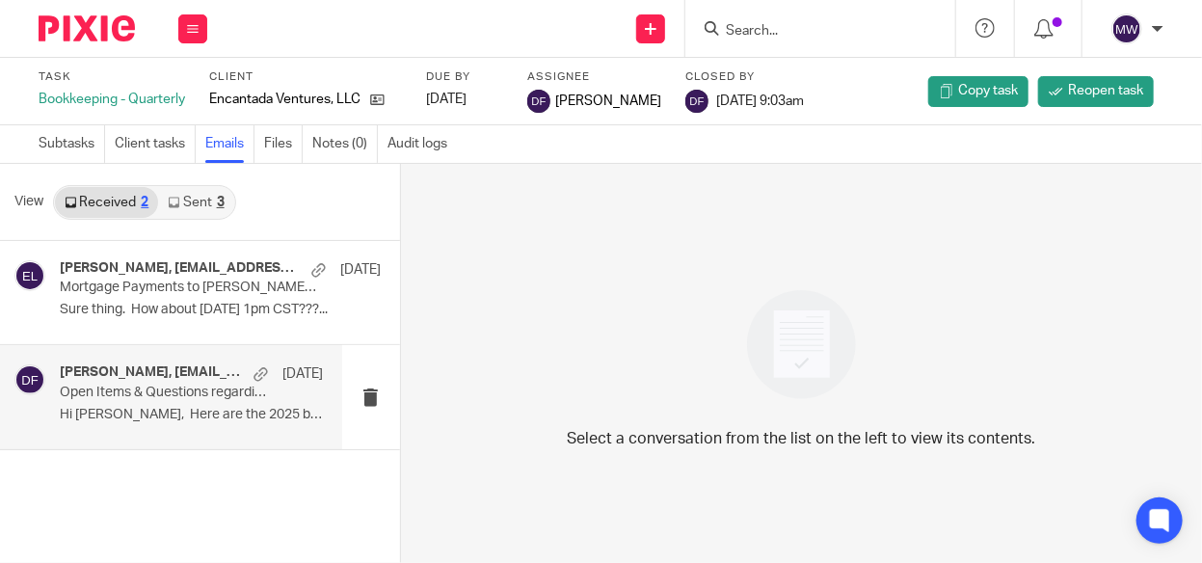
click at [206, 401] on div "[PERSON_NAME], [EMAIL_ADDRESS][DOMAIN_NAME] [DATE] Open Items & Questions regar…" at bounding box center [191, 396] width 263 height 65
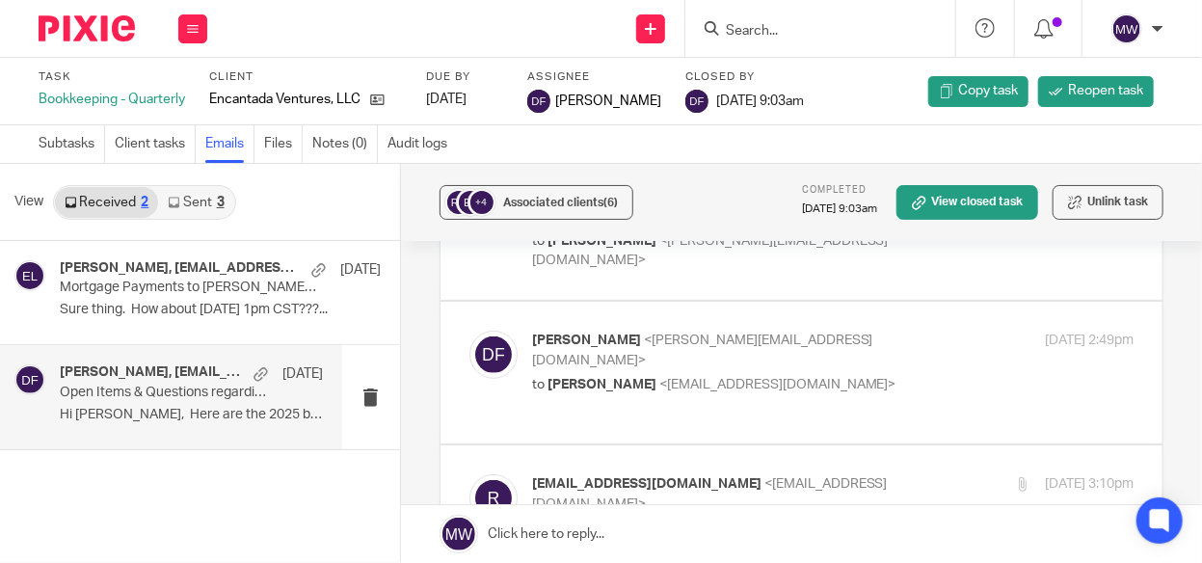
scroll to position [193, 0]
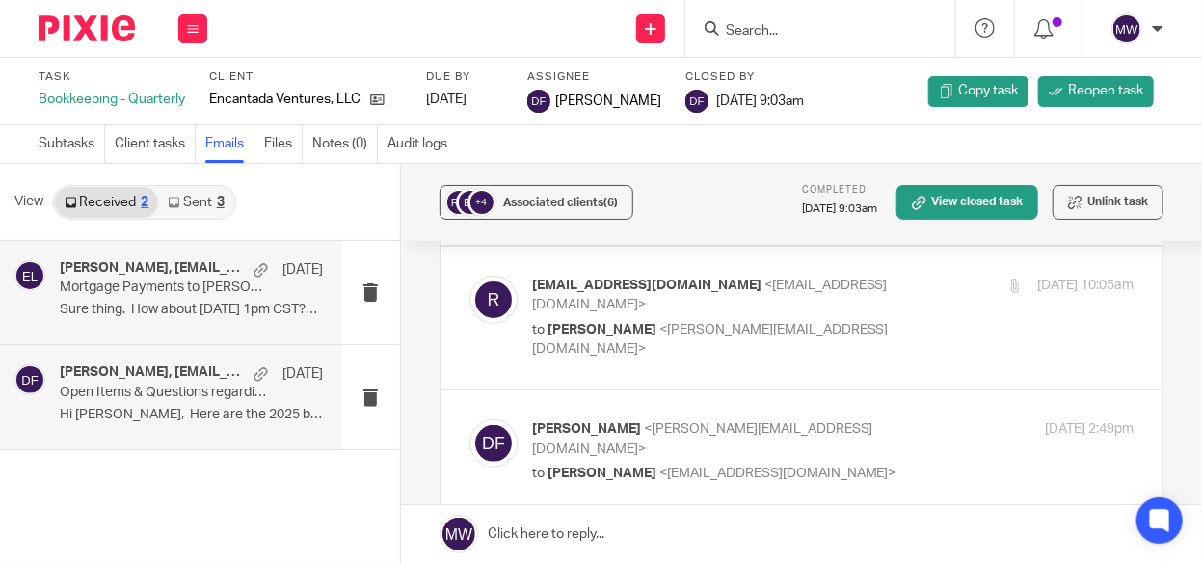
click at [236, 291] on p "Mortgage Payments to Tom & Laura ...." at bounding box center [165, 288] width 210 height 16
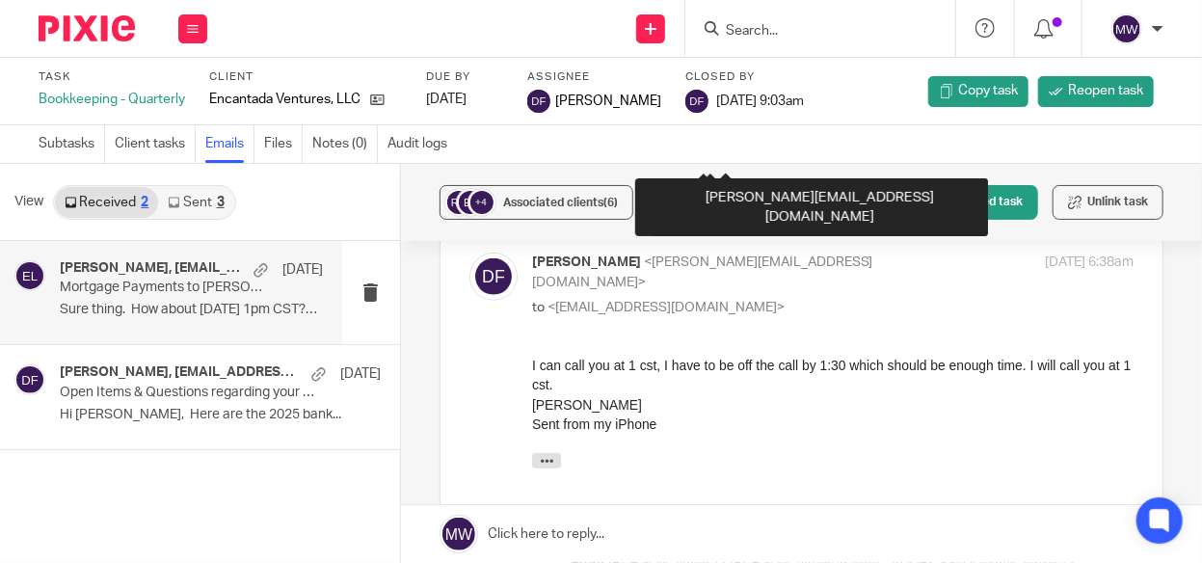
scroll to position [675, 0]
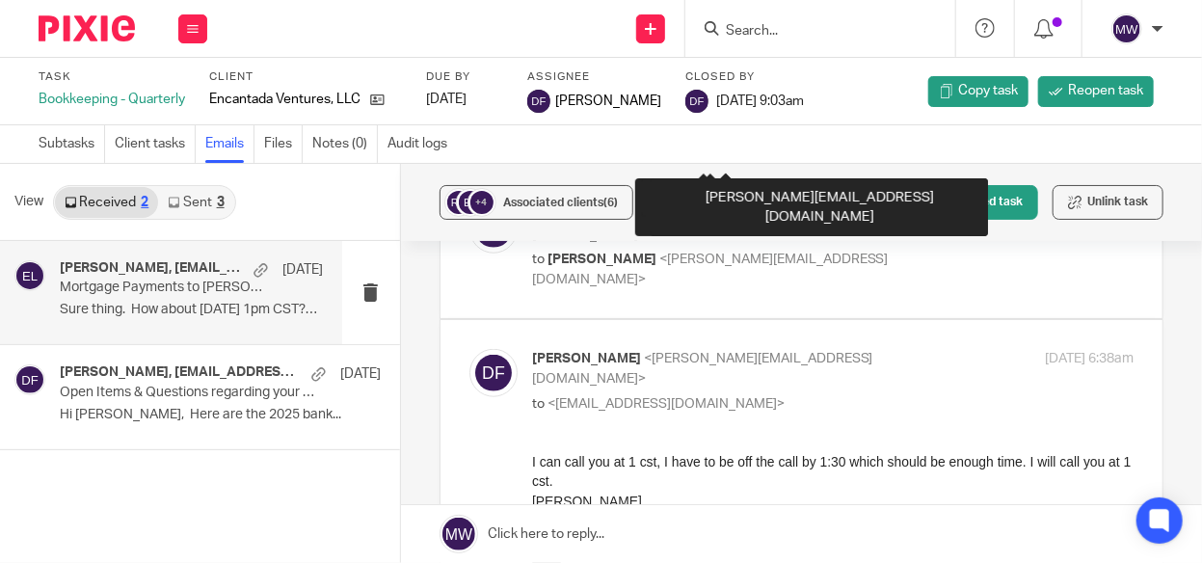
click at [551, 553] on icon "button" at bounding box center [546, 557] width 14 height 14
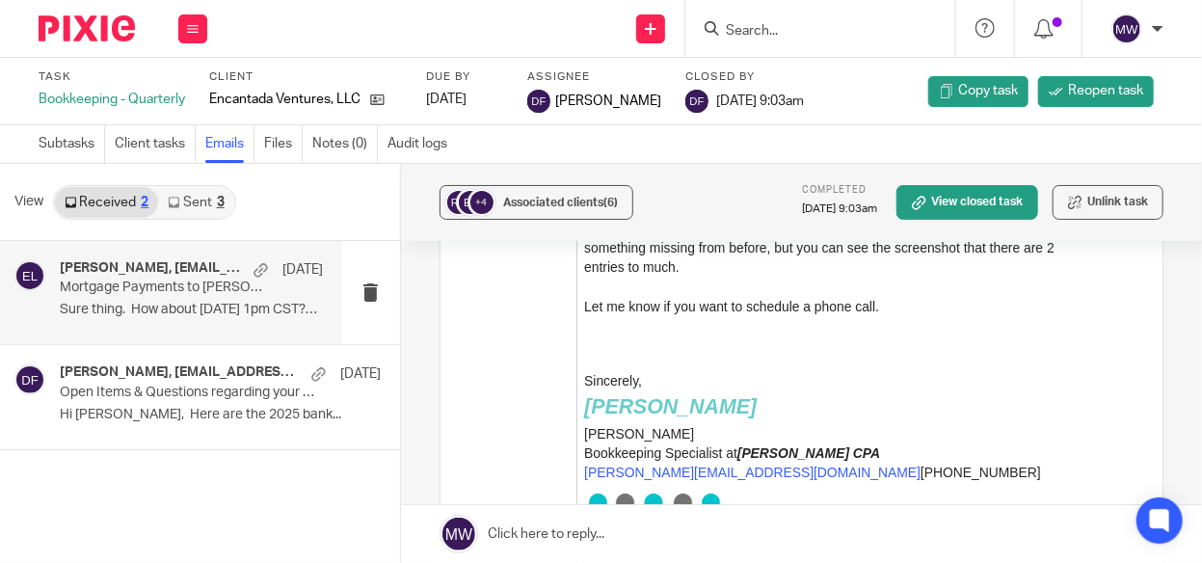
scroll to position [2025, 0]
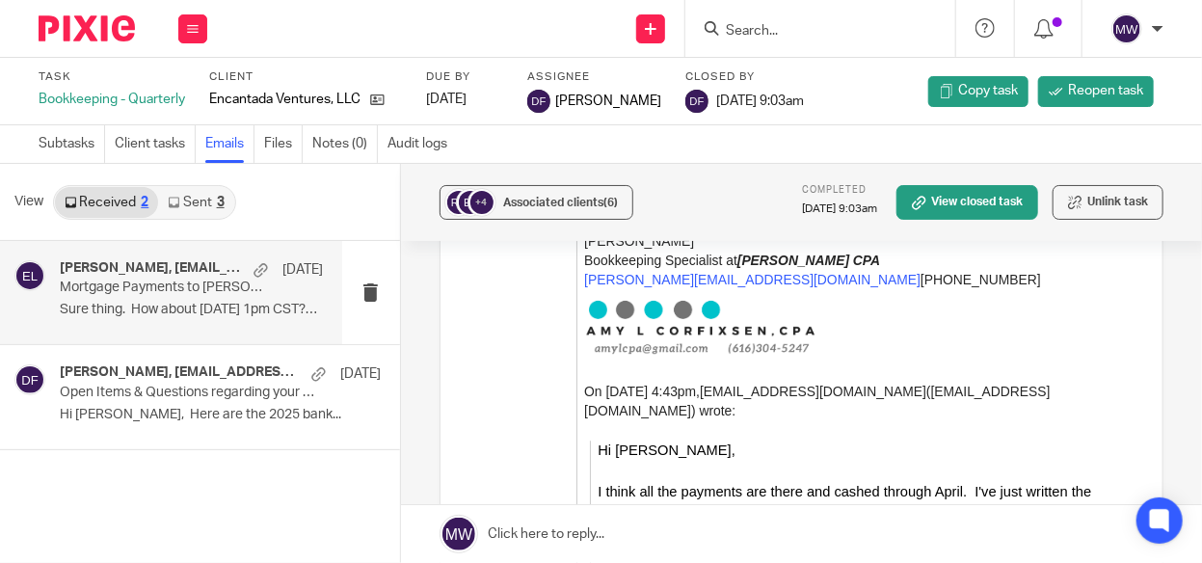
click at [212, 203] on link "Sent 3" at bounding box center [195, 202] width 75 height 31
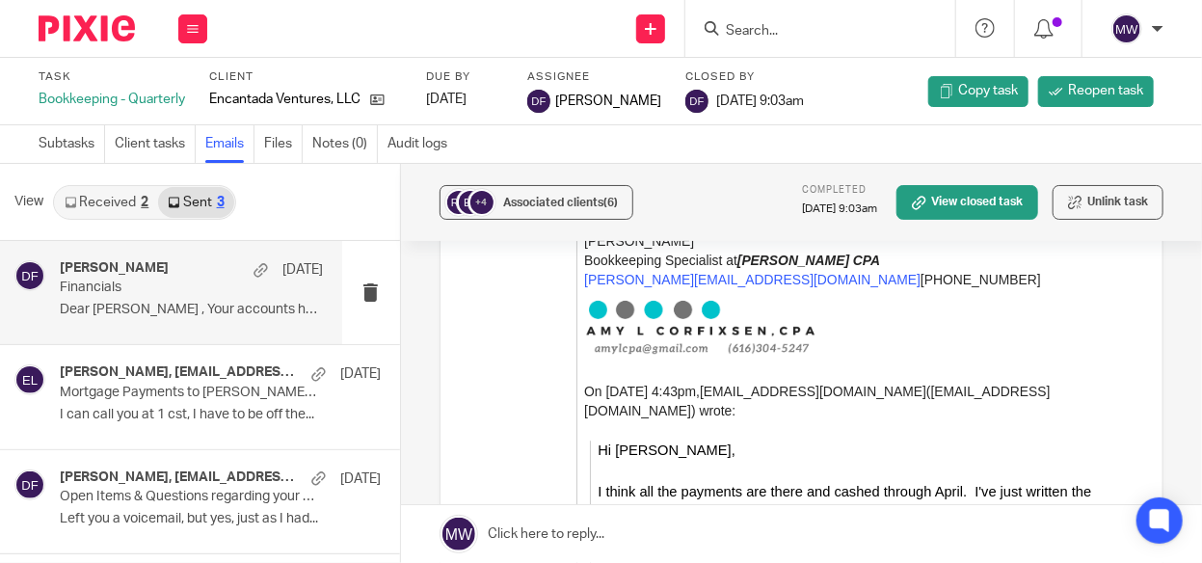
click at [182, 305] on p "Dear Rebecca , Your accounts have been..." at bounding box center [191, 310] width 263 height 16
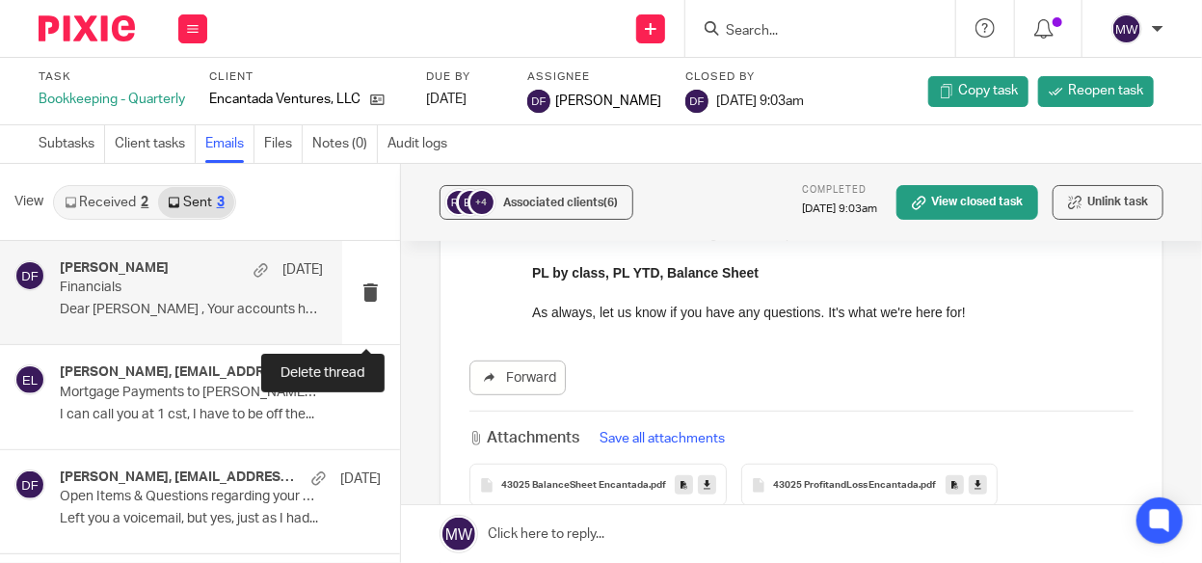
scroll to position [386, 0]
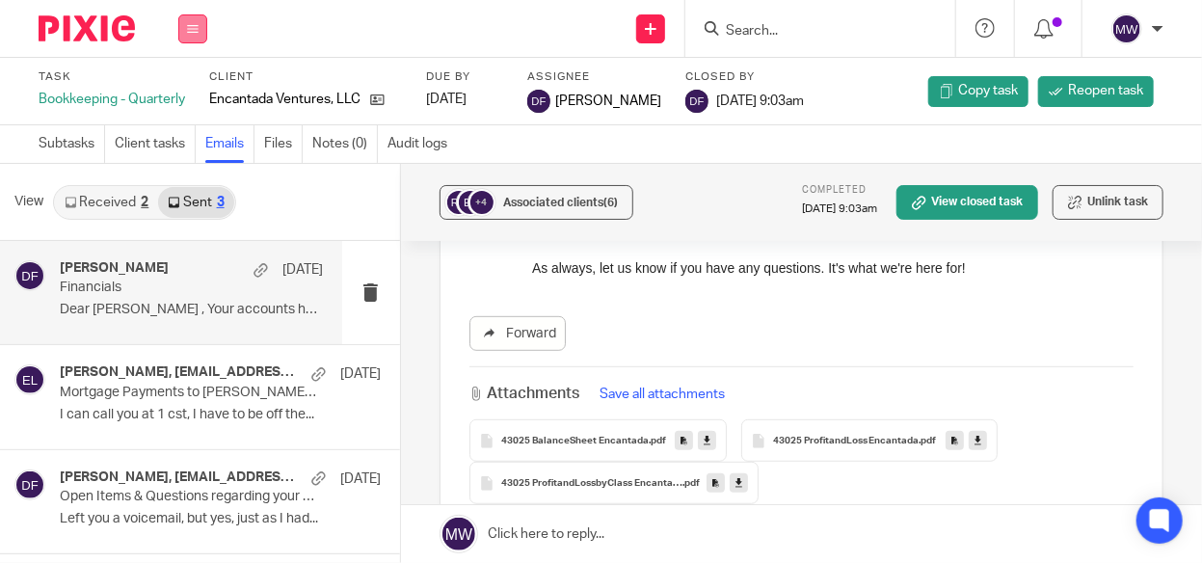
click at [192, 40] on button at bounding box center [192, 28] width 29 height 29
click at [181, 118] on link "Email" at bounding box center [183, 117] width 32 height 13
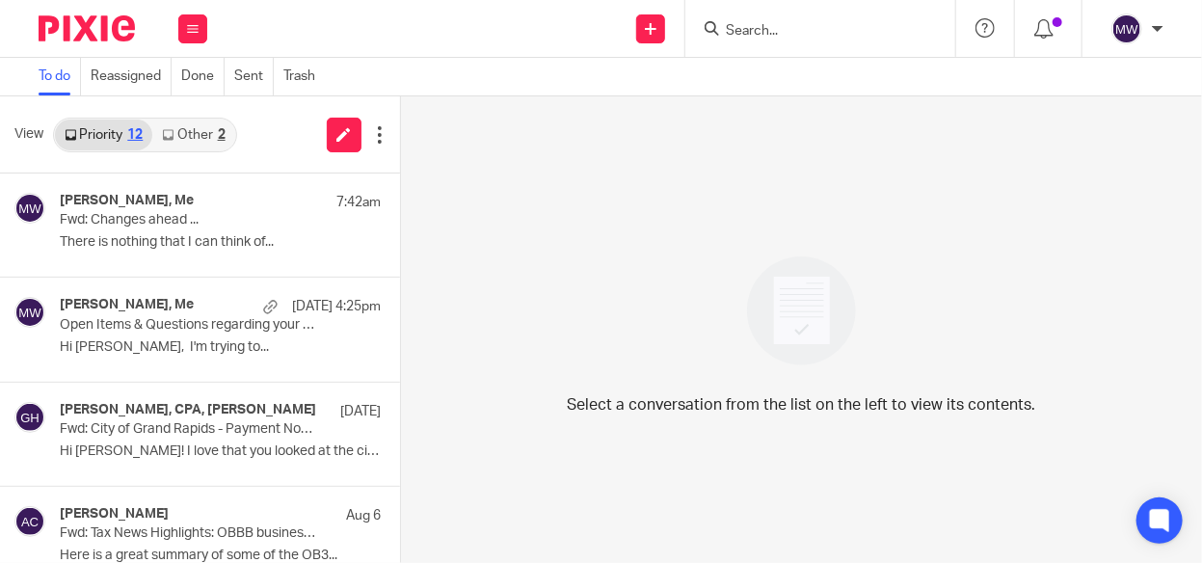
click at [217, 131] on link "Other 2" at bounding box center [193, 135] width 82 height 31
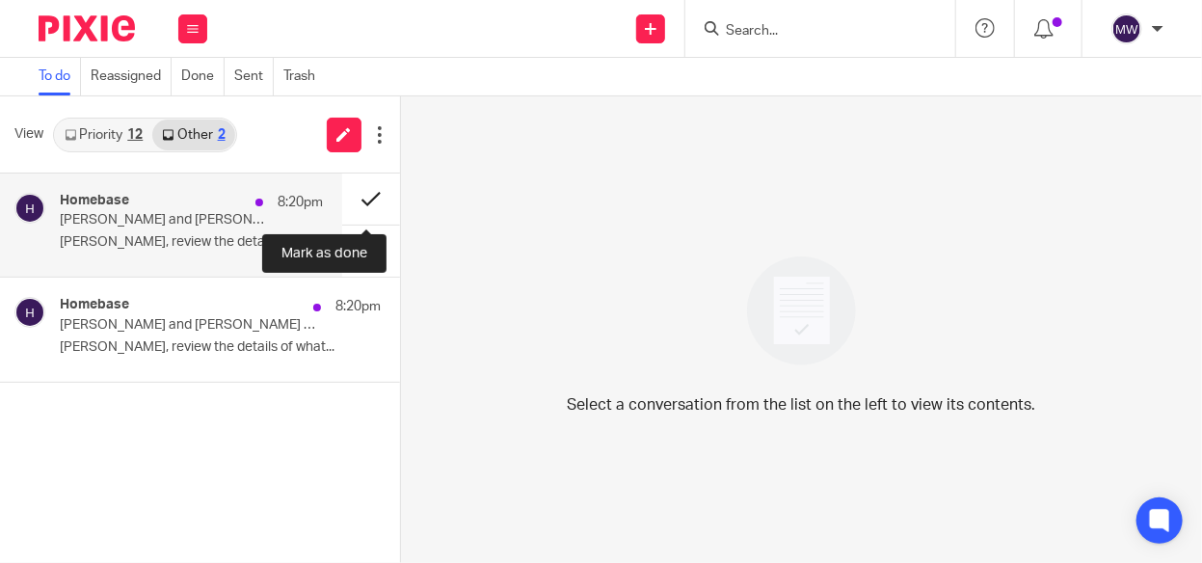
click at [363, 201] on button at bounding box center [371, 199] width 58 height 51
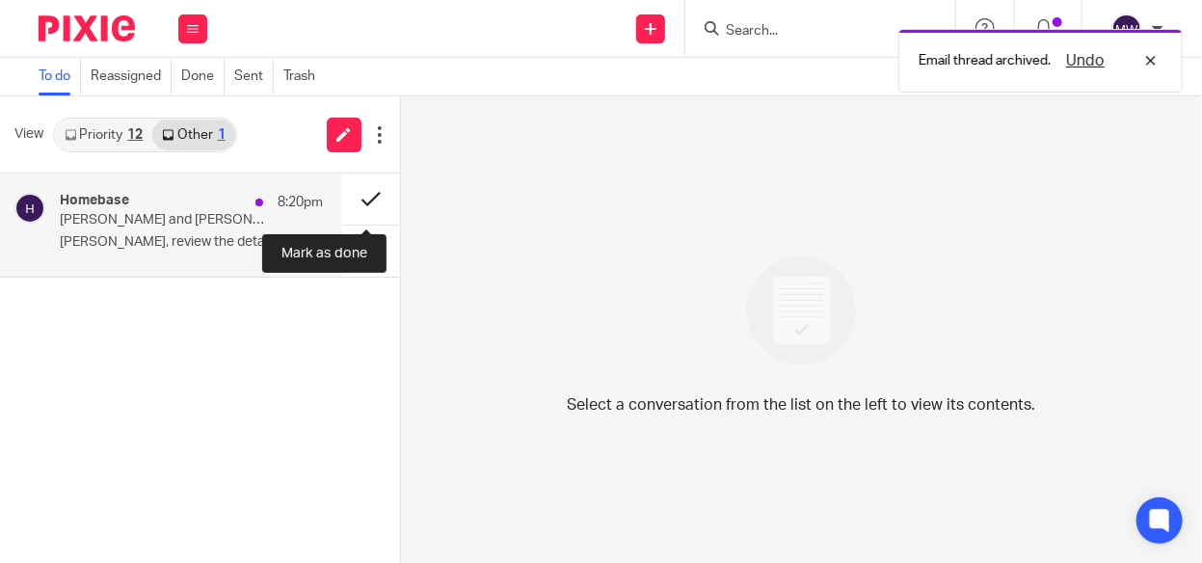
click at [359, 193] on button at bounding box center [371, 199] width 58 height 51
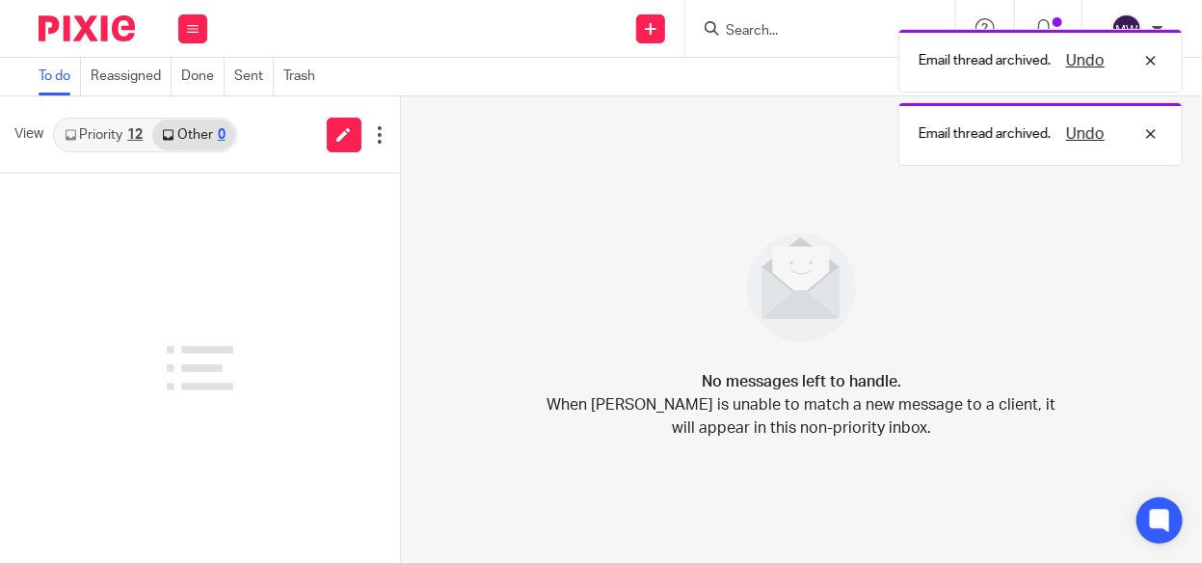
click at [128, 136] on div "12" at bounding box center [134, 134] width 15 height 13
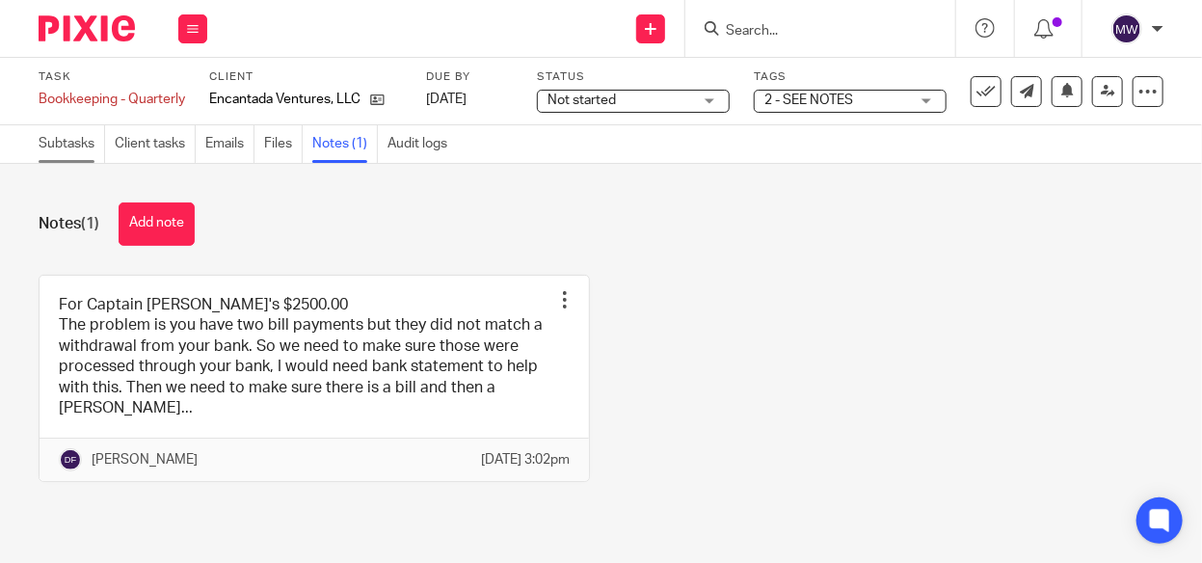
click at [84, 139] on link "Subtasks" at bounding box center [72, 144] width 67 height 38
